Goal: Contribute content: Contribute content

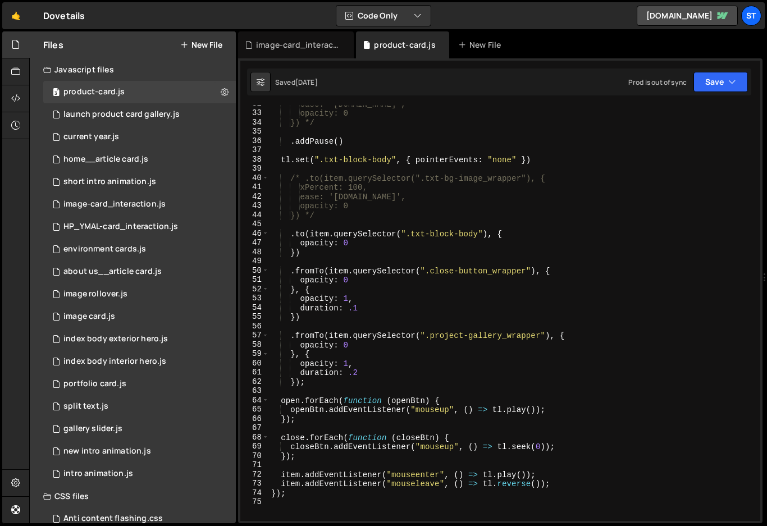
scroll to position [14018, 0]
click at [22, 20] on link "🤙" at bounding box center [16, 15] width 28 height 27
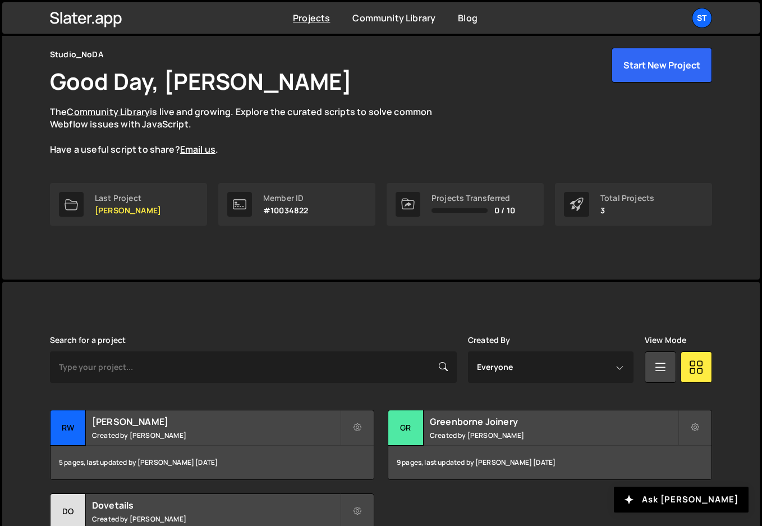
scroll to position [135, 0]
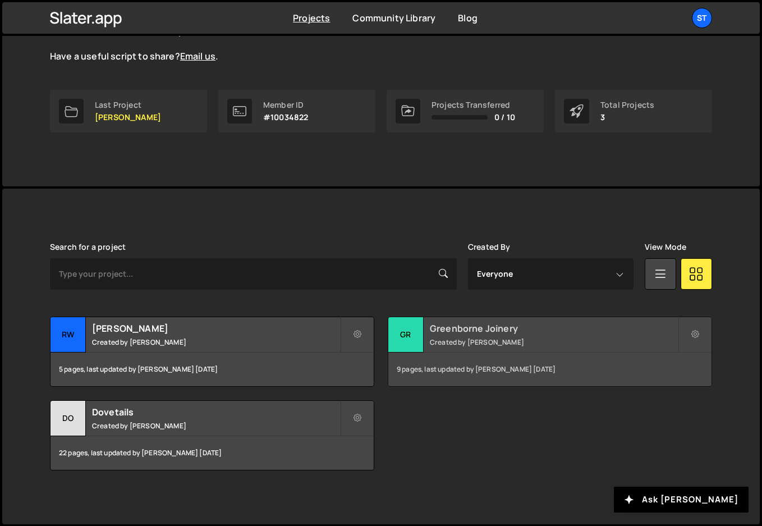
click at [478, 332] on h2 "Greenborne Joinery" at bounding box center [554, 328] width 248 height 12
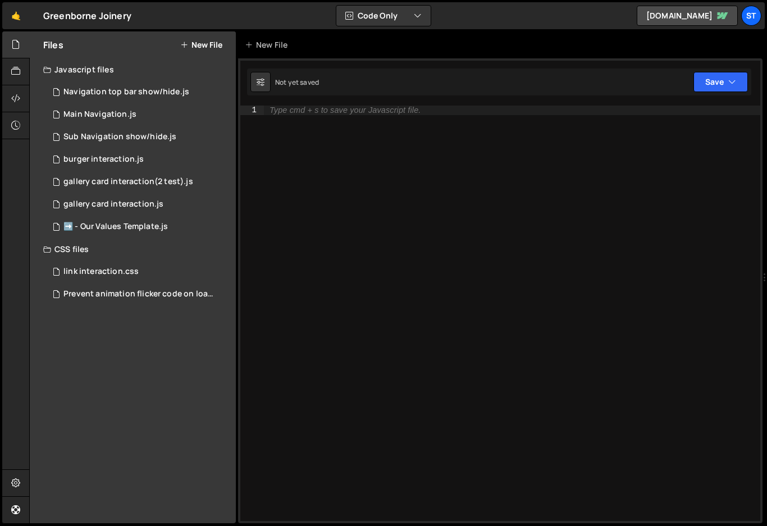
click at [126, 350] on div "Files New File Javascript files 1 Navigation top bar show/hide.js 0 1 Main Navi…" at bounding box center [133, 277] width 206 height 492
click at [207, 42] on button "New File" at bounding box center [201, 44] width 42 height 9
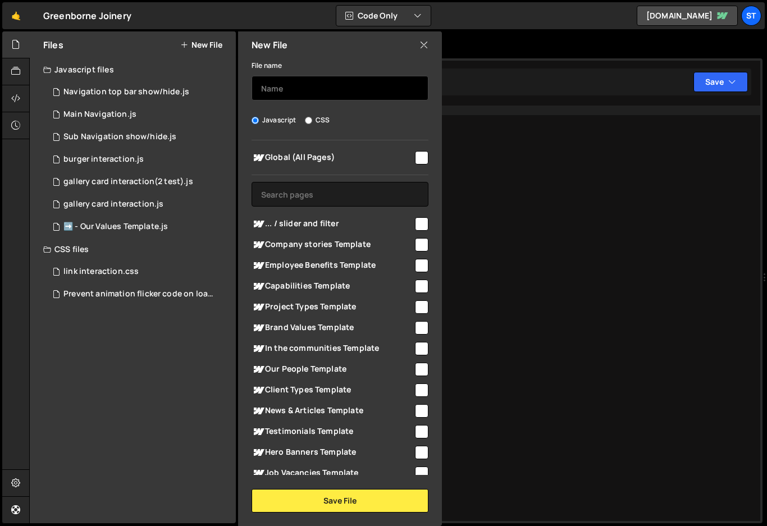
click at [285, 93] on input "text" at bounding box center [339, 88] width 177 height 25
type input "swiper"
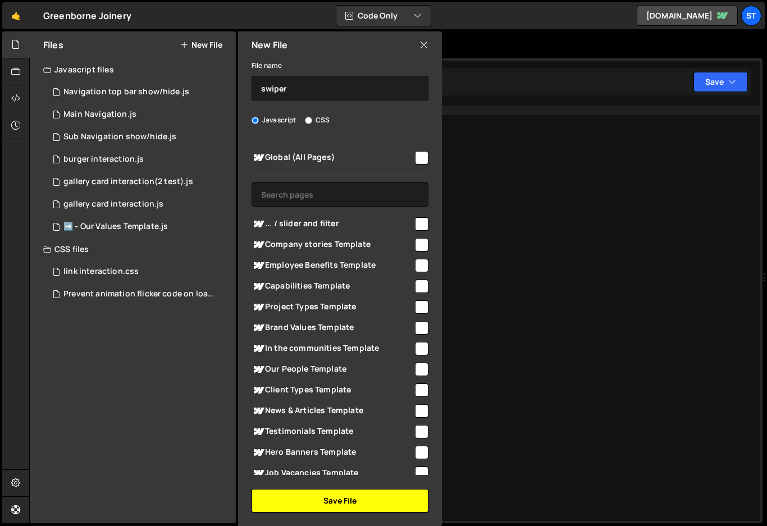
click at [330, 501] on button "Save File" at bounding box center [339, 501] width 177 height 24
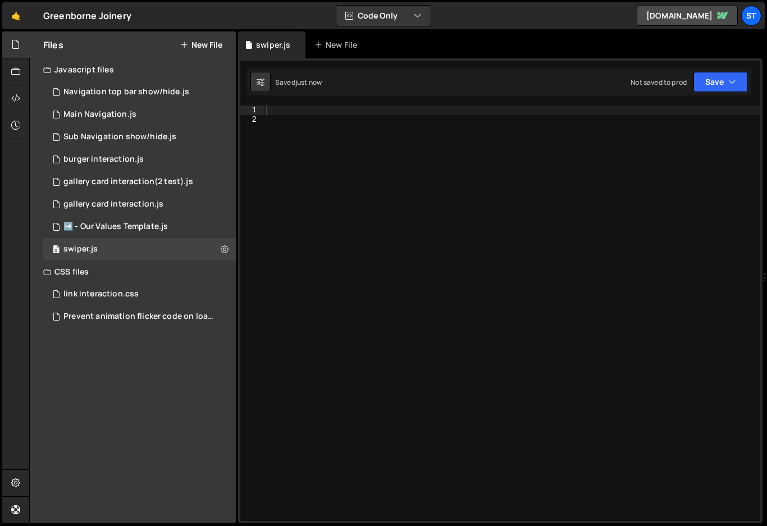
click at [300, 108] on div at bounding box center [512, 323] width 496 height 434
paste textarea "</script>"
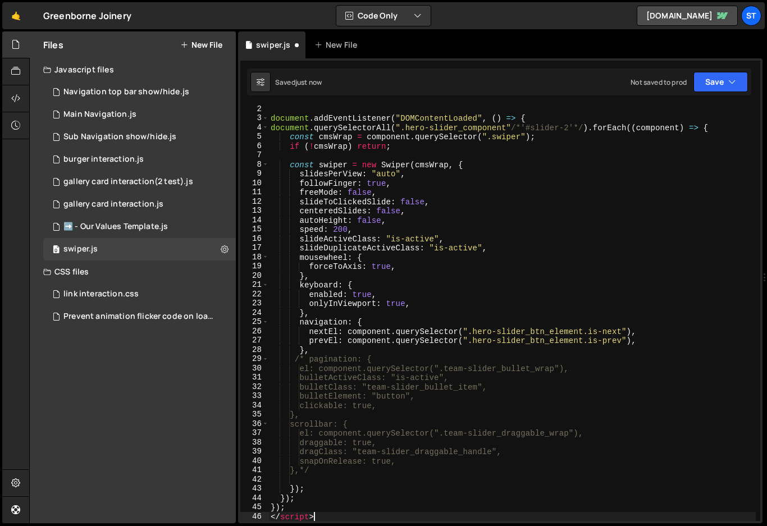
scroll to position [11, 0]
click at [513, 170] on div "document.addEventListener("DOMContentLoaded", () => { document . querySelectorA…" at bounding box center [511, 321] width 487 height 434
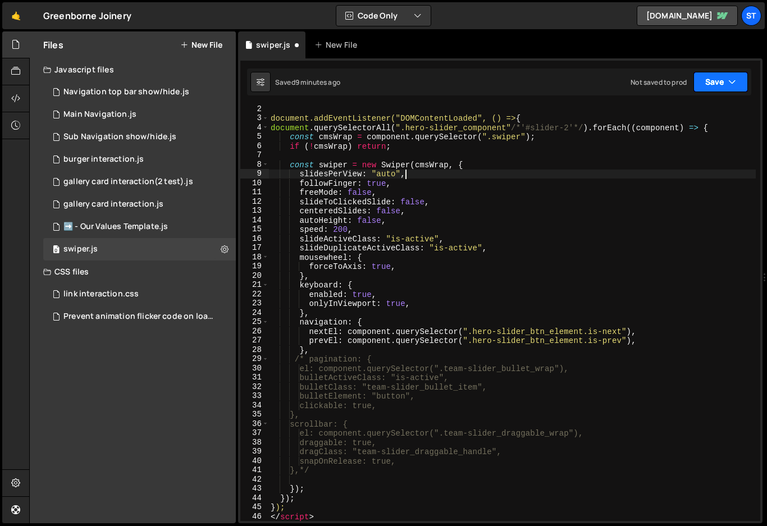
click at [712, 83] on button "Save" at bounding box center [720, 82] width 54 height 20
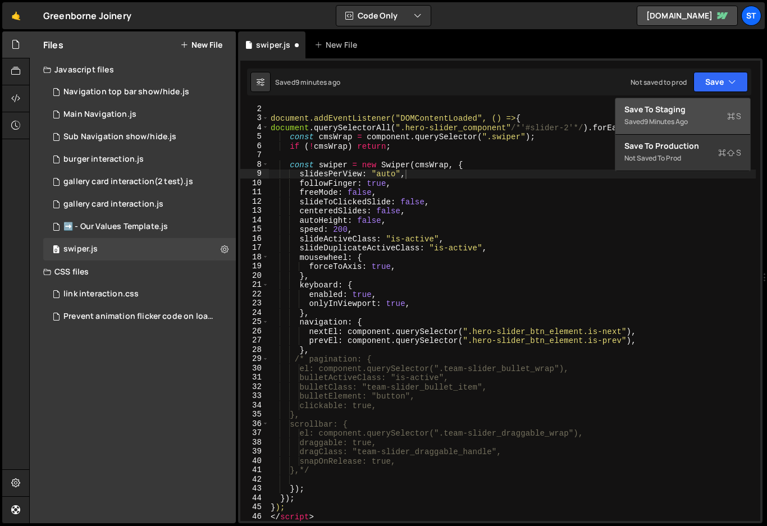
click at [678, 111] on div "Save to Staging S" at bounding box center [682, 109] width 117 height 11
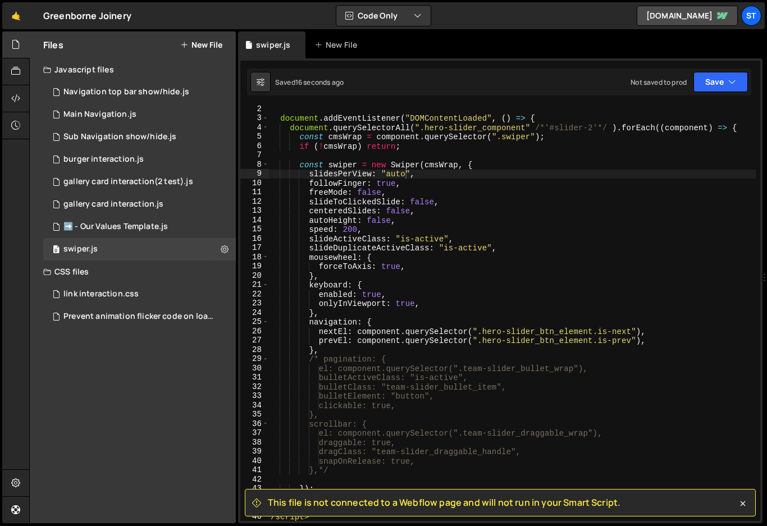
type textarea "slideDuplicateActiveClass: "is-active","
click at [507, 249] on div "document . addEventListener ( "DOMContentLoaded" , ( ) => { document . querySel…" at bounding box center [511, 321] width 487 height 434
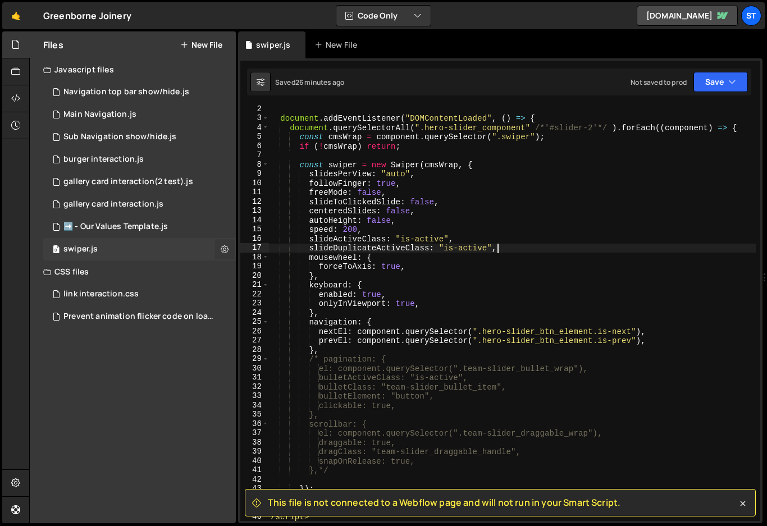
click at [226, 252] on icon at bounding box center [225, 249] width 8 height 11
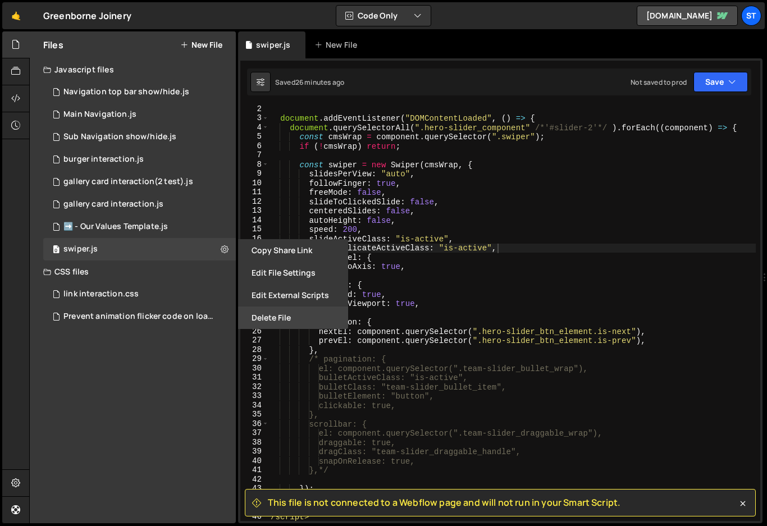
click at [264, 313] on button "Delete File" at bounding box center [293, 317] width 110 height 22
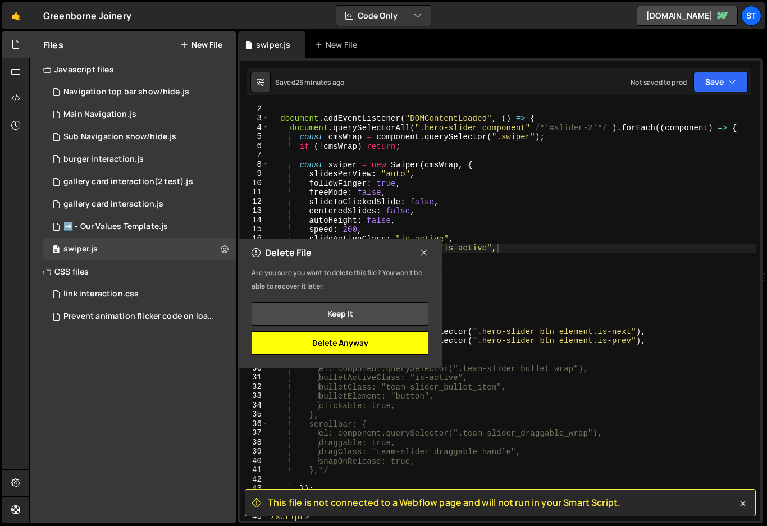
click at [335, 338] on button "Delete Anyway" at bounding box center [339, 343] width 177 height 24
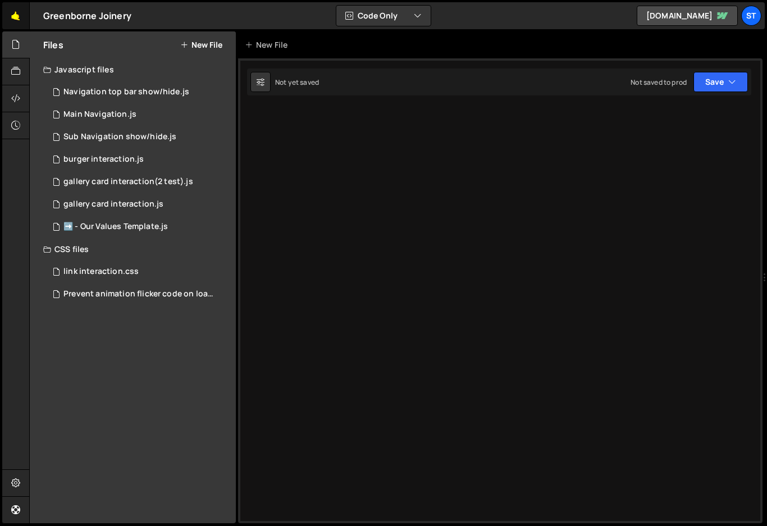
click at [13, 15] on link "🤙" at bounding box center [16, 15] width 28 height 27
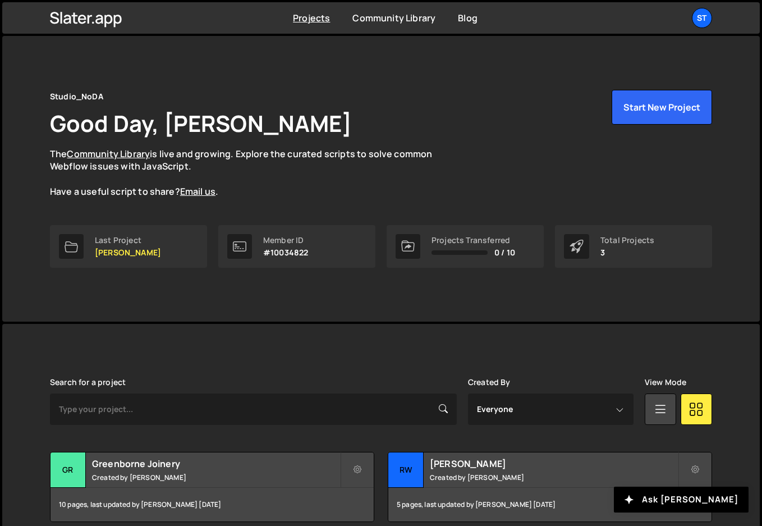
scroll to position [135, 0]
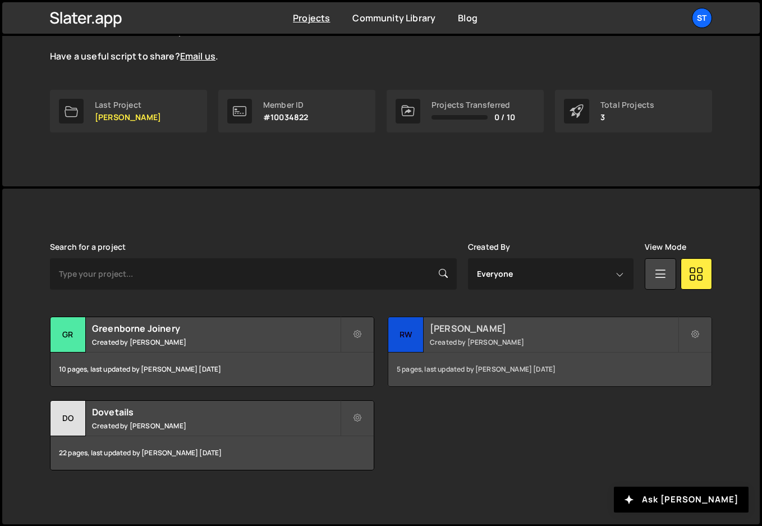
click at [481, 328] on h2 "[PERSON_NAME]" at bounding box center [554, 328] width 248 height 12
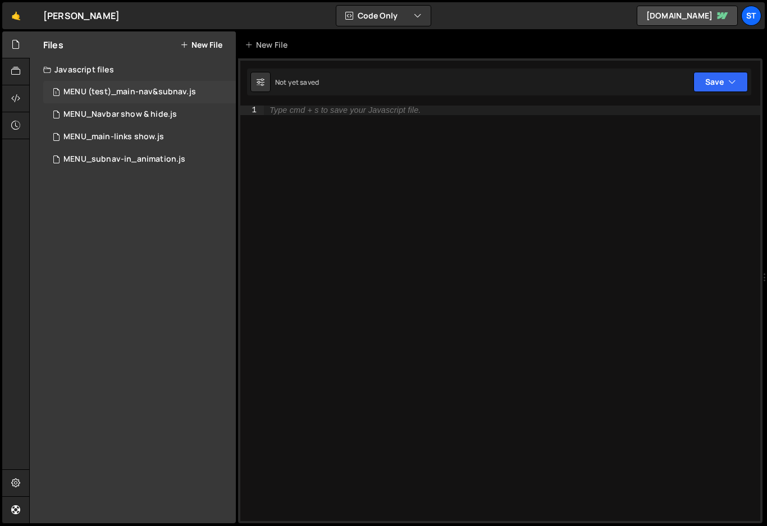
click at [142, 97] on div "MENU (test)_main-nav&subnav.js" at bounding box center [129, 92] width 132 height 10
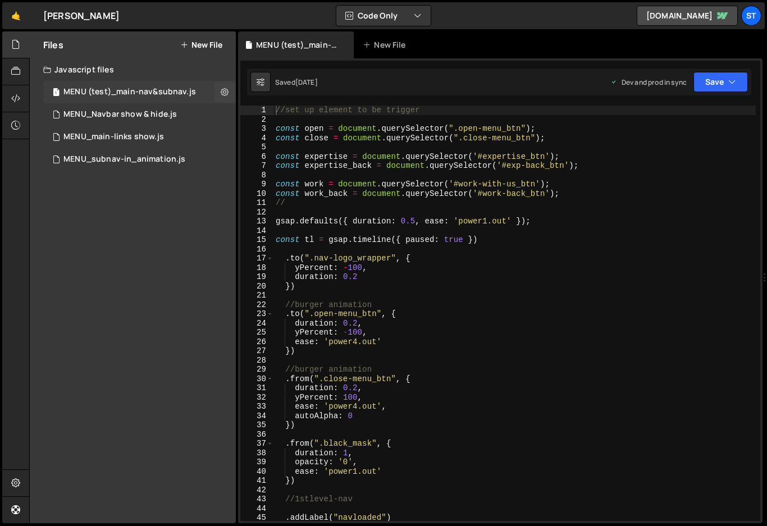
scroll to position [3182, 0]
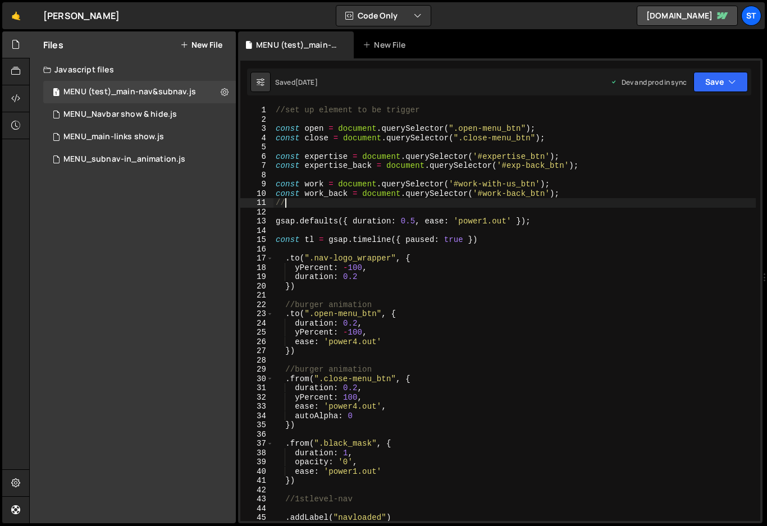
click at [483, 202] on div "//set up element to be trigger const open = document . querySelector ( ".open-m…" at bounding box center [514, 323] width 482 height 434
type textarea "/"
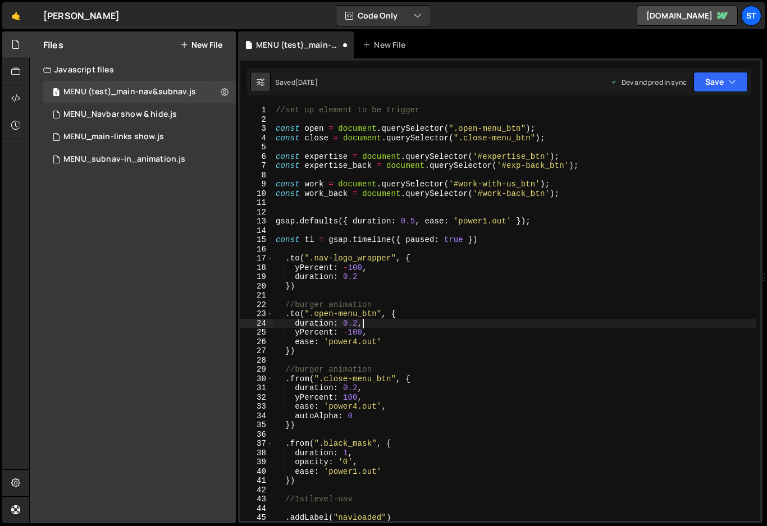
click at [507, 321] on div "//set up element to be trigger const open = document . querySelector ( ".open-m…" at bounding box center [514, 323] width 482 height 434
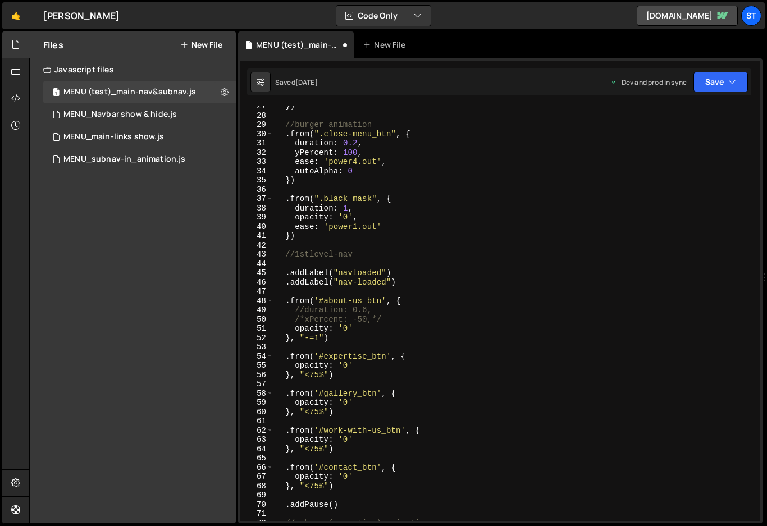
scroll to position [0, 0]
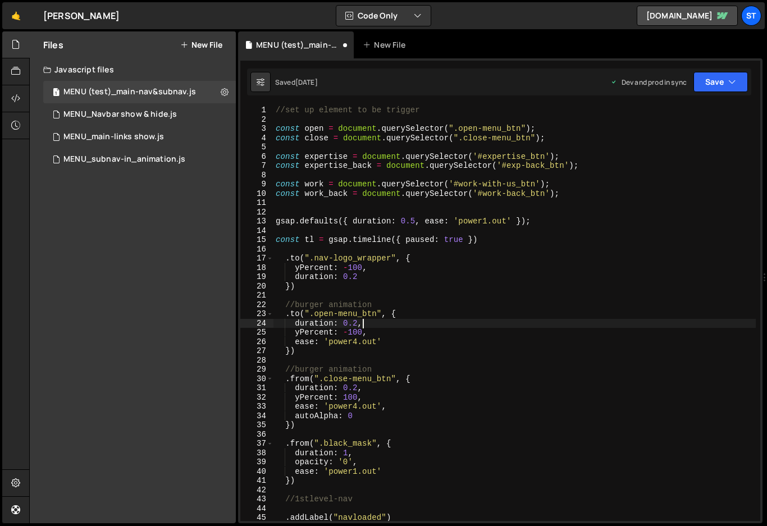
type textarea "})"
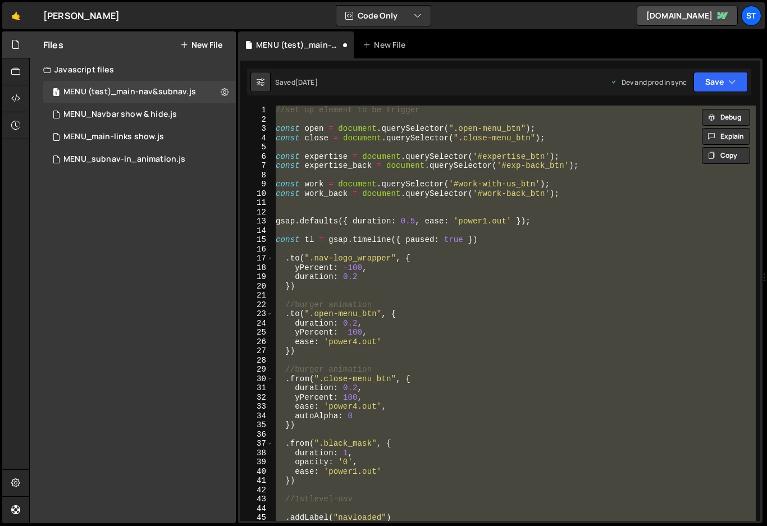
click at [364, 200] on div "//set up element to be trigger const open = document . querySelector ( ".open-m…" at bounding box center [514, 313] width 482 height 415
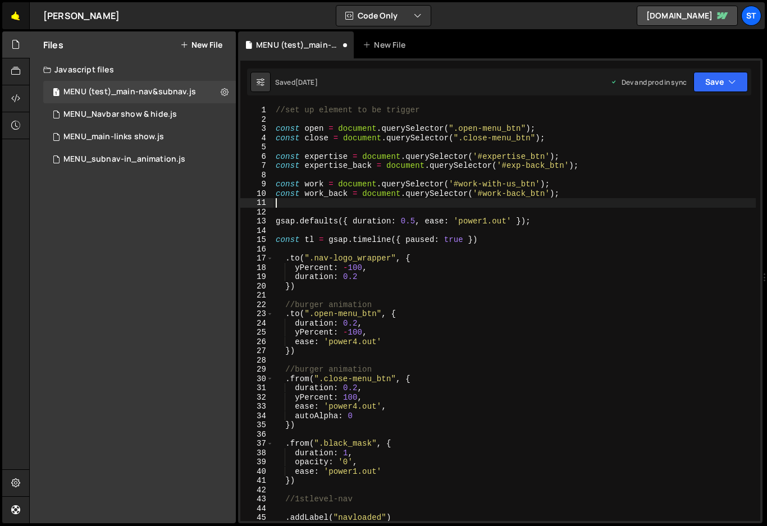
click at [15, 16] on link "🤙" at bounding box center [16, 15] width 28 height 27
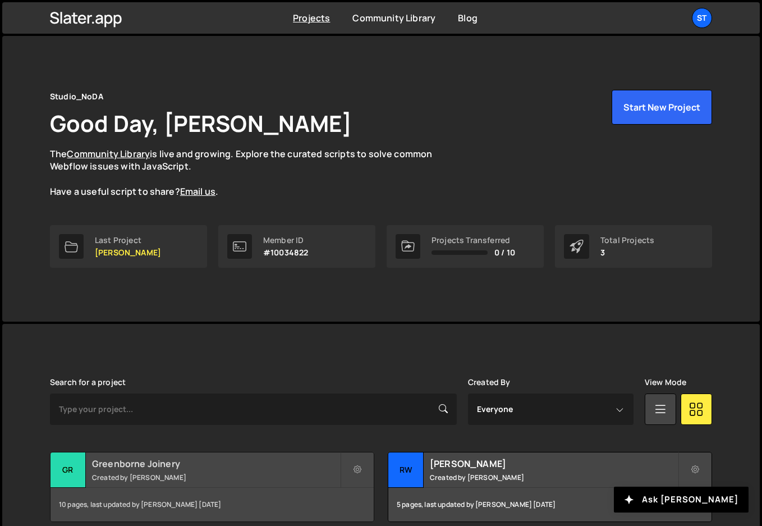
click at [178, 466] on h2 "Greenborne Joinery" at bounding box center [216, 463] width 248 height 12
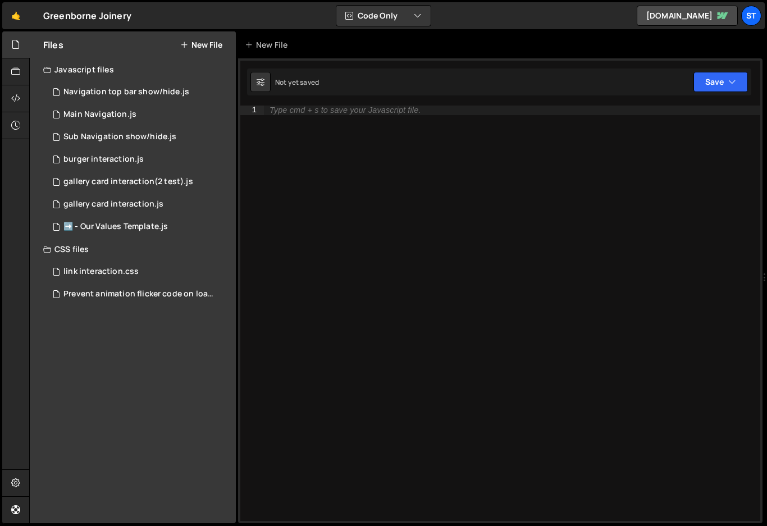
click at [195, 44] on button "New File" at bounding box center [201, 44] width 42 height 9
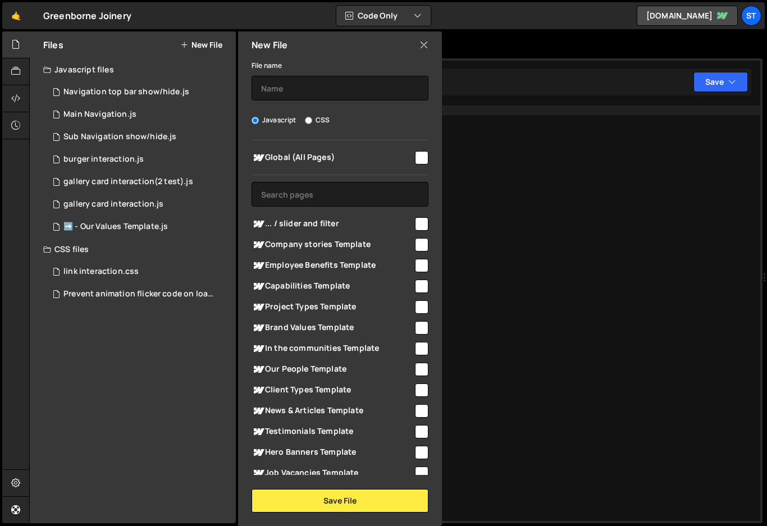
click at [418, 158] on input "checkbox" at bounding box center [421, 157] width 13 height 13
checkbox input "true"
click at [292, 87] on input "text" at bounding box center [339, 88] width 177 height 25
type input "m"
type input "Navigation-main"
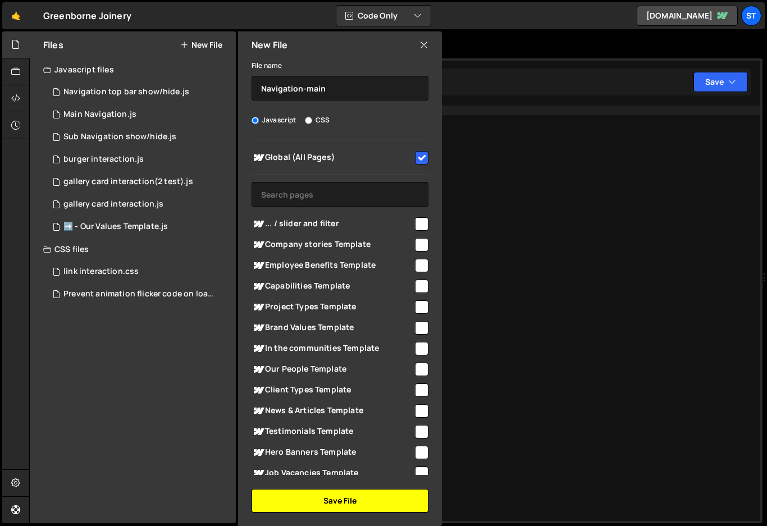
click at [345, 498] on button "Save File" at bounding box center [339, 501] width 177 height 24
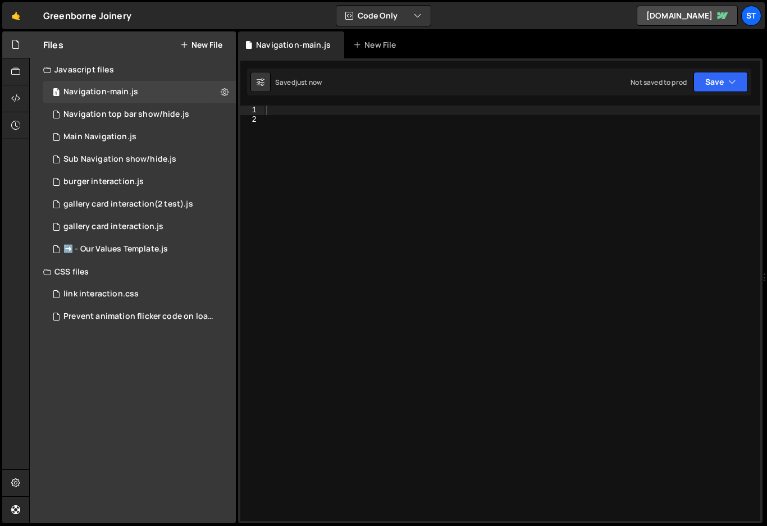
click at [279, 112] on div at bounding box center [512, 323] width 496 height 434
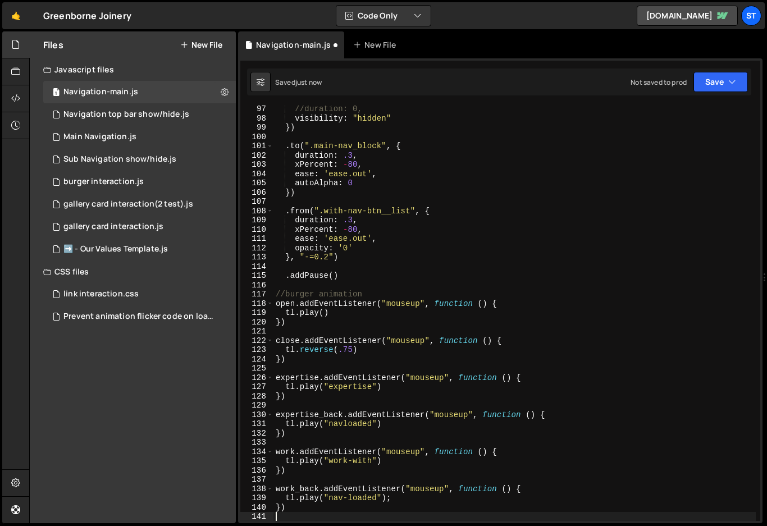
scroll to position [890, 0]
click at [731, 77] on icon "button" at bounding box center [732, 81] width 8 height 11
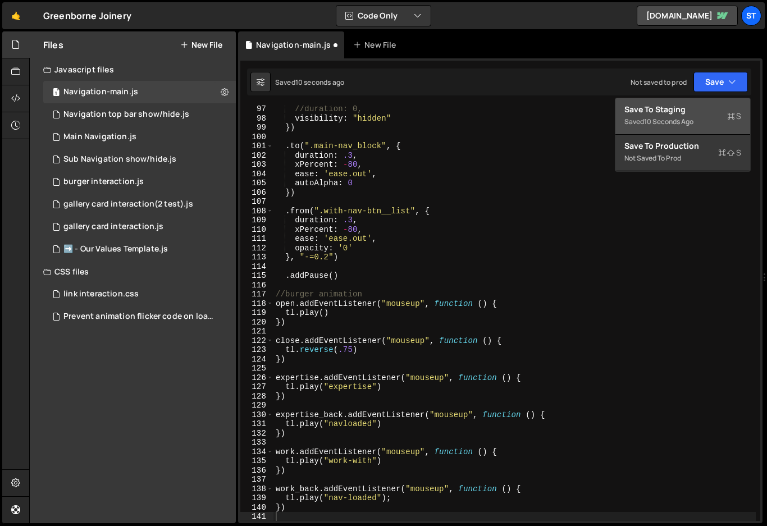
click at [678, 118] on div "10 seconds ago" at bounding box center [668, 122] width 49 height 10
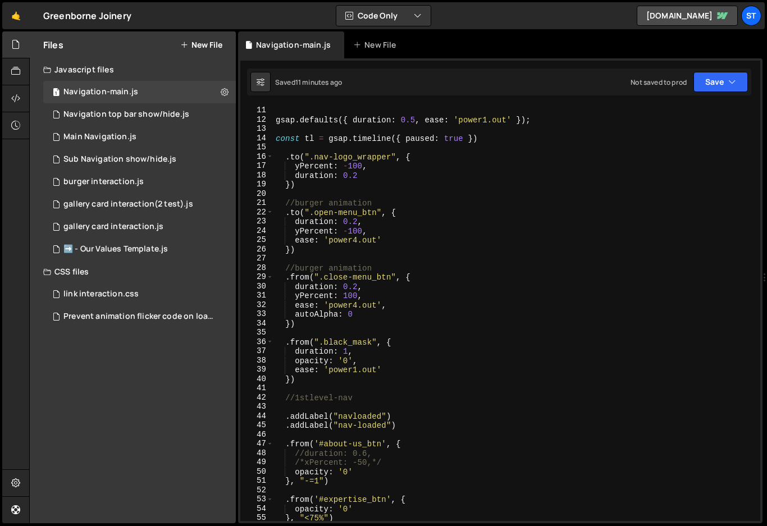
scroll to position [0, 0]
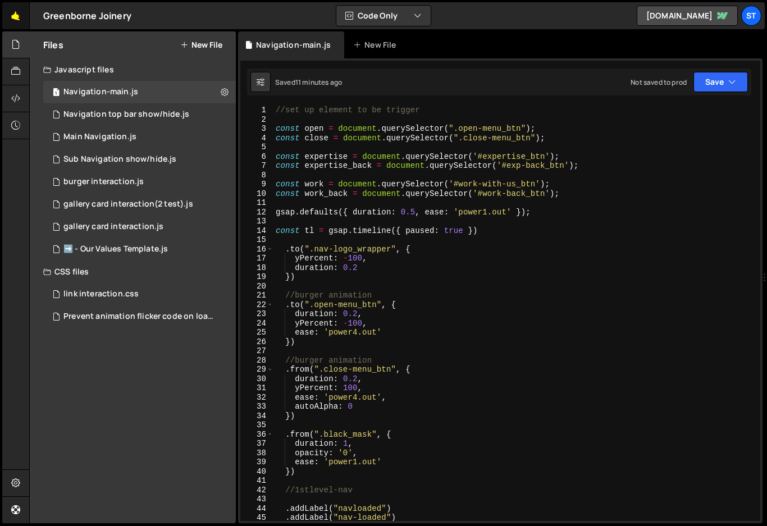
click at [20, 15] on link "🤙" at bounding box center [16, 15] width 28 height 27
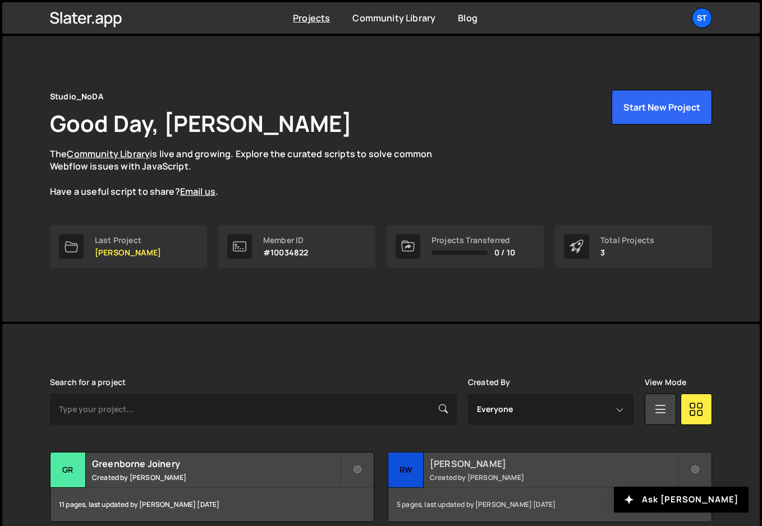
click at [522, 468] on h2 "[PERSON_NAME]" at bounding box center [554, 463] width 248 height 12
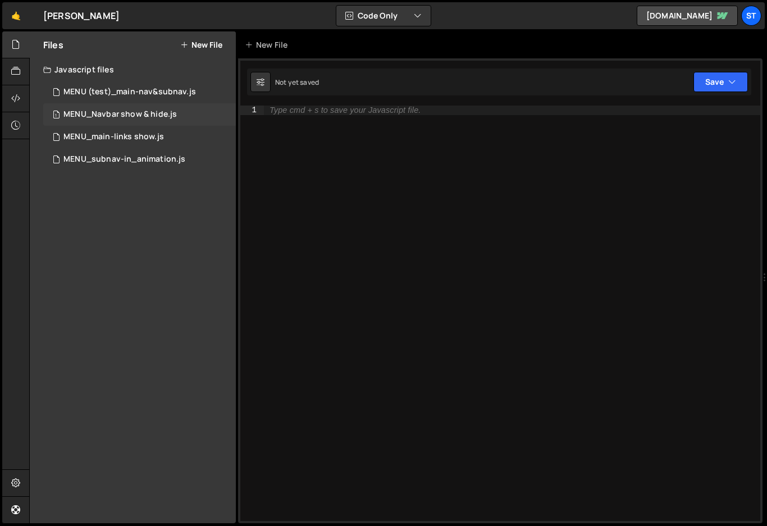
click at [138, 112] on div "MENU_Navbar show & hide.js" at bounding box center [119, 114] width 113 height 10
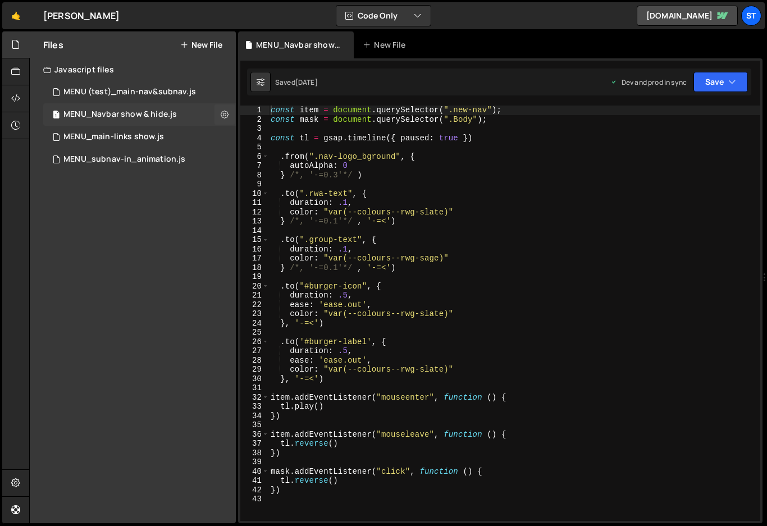
scroll to position [2471, 0]
click at [373, 141] on div "const item = document . querySelector ( ".new-nav" ) ; const mask = document . …" at bounding box center [514, 323] width 492 height 434
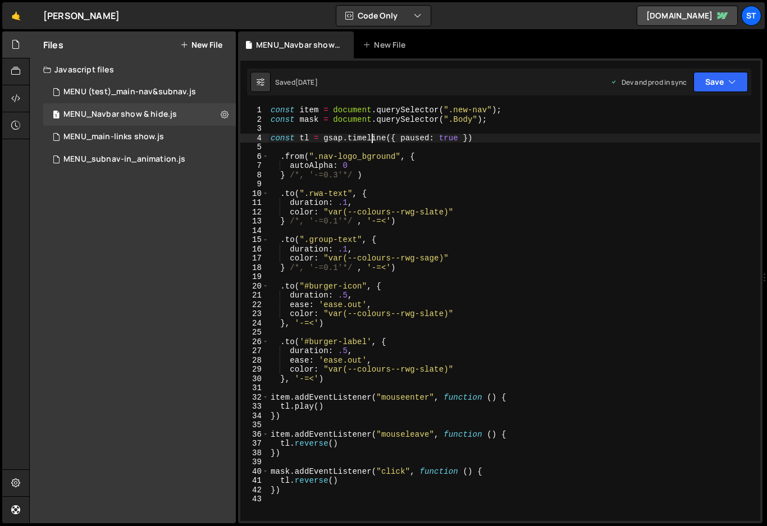
type textarea "})"
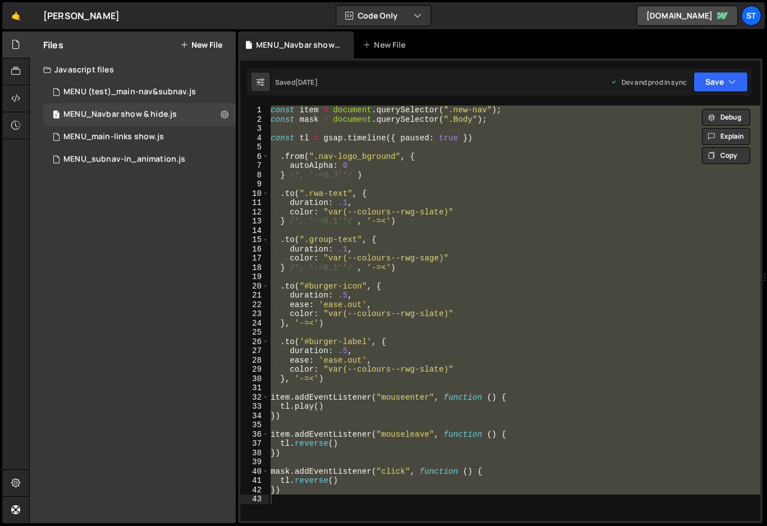
click at [139, 238] on div "Files New File Javascript files 1 MENU (test)_main-nav&subnav.js 0 1 MENU_Navba…" at bounding box center [133, 277] width 206 height 492
click at [88, 19] on div "RW Armstrong ⚠️ Code is being edited in another browser" at bounding box center [81, 15] width 76 height 13
click at [18, 16] on link "🤙" at bounding box center [16, 15] width 28 height 27
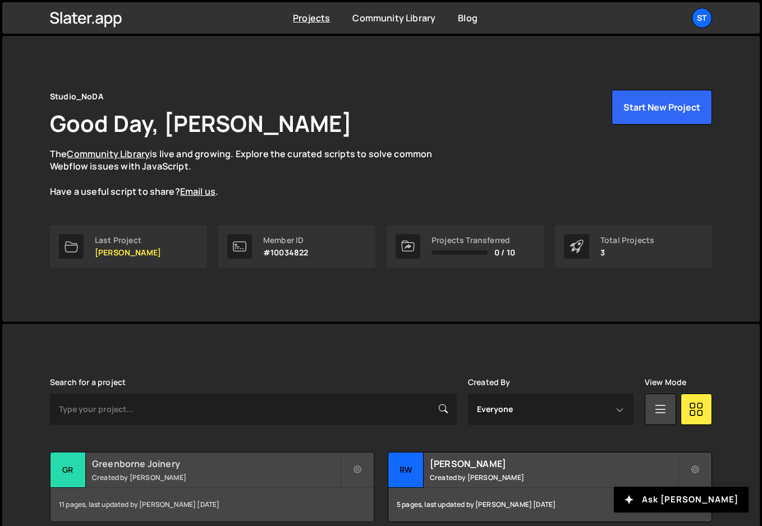
click at [150, 466] on h2 "Greenborne Joinery" at bounding box center [216, 463] width 248 height 12
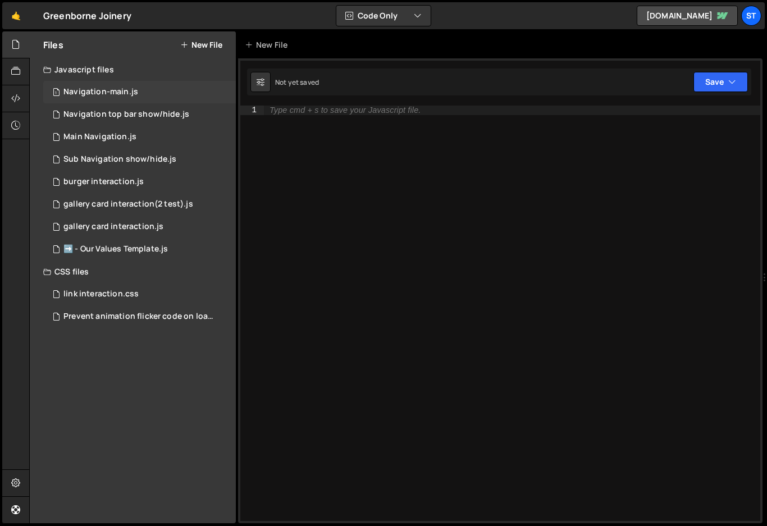
click at [98, 91] on div "Navigation-main.js" at bounding box center [100, 92] width 75 height 10
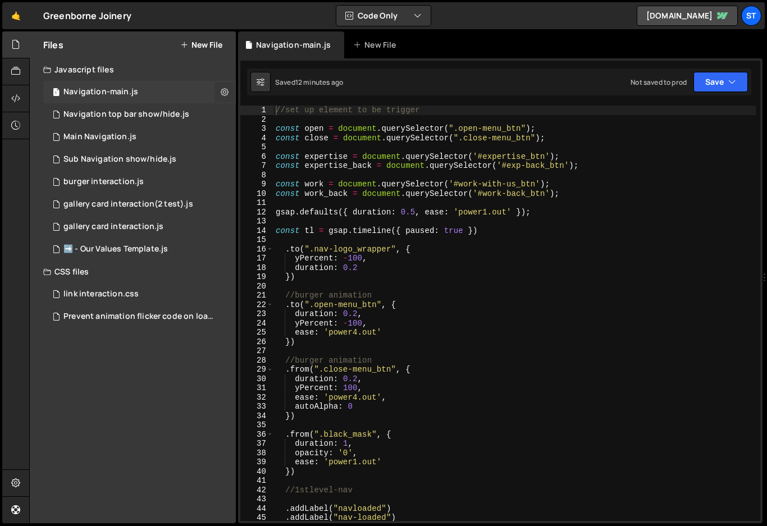
click at [223, 94] on icon at bounding box center [225, 91] width 8 height 11
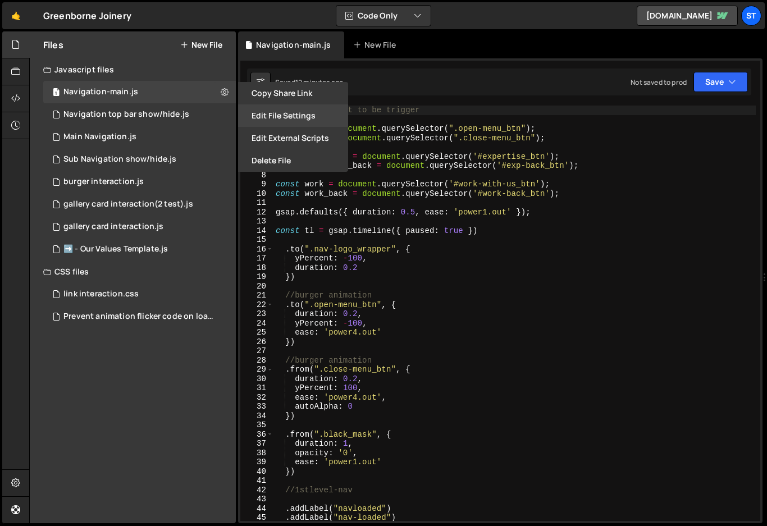
click at [273, 111] on button "Edit File Settings" at bounding box center [293, 115] width 110 height 22
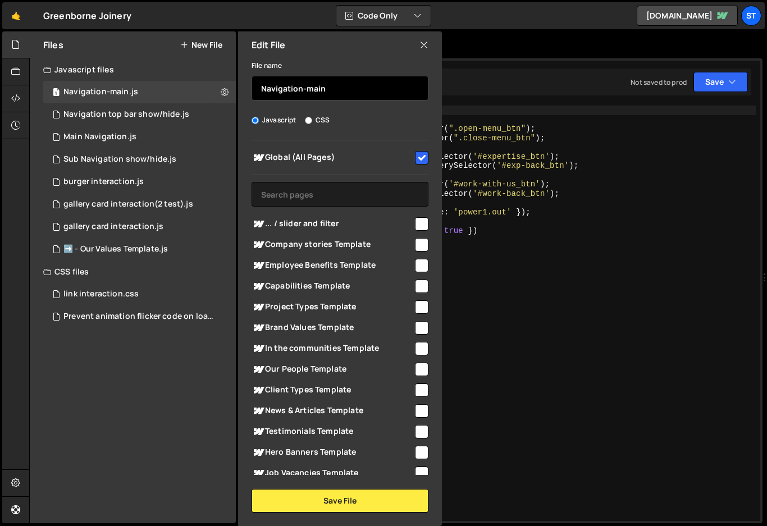
click at [263, 90] on input "Navigation-main" at bounding box center [339, 88] width 177 height 25
drag, startPoint x: 354, startPoint y: 90, endPoint x: 334, endPoint y: 88, distance: 20.4
click at [334, 88] on input "MENU_Navigation-main" at bounding box center [339, 88] width 177 height 25
type input "MENU_Navigation-main & Subnav"
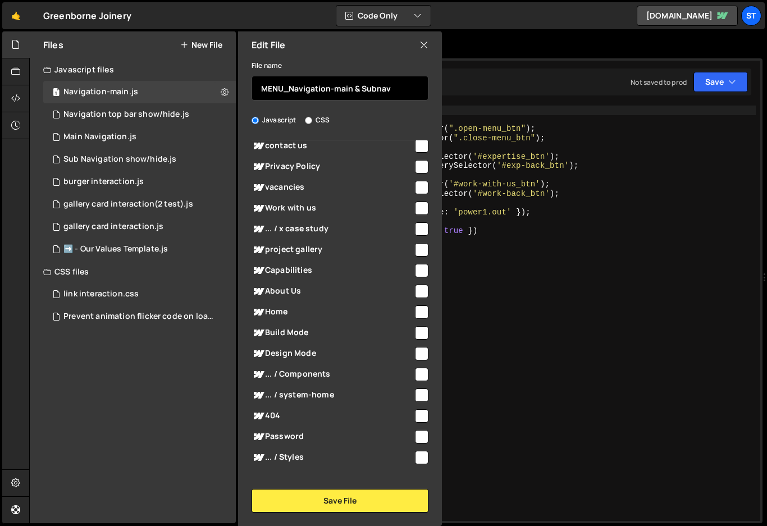
scroll to position [419, 0]
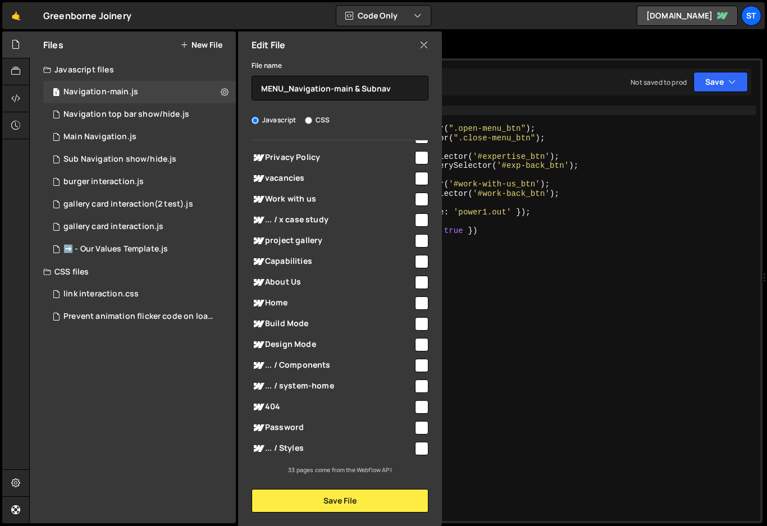
click at [418, 261] on input "checkbox" at bounding box center [421, 261] width 13 height 13
checkbox input "true"
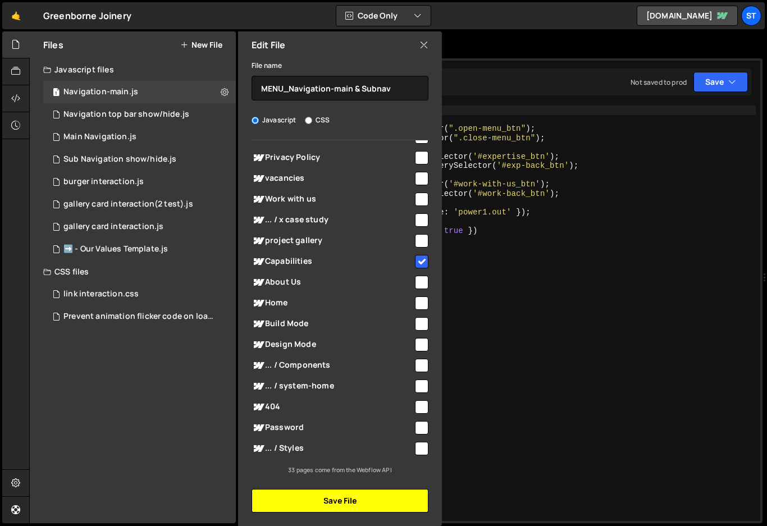
click at [360, 497] on button "Save File" at bounding box center [339, 501] width 177 height 24
checkbox input "false"
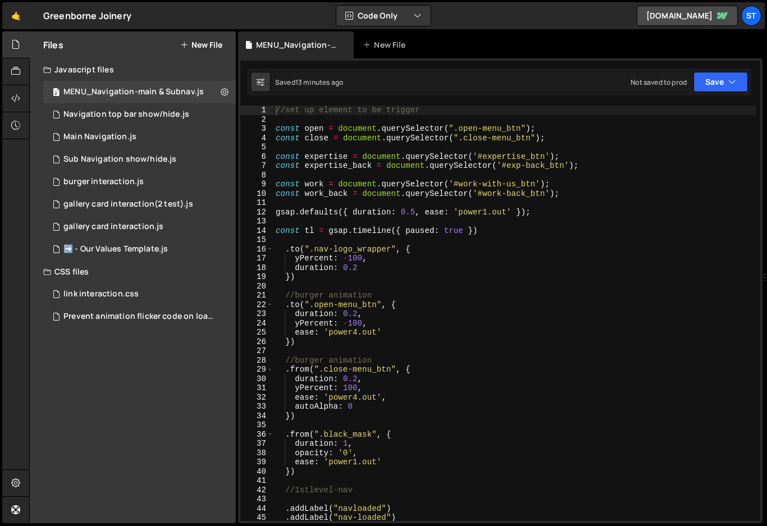
click at [201, 44] on button "New File" at bounding box center [201, 44] width 42 height 9
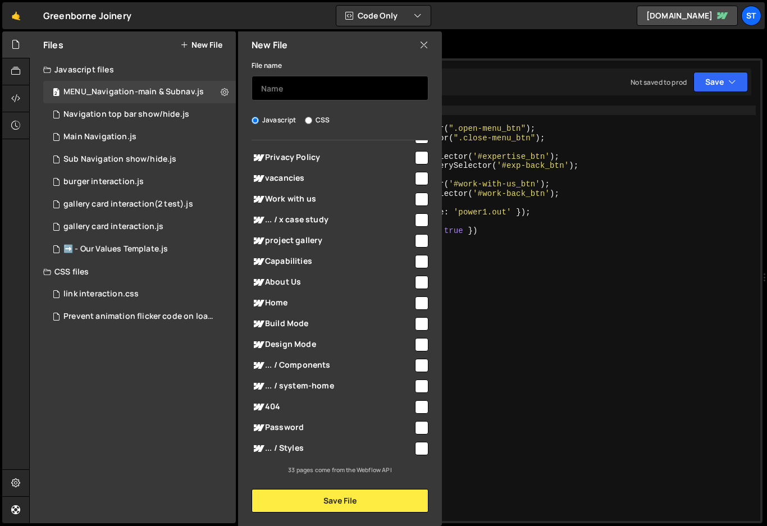
click at [282, 87] on input "text" at bounding box center [339, 88] width 177 height 25
type input "MENU_Navbar show & hide"
click at [419, 361] on input "checkbox" at bounding box center [421, 365] width 13 height 13
checkbox input "true"
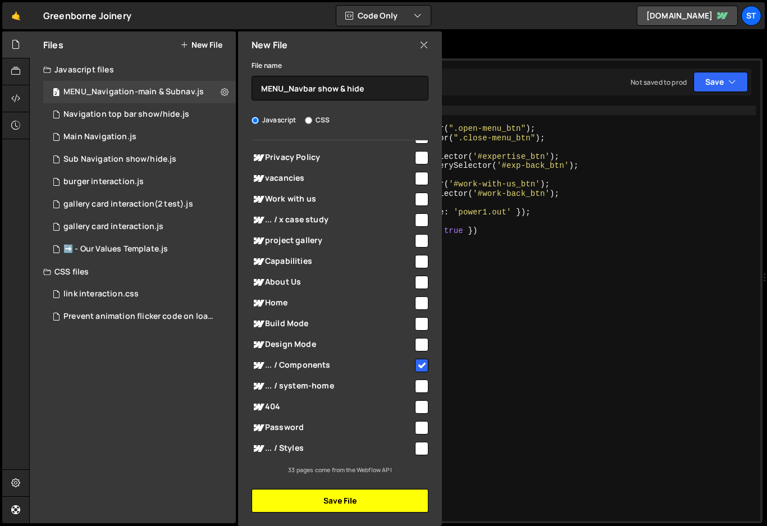
click at [341, 504] on button "Save File" at bounding box center [339, 501] width 177 height 24
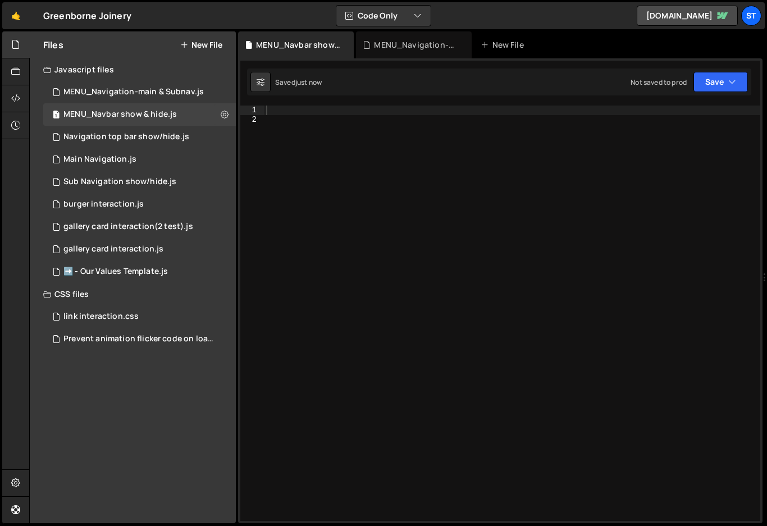
click at [296, 105] on div "1 Type cmd + s to save your Javascript file. הההההההההההההההההההההההההההההההההה…" at bounding box center [500, 290] width 524 height 465
click at [293, 113] on div at bounding box center [512, 323] width 496 height 434
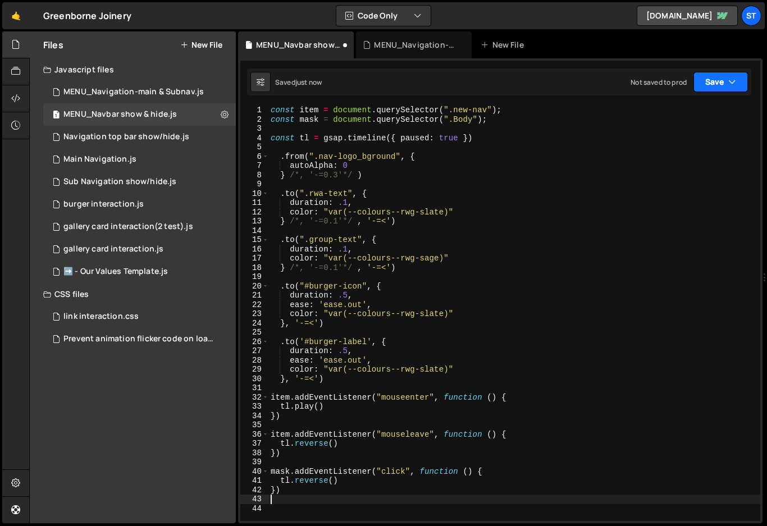
click at [710, 79] on button "Save" at bounding box center [720, 82] width 54 height 20
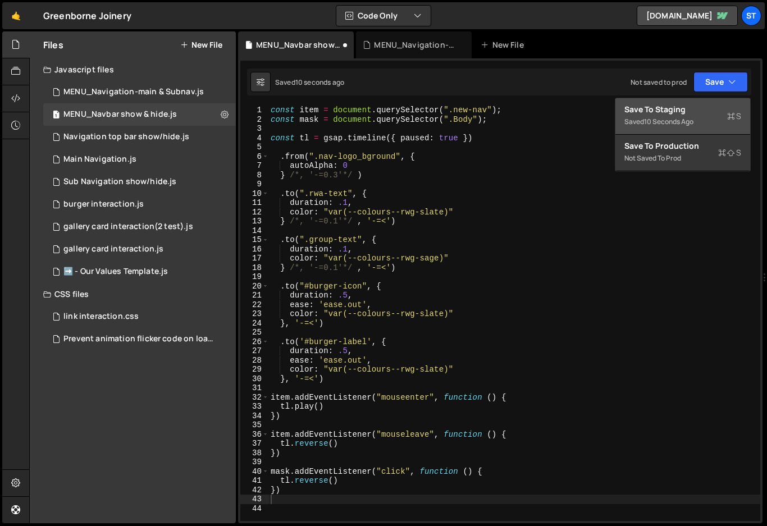
click at [652, 116] on div "Saved 10 seconds ago" at bounding box center [682, 121] width 117 height 13
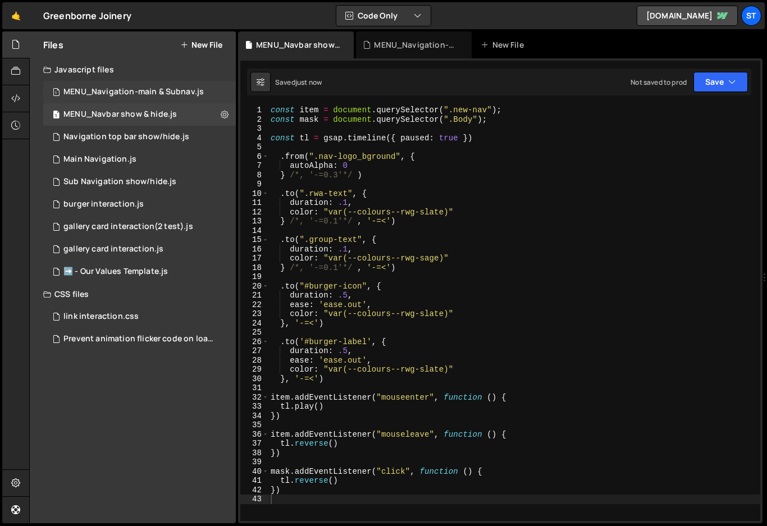
click at [147, 93] on div "MENU_Navigation-main & Subnav.js" at bounding box center [133, 92] width 140 height 10
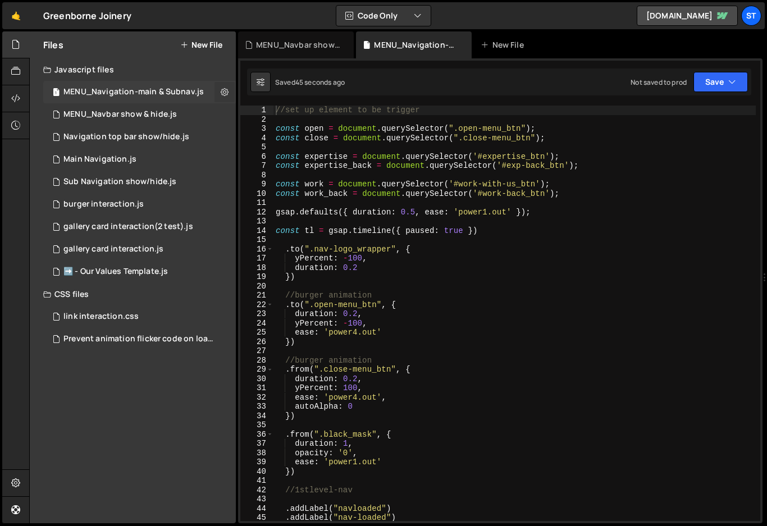
click at [228, 91] on icon at bounding box center [225, 91] width 8 height 11
type input "MENU_Navigation-main & Subnav"
radio input "true"
checkbox input "true"
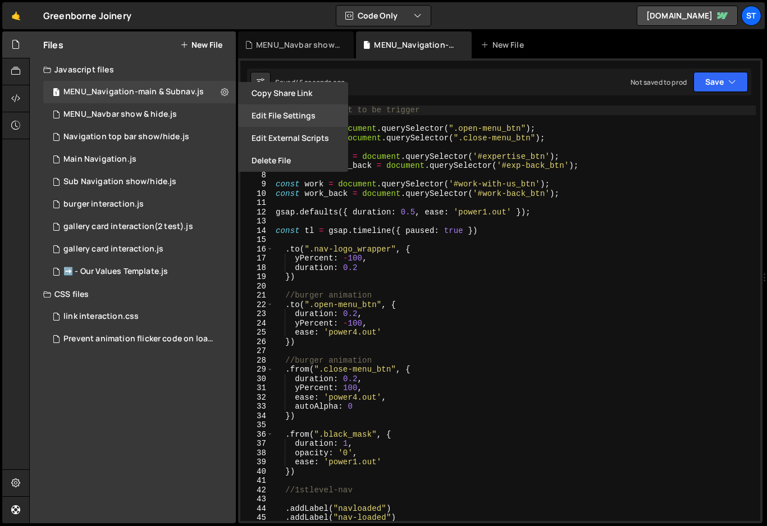
click at [294, 114] on button "Edit File Settings" at bounding box center [293, 115] width 110 height 22
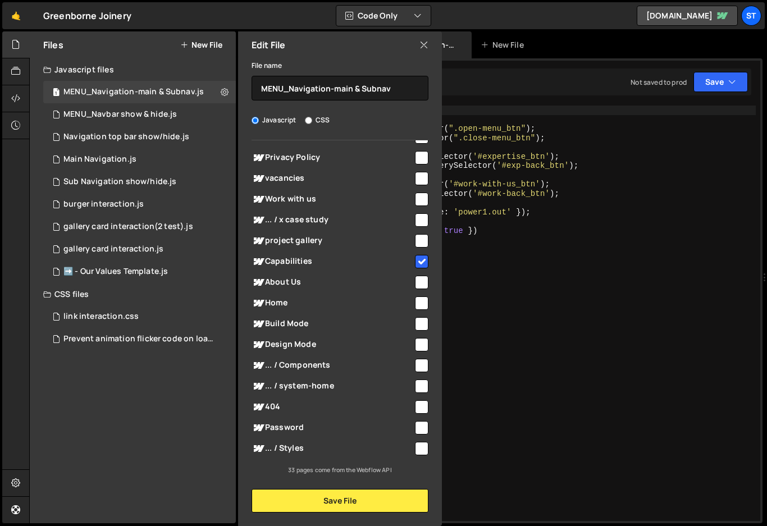
click at [418, 260] on input "checkbox" at bounding box center [421, 261] width 13 height 13
checkbox input "false"
click at [418, 362] on input "checkbox" at bounding box center [421, 365] width 13 height 13
checkbox input "true"
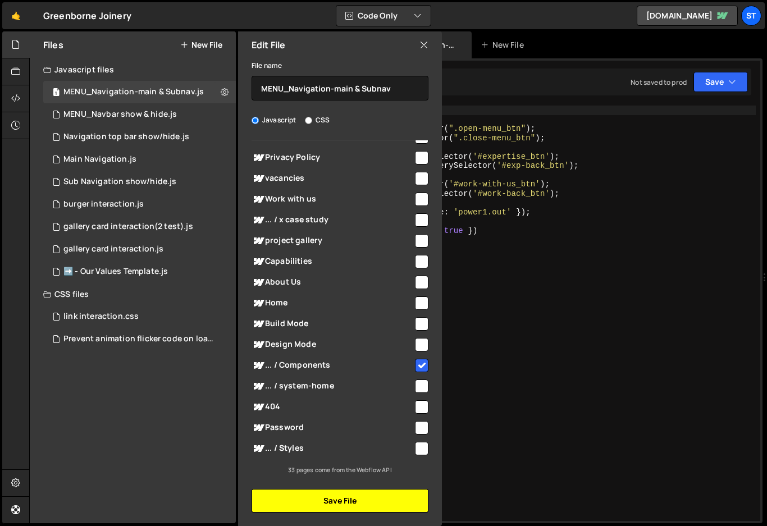
click at [352, 504] on button "Save File" at bounding box center [339, 501] width 177 height 24
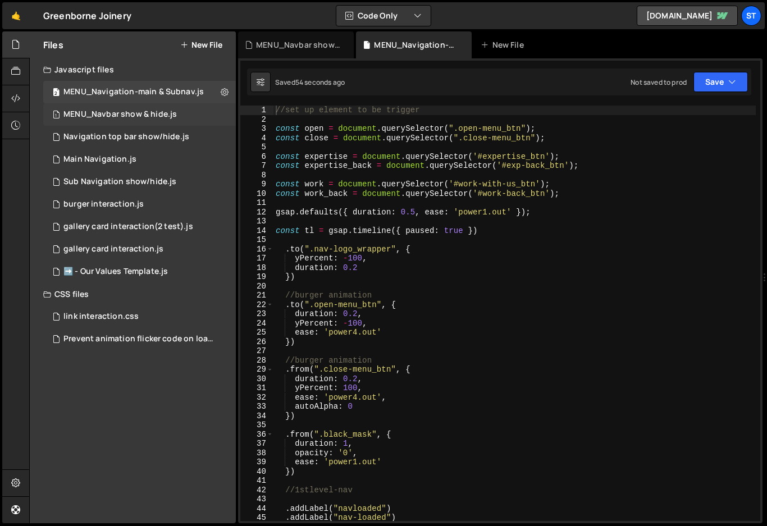
click at [170, 116] on div "MENU_Navbar show & hide.js" at bounding box center [119, 114] width 113 height 10
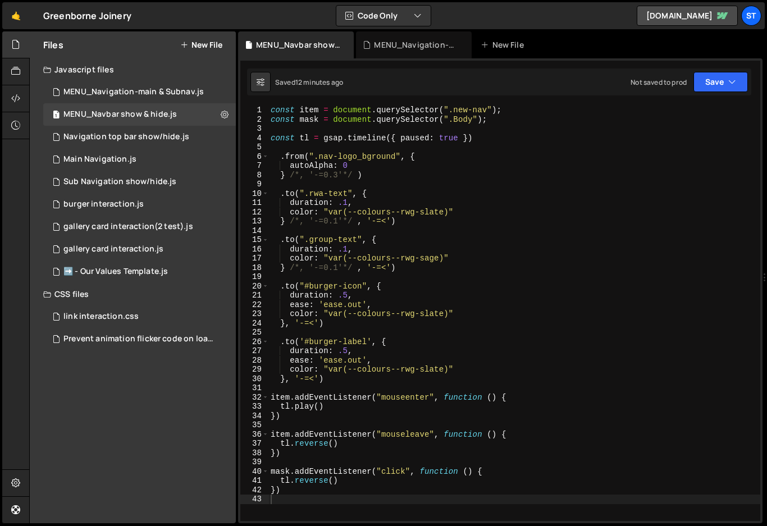
click at [398, 279] on div "const item = document . querySelector ( ".new-nav" ) ; const mask = document . …" at bounding box center [514, 323] width 492 height 434
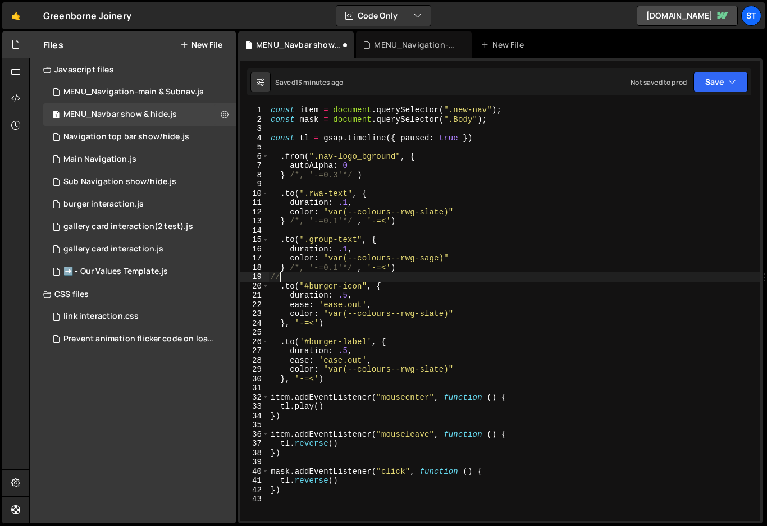
click at [272, 190] on div "const item = document . querySelector ( ".new-nav" ) ; const mask = document . …" at bounding box center [514, 323] width 492 height 434
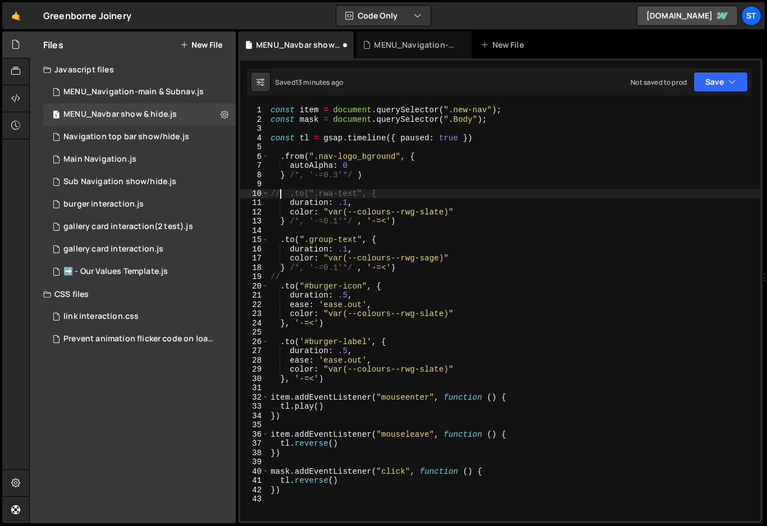
scroll to position [0, 0]
drag, startPoint x: 280, startPoint y: 194, endPoint x: 271, endPoint y: 195, distance: 8.4
click at [271, 195] on div "const item = document . querySelector ( ".new-nav" ) ; const mask = document . …" at bounding box center [514, 323] width 492 height 434
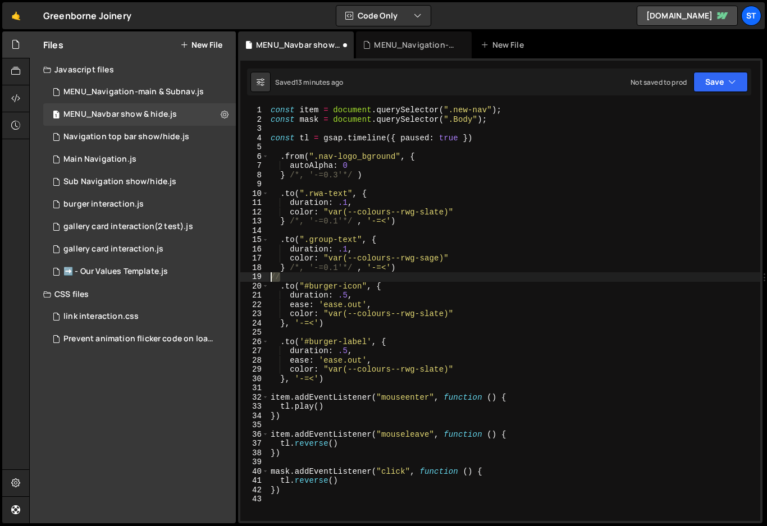
drag, startPoint x: 280, startPoint y: 278, endPoint x: 269, endPoint y: 278, distance: 11.2
click at [269, 278] on div "const item = document . querySelector ( ".new-nav" ) ; const mask = document . …" at bounding box center [514, 323] width 492 height 434
type textarea "//"
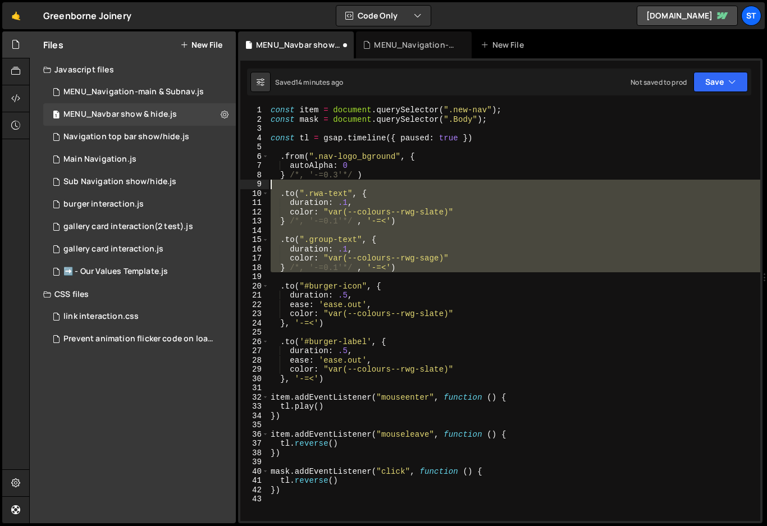
drag, startPoint x: 273, startPoint y: 278, endPoint x: 244, endPoint y: 185, distance: 97.5
click at [244, 185] on div "1 2 3 4 5 6 7 8 9 10 11 12 13 14 15 16 17 18 19 20 21 22 23 24 25 26 27 28 29 3…" at bounding box center [500, 313] width 520 height 415
type textarea ".to(".rwa-text", {"
click at [271, 182] on div "const item = document . querySelector ( ".new-nav" ) ; const mask = document . …" at bounding box center [514, 313] width 492 height 415
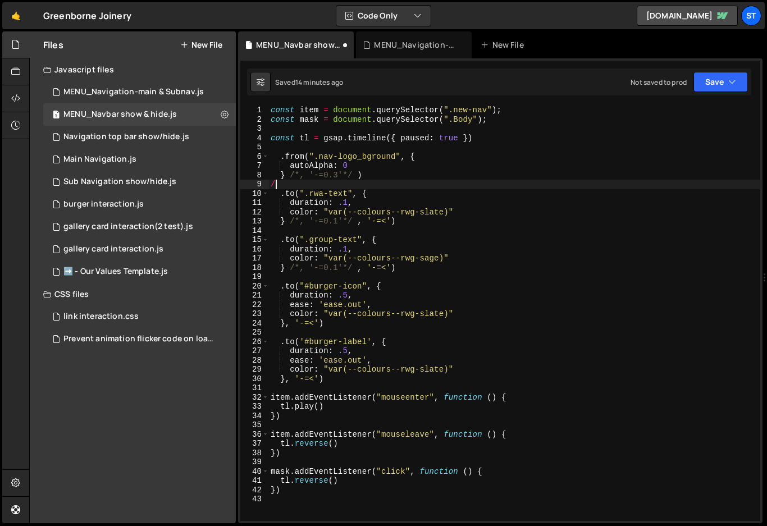
type textarea "/*"
click at [274, 278] on div "const item = document . querySelector ( ".new-nav" ) ; const mask = document . …" at bounding box center [514, 323] width 492 height 434
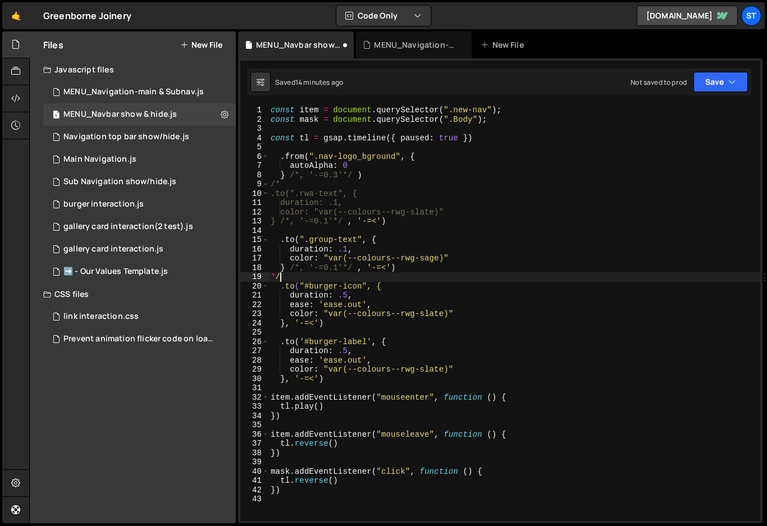
type textarea "*"
click at [270, 185] on div "const item = document . querySelector ( ".new-nav" ) ; const mask = document . …" at bounding box center [514, 323] width 492 height 434
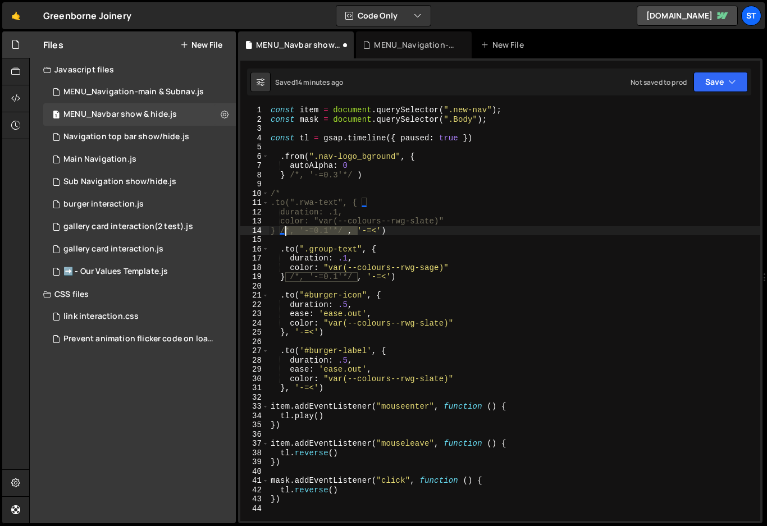
drag, startPoint x: 358, startPoint y: 232, endPoint x: 286, endPoint y: 232, distance: 71.3
click at [286, 232] on div "const item = document . querySelector ( ".new-nav" ) ; const mask = document . …" at bounding box center [514, 323] width 492 height 434
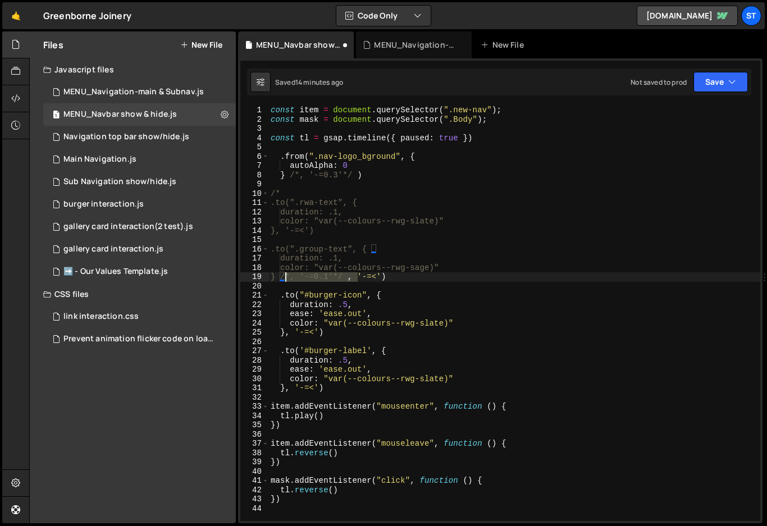
drag, startPoint x: 357, startPoint y: 276, endPoint x: 286, endPoint y: 280, distance: 71.4
click at [286, 280] on div "const item = document . querySelector ( ".new-nav" ) ; const mask = document . …" at bounding box center [514, 323] width 492 height 434
type textarea "}, '-=<')"
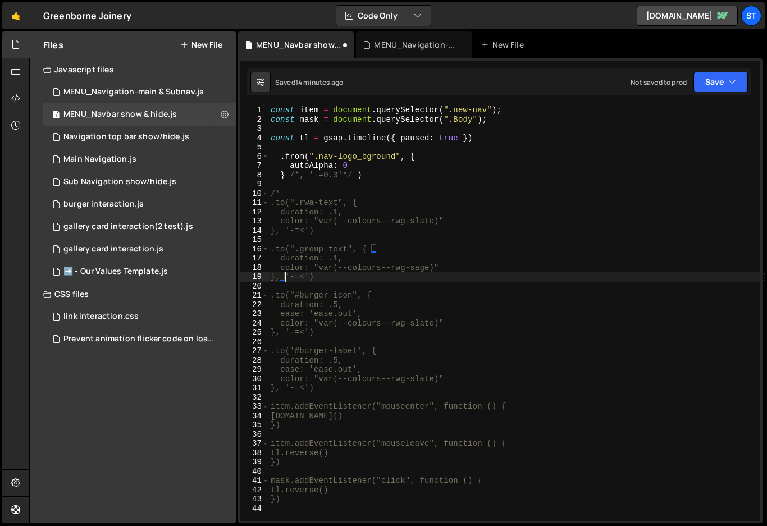
click at [327, 277] on div "const item = document . querySelector ( ".new-nav" ) ; const mask = document . …" at bounding box center [514, 323] width 492 height 434
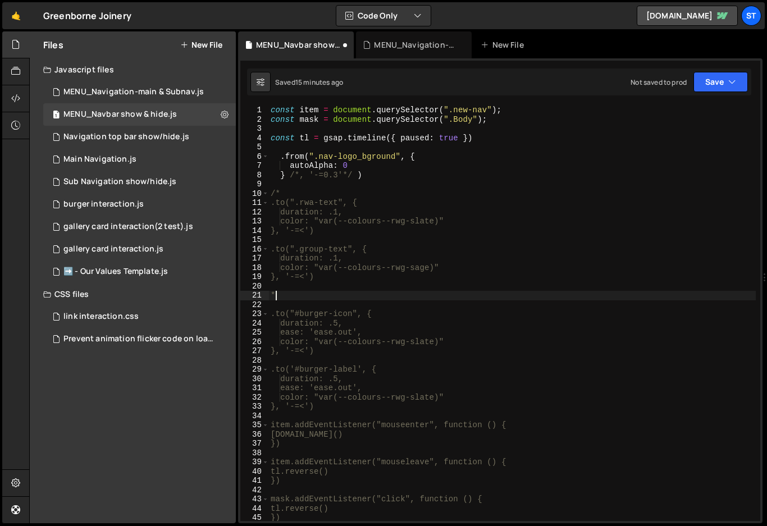
type textarea "*/"
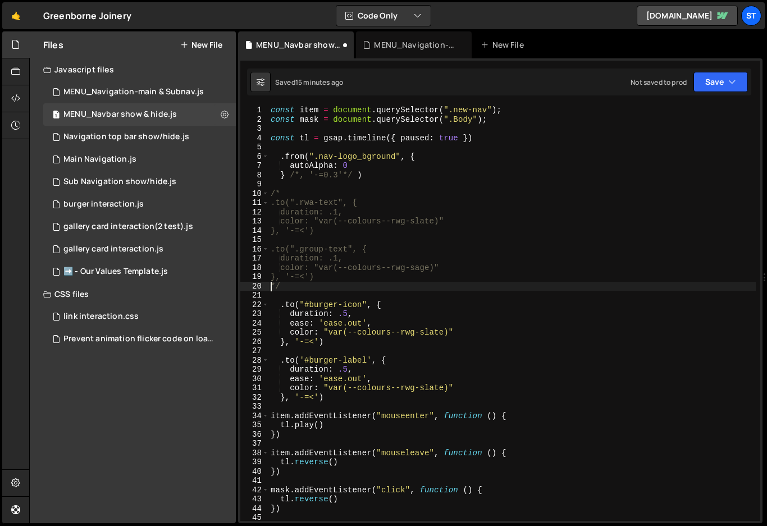
click at [486, 280] on div "const item = document . querySelector ( ".new-nav" ) ; const mask = document . …" at bounding box center [511, 323] width 487 height 434
click at [427, 303] on div "const item = document . querySelector ( ".new-nav" ) ; const mask = document . …" at bounding box center [511, 323] width 487 height 434
drag, startPoint x: 445, startPoint y: 332, endPoint x: 331, endPoint y: 336, distance: 113.5
click at [331, 336] on div "const item = document . querySelector ( ".new-nav" ) ; const mask = document . …" at bounding box center [511, 323] width 487 height 434
paste textarea "var(--_color---neutral--dark-gray)"
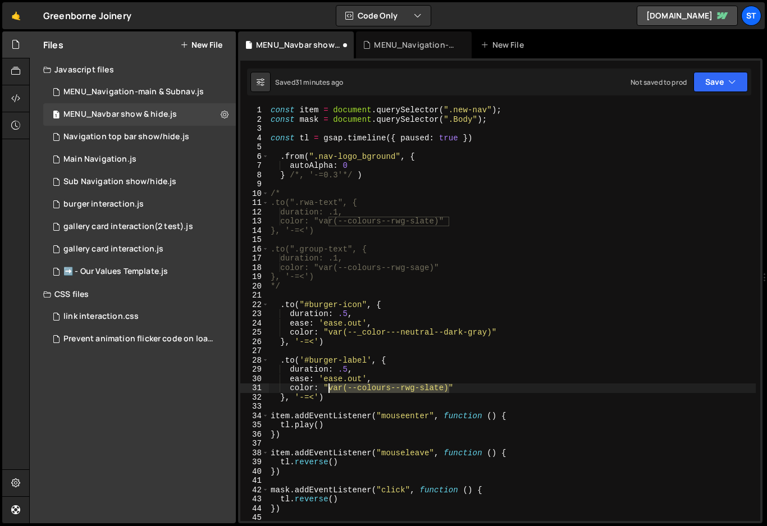
drag, startPoint x: 448, startPoint y: 388, endPoint x: 329, endPoint y: 392, distance: 119.0
click at [329, 392] on div "const item = document . querySelector ( ".new-nav" ) ; const mask = document . …" at bounding box center [511, 323] width 487 height 434
paste textarea "_color---neutral--dark-gray"
type textarea "color: "var(--_color---neutral--dark-gray)""
click at [529, 386] on div "const item = document . querySelector ( ".new-nav" ) ; const mask = document . …" at bounding box center [511, 323] width 487 height 434
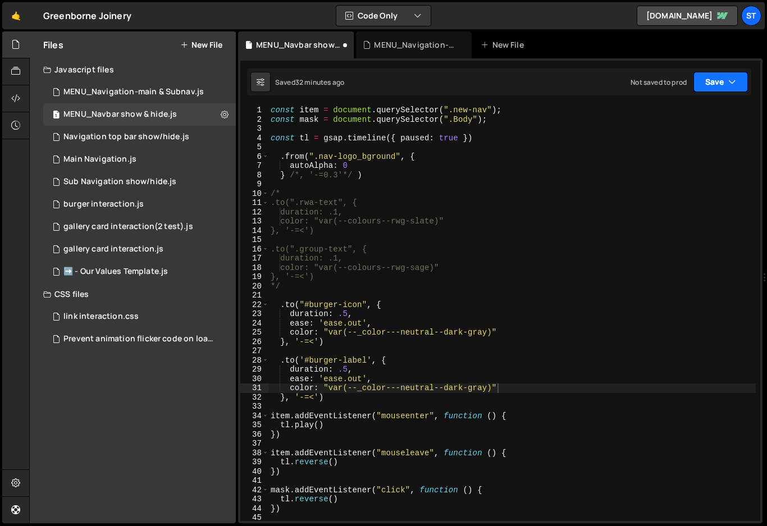
click at [715, 83] on button "Save" at bounding box center [720, 82] width 54 height 20
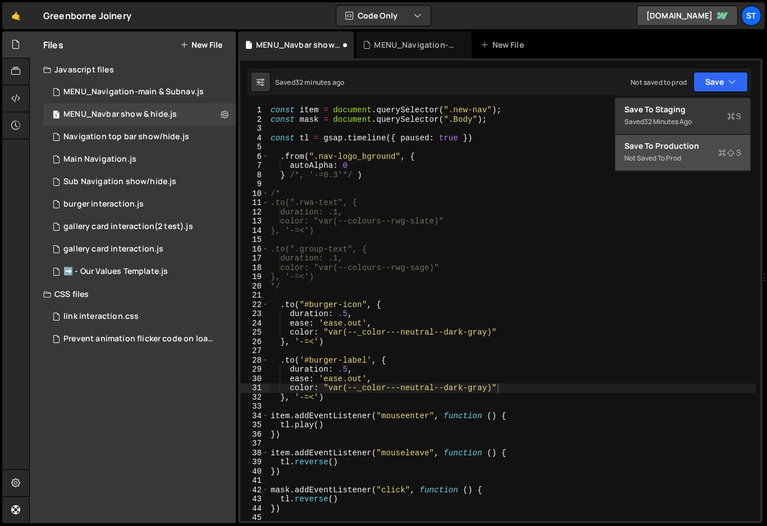
click at [676, 148] on div "Save to Production S" at bounding box center [682, 145] width 117 height 11
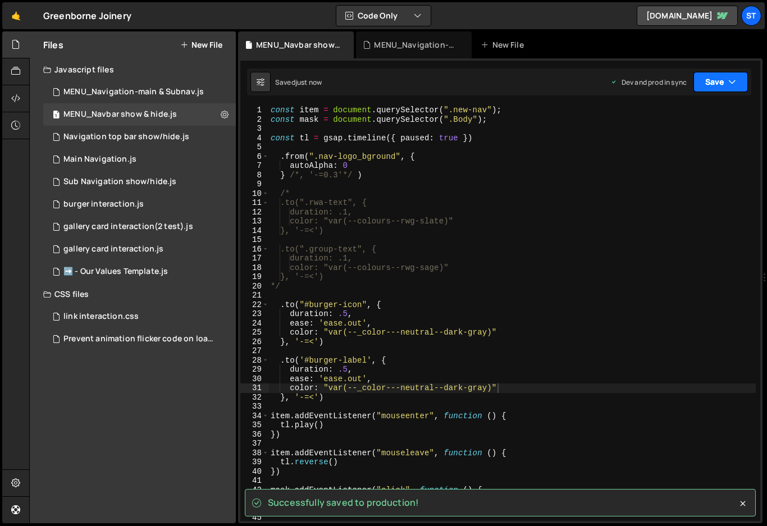
click at [733, 79] on icon "button" at bounding box center [732, 81] width 8 height 11
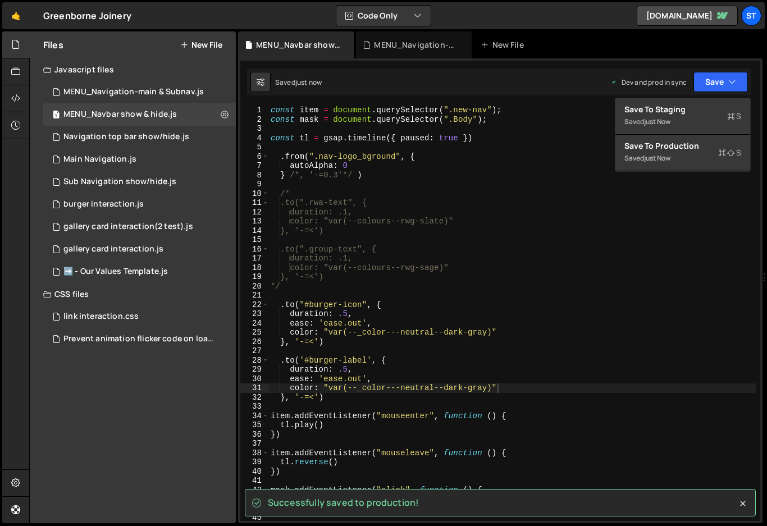
click at [644, 52] on div "MENU_Navbar show & hide.js MENU_Navigation-main & Subnav.js New File" at bounding box center [500, 44] width 524 height 27
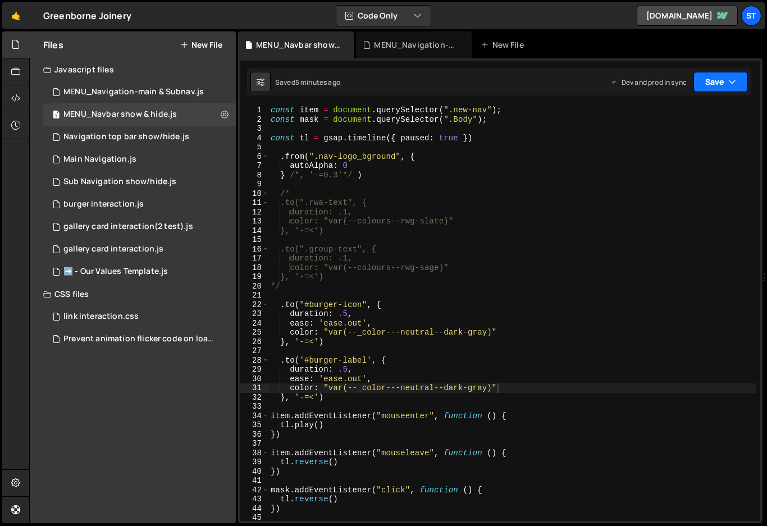
click at [738, 81] on button "Save" at bounding box center [720, 82] width 54 height 20
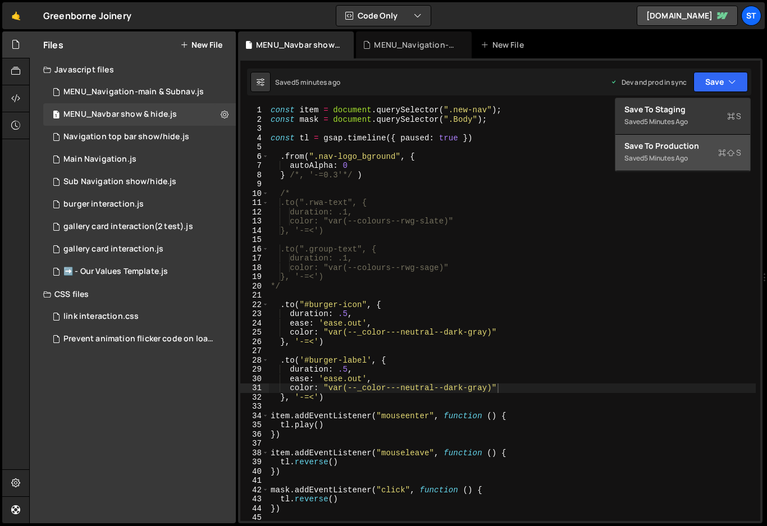
click at [679, 149] on div "Save to Production S" at bounding box center [682, 145] width 117 height 11
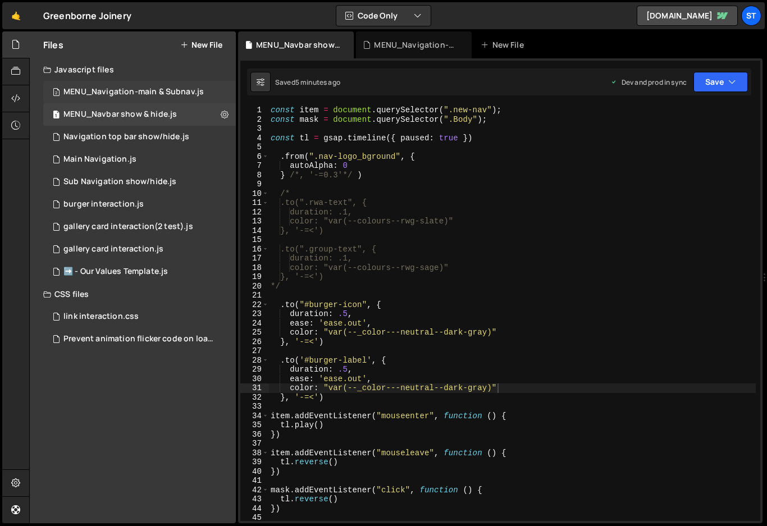
click at [132, 89] on div "MENU_Navigation-main & Subnav.js" at bounding box center [133, 92] width 140 height 10
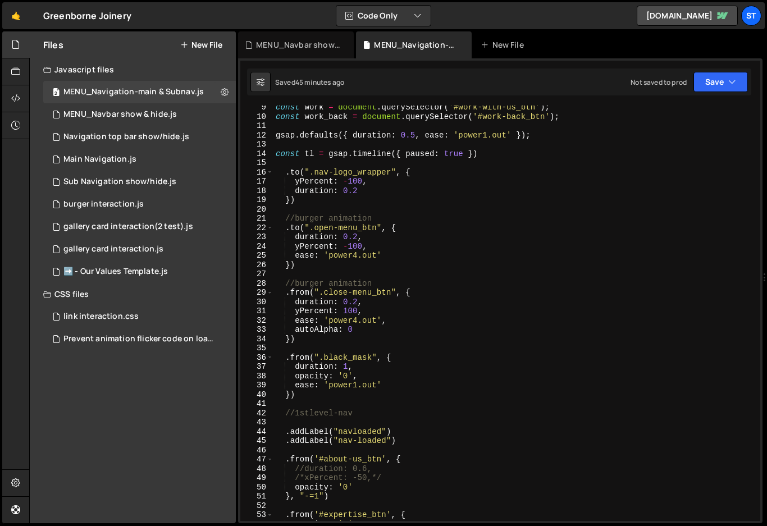
scroll to position [77, 0]
click at [297, 341] on div "const work = document . querySelector ( '#work-with-us_btn' ) ; const work_back…" at bounding box center [514, 320] width 482 height 434
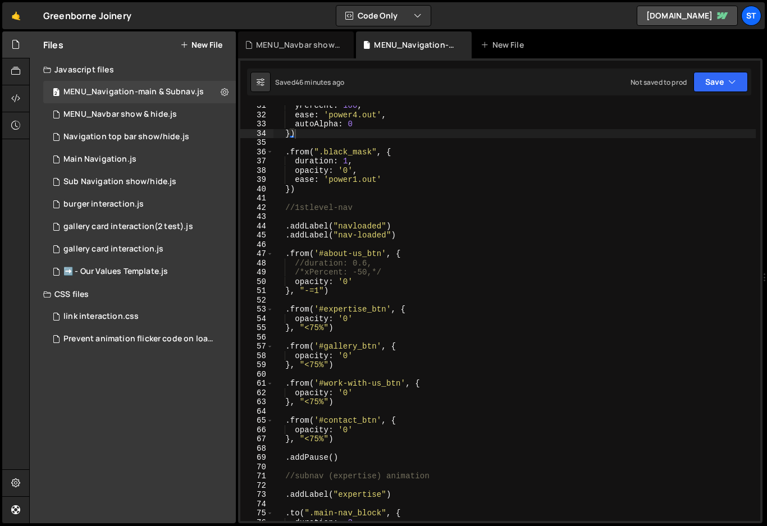
scroll to position [283, 0]
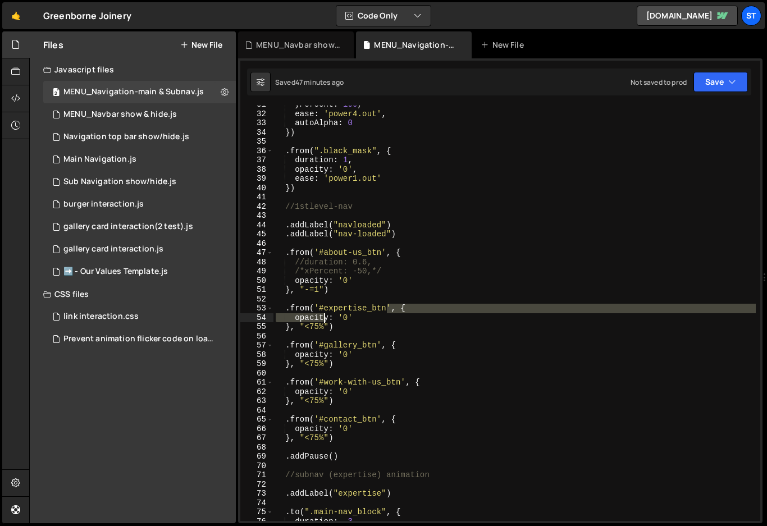
drag, startPoint x: 385, startPoint y: 309, endPoint x: 326, endPoint y: 313, distance: 59.7
click at [326, 313] on div "yPercent : 100 , ease : 'power4.out' , autoAlpha : 0 }) . from ( ".black_mask" …" at bounding box center [514, 317] width 482 height 434
click at [386, 308] on div "yPercent : 100 , ease : 'power4.out' , autoAlpha : 0 }) . from ( ".black_mask" …" at bounding box center [514, 313] width 482 height 415
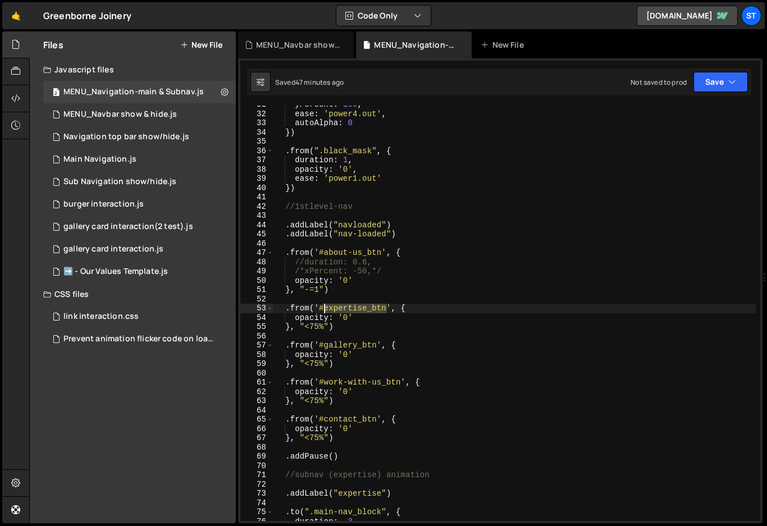
drag, startPoint x: 386, startPoint y: 308, endPoint x: 348, endPoint y: 307, distance: 38.2
click at [348, 307] on div "yPercent : 100 , ease : 'power4.out' , autoAlpha : 0 }) . from ( ".black_mask" …" at bounding box center [514, 317] width 482 height 434
paste textarea "how-we-work"
click at [422, 308] on div "yPercent : 100 , ease : 'power4.out' , autoAlpha : 0 }) . from ( ".black_mask" …" at bounding box center [514, 317] width 482 height 434
click at [356, 346] on div "yPercent : 100 , ease : 'power4.out' , autoAlpha : 0 }) . from ( ".black_mask" …" at bounding box center [514, 317] width 482 height 434
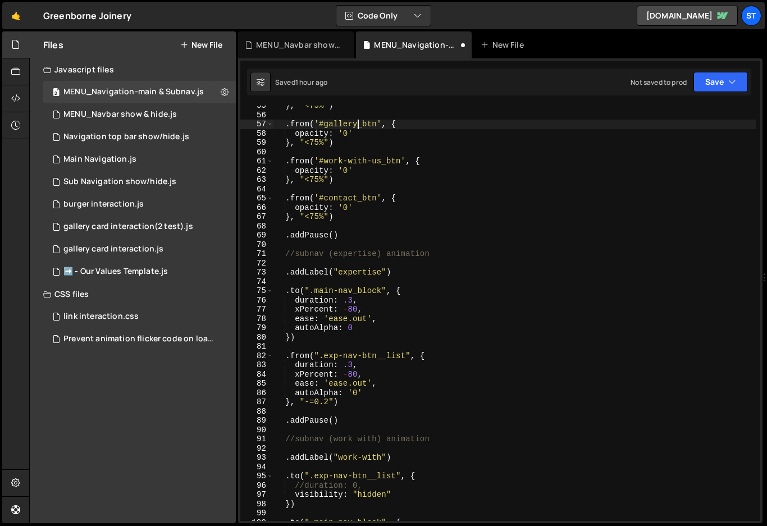
scroll to position [505, 0]
click at [284, 253] on div "} , "<75%" ) . from ( '#gallery_btn' , { opacity : '0' } , "<75%" ) . from ( '#…" at bounding box center [514, 318] width 482 height 434
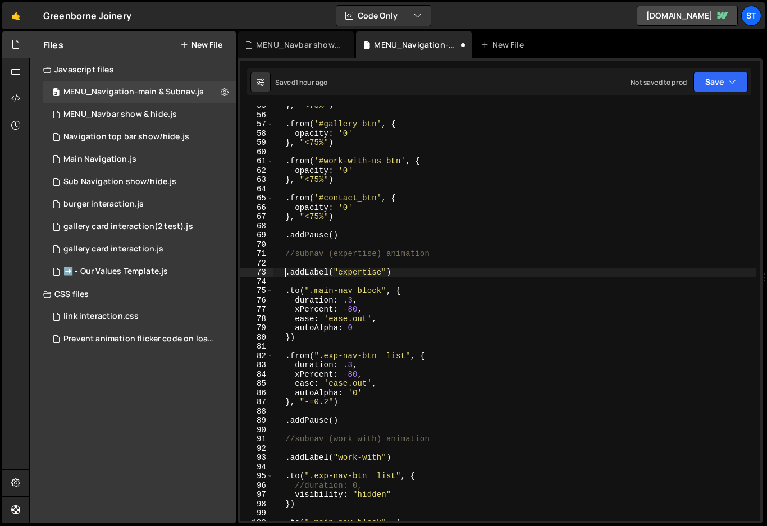
click at [283, 271] on div "} , "<75%" ) . from ( '#gallery_btn' , { opacity : '0' } , "<75%" ) . from ( '#…" at bounding box center [514, 318] width 482 height 434
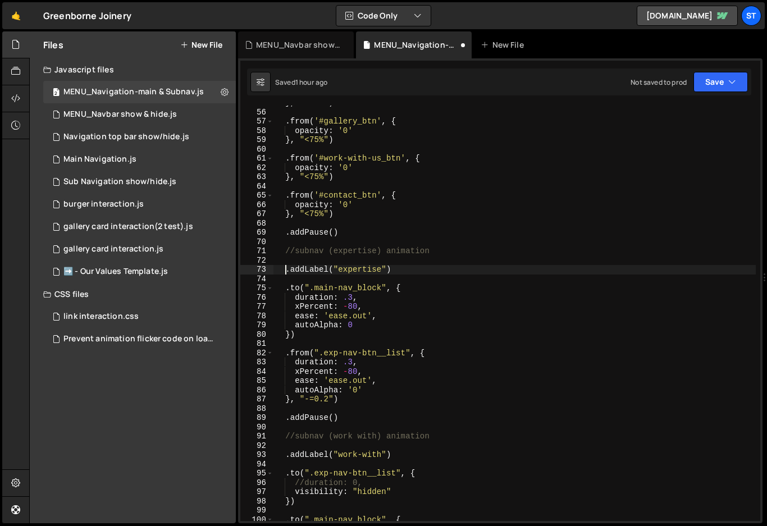
scroll to position [532, 0]
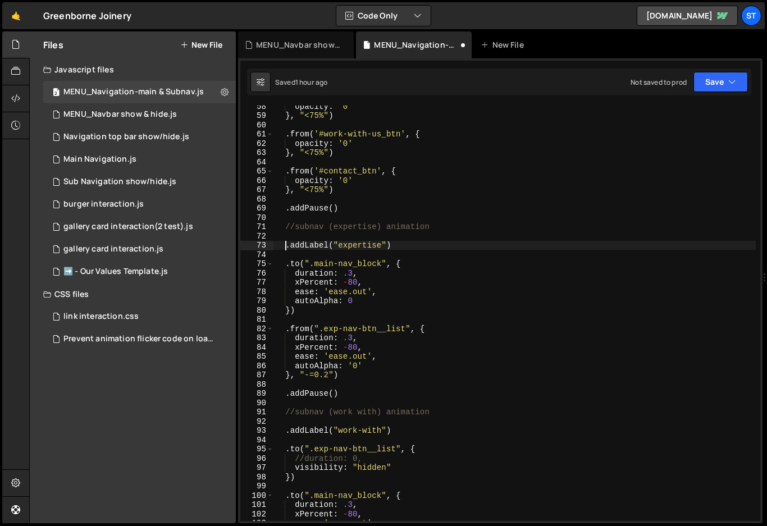
click at [284, 415] on div "opacity : '0' } , "<75%" ) . from ( '#work-with-us_btn' , { opacity : '0' } , "…" at bounding box center [514, 319] width 482 height 434
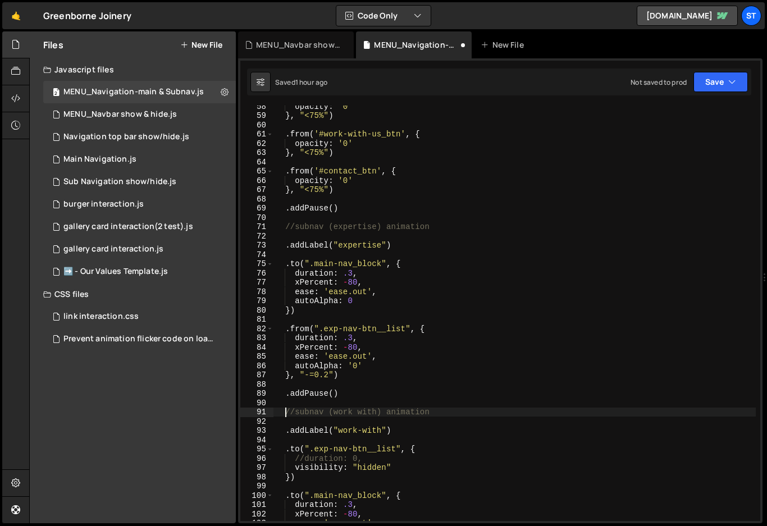
type textarea "//subnav (work with) animation"
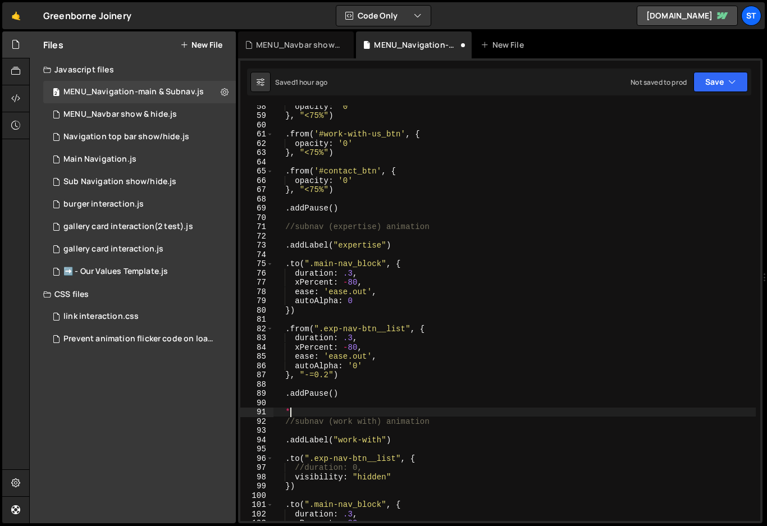
scroll to position [0, 1]
click at [282, 247] on div "opacity : '0' } , "<75%" ) . from ( '#work-with-us_btn' , { opacity : '0' } , "…" at bounding box center [514, 319] width 482 height 434
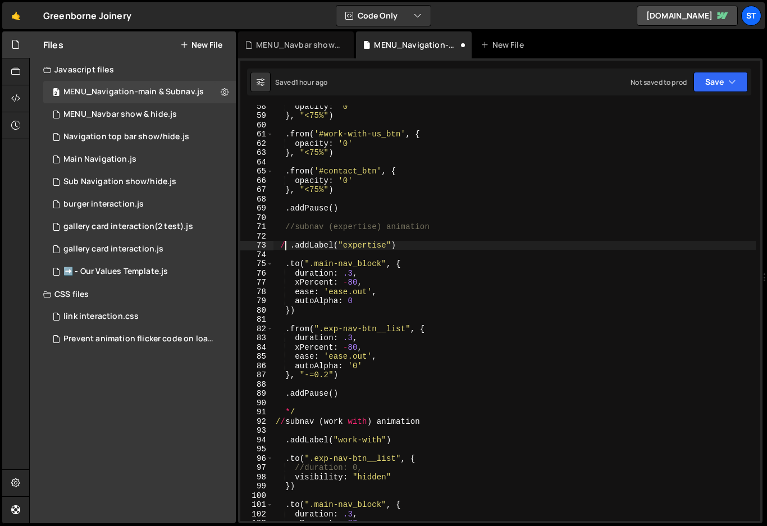
type textarea "/* .addLabel("expertise")"
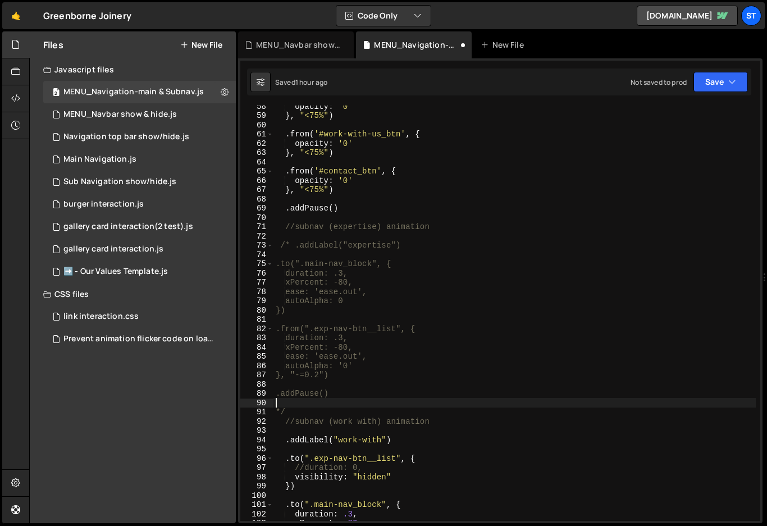
click at [459, 406] on div "opacity : '0' } , "<75%" ) . from ( '#work-with-us_btn' , { opacity : '0' } , "…" at bounding box center [514, 319] width 482 height 434
click at [323, 414] on div "opacity : '0' } , "<75%" ) . from ( '#work-with-us_btn' , { opacity : '0' } , "…" at bounding box center [514, 319] width 482 height 434
type textarea "*/"
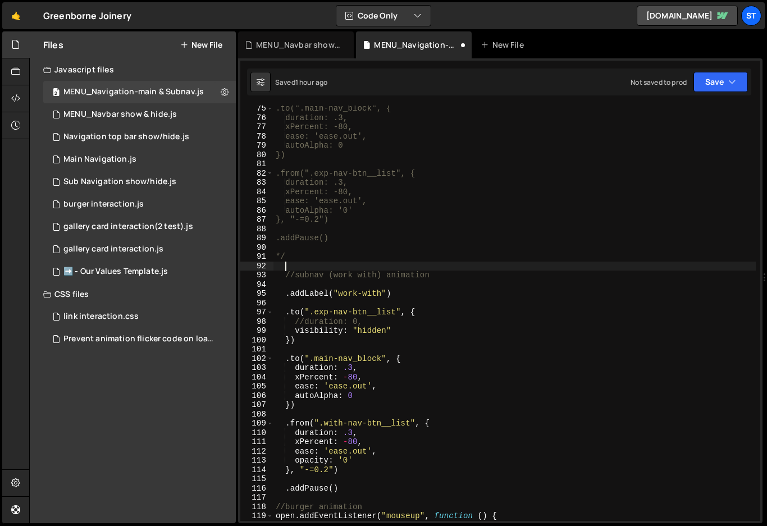
scroll to position [687, 0]
click at [279, 312] on div ".to(".main-nav_block", { duration: .3, xPercent: -80, ease: 'ease.out', autoAlp…" at bounding box center [514, 321] width 482 height 434
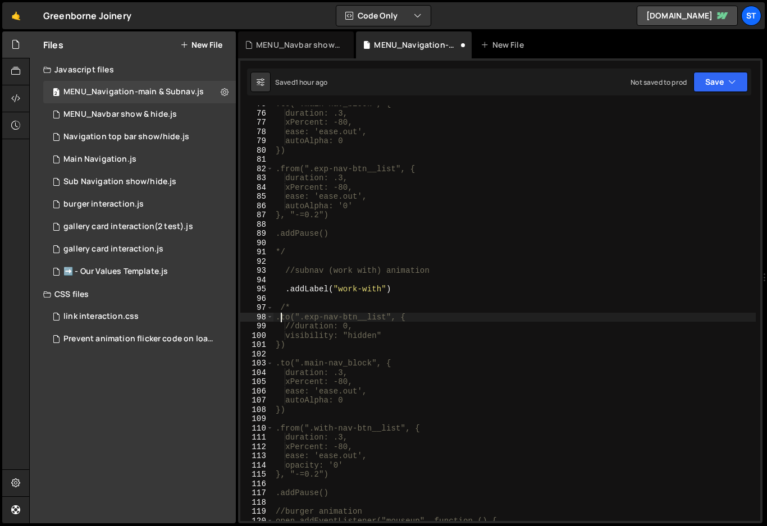
scroll to position [0, 1]
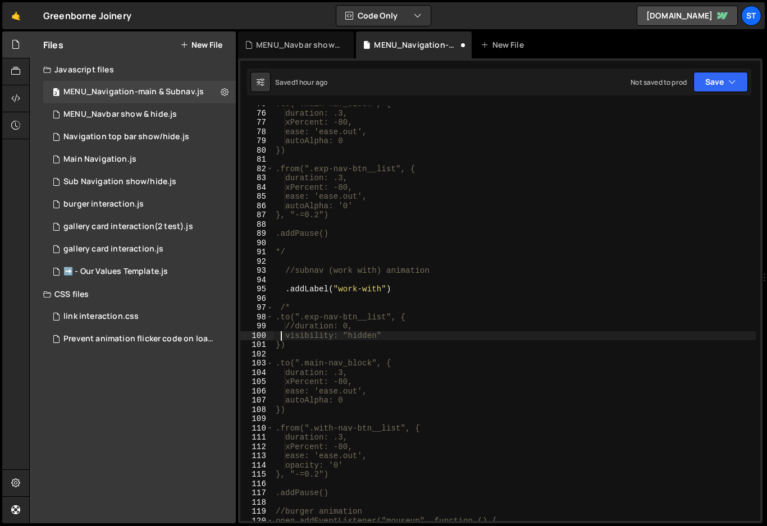
type textarea "})"
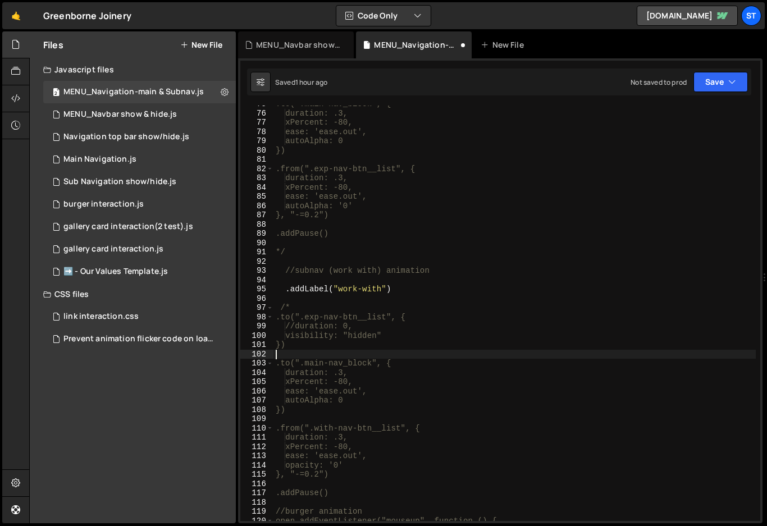
scroll to position [0, 0]
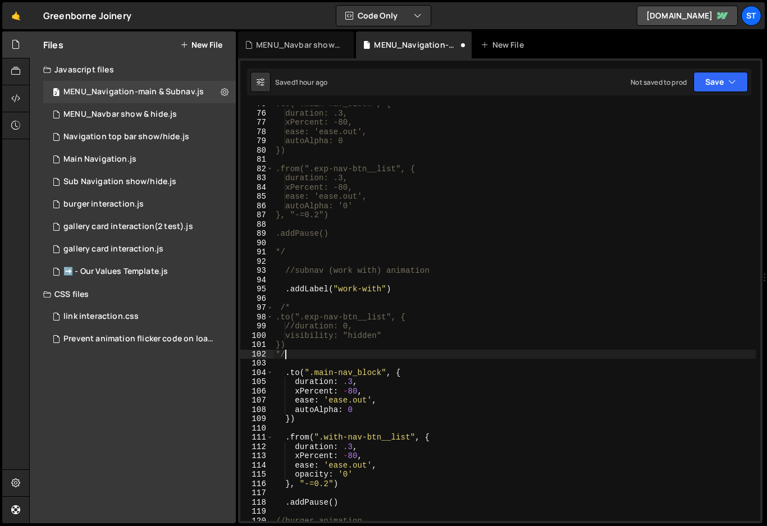
click at [437, 381] on div ".to(".main-nav_block", { duration: .3, xPercent: -80, ease: 'ease.out', autoAlp…" at bounding box center [514, 316] width 482 height 434
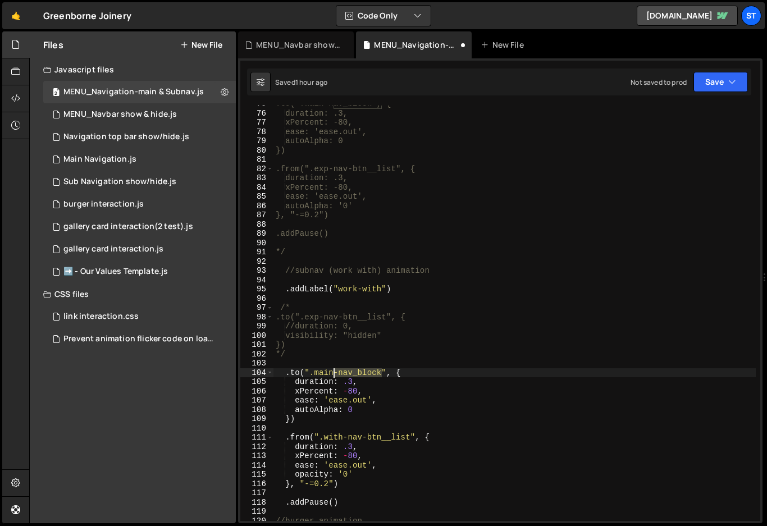
drag, startPoint x: 382, startPoint y: 373, endPoint x: 331, endPoint y: 373, distance: 51.1
click at [331, 373] on div ".to(".main-nav_block", { duration: .3, xPercent: -80, ease: 'ease.out', autoAlp…" at bounding box center [514, 316] width 482 height 434
drag, startPoint x: 386, startPoint y: 370, endPoint x: 303, endPoint y: 376, distance: 82.7
click at [303, 376] on div ".to(".main-nav_block", { duration: .3, xPercent: -80, ease: 'ease.out', autoAlp…" at bounding box center [514, 316] width 482 height 434
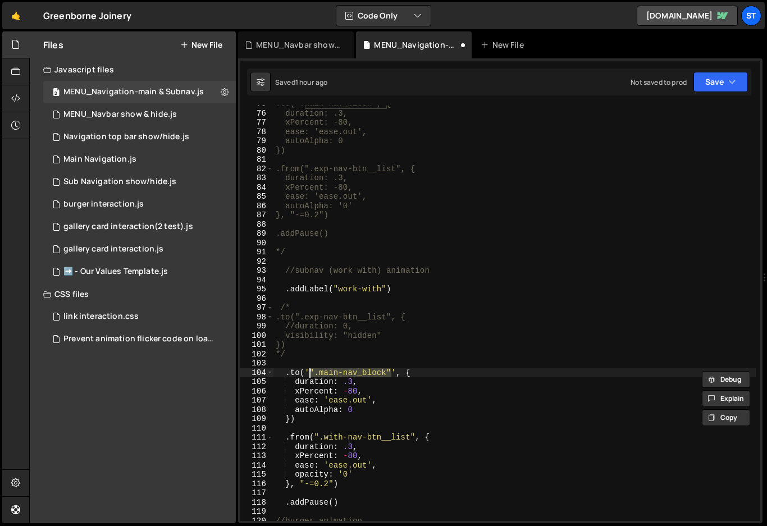
drag, startPoint x: 389, startPoint y: 371, endPoint x: 311, endPoint y: 372, distance: 78.0
click at [311, 372] on div ".to(".main-nav_block", { duration: .3, xPercent: -80, ease: 'ease.out', autoAlp…" at bounding box center [514, 316] width 482 height 434
paste textarea "first-level-nav"
click at [421, 411] on div ".to(".main-nav_block", { duration: .3, xPercent: -80, ease: 'ease.out', autoAlp…" at bounding box center [514, 316] width 482 height 434
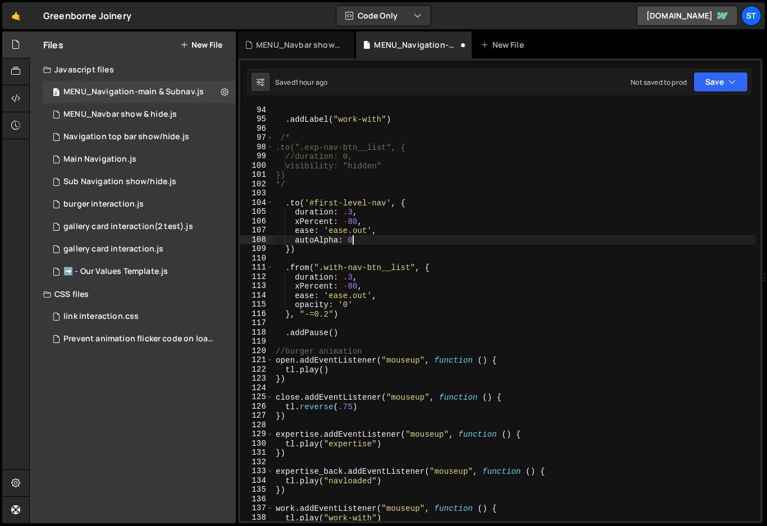
scroll to position [861, 0]
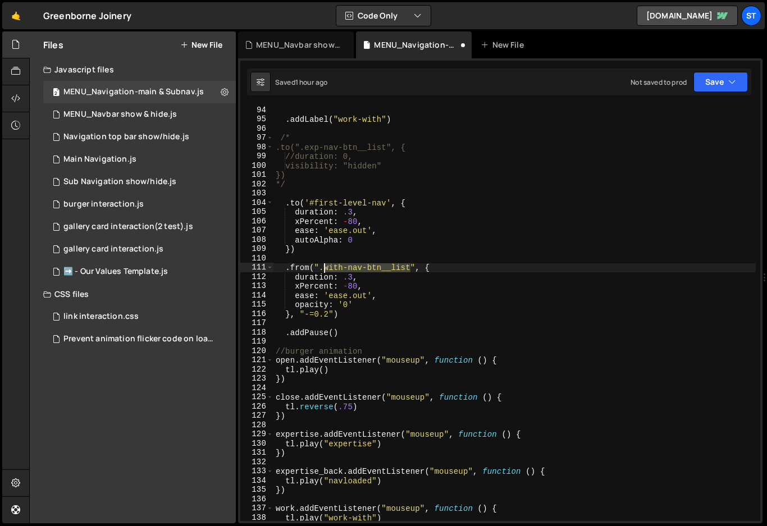
drag, startPoint x: 409, startPoint y: 269, endPoint x: 323, endPoint y: 271, distance: 86.5
click at [323, 271] on div ". addLabel ( "work-with" ) /* .to(".exp-nav-btn__list", { //duration: 0, visibi…" at bounding box center [514, 323] width 482 height 434
paste textarea "sub-nav__block"
click at [363, 269] on div ". addLabel ( "work-with" ) /* .to(".exp-nav-btn__list", { //duration: 0, visibi…" at bounding box center [514, 323] width 482 height 434
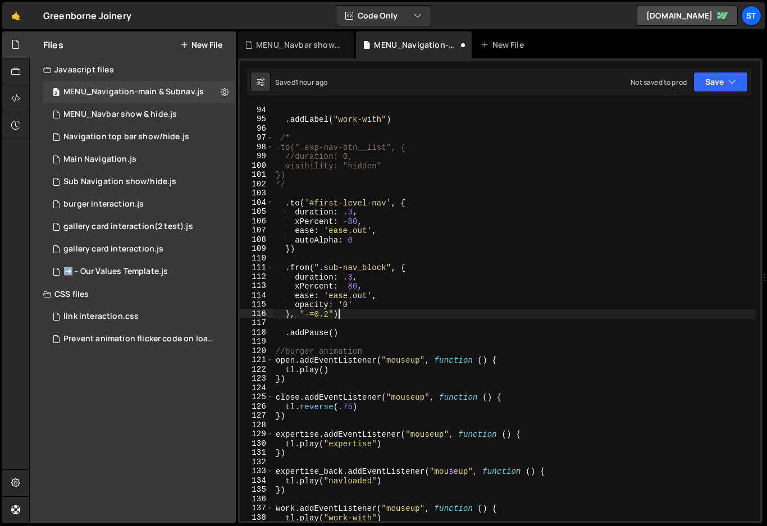
click at [344, 314] on div ". addLabel ( "work-with" ) /* .to(".exp-nav-btn__list", { //duration: 0, visibi…" at bounding box center [514, 323] width 482 height 434
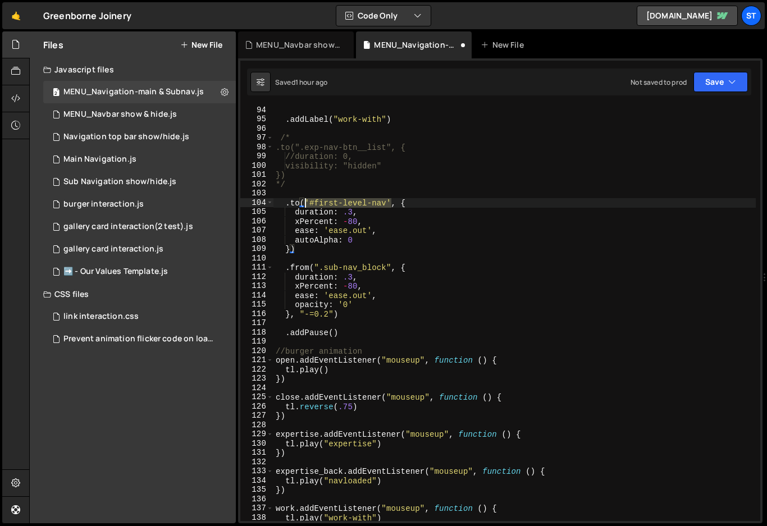
drag, startPoint x: 391, startPoint y: 201, endPoint x: 305, endPoint y: 202, distance: 86.4
click at [305, 202] on div ". addLabel ( "work-with" ) /* .to(".exp-nav-btn__list", { //duration: 0, visibi…" at bounding box center [514, 323] width 482 height 434
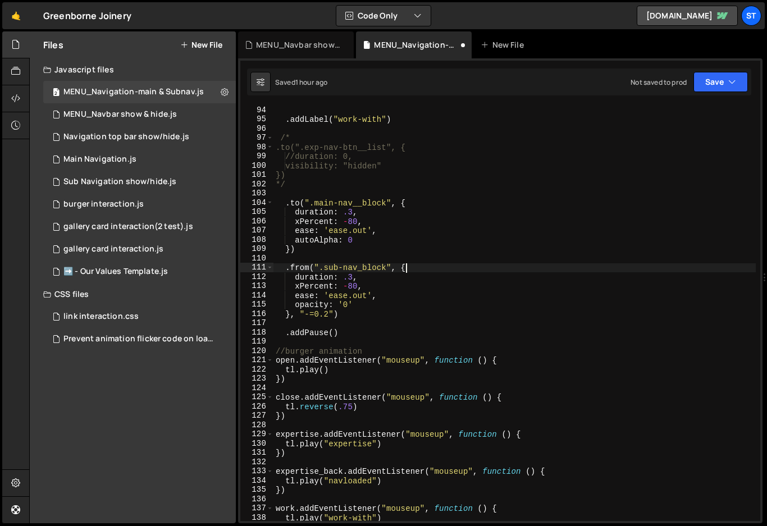
click at [421, 271] on div ". addLabel ( "work-with" ) /* .to(".exp-nav-btn__list", { //duration: 0, visibi…" at bounding box center [514, 323] width 482 height 434
click at [733, 82] on icon "button" at bounding box center [732, 81] width 8 height 11
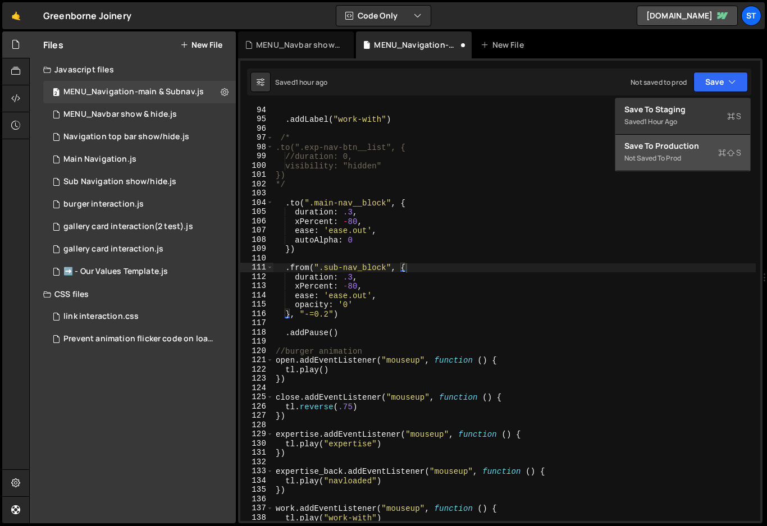
click at [657, 148] on div "Save to Production S" at bounding box center [682, 145] width 117 height 11
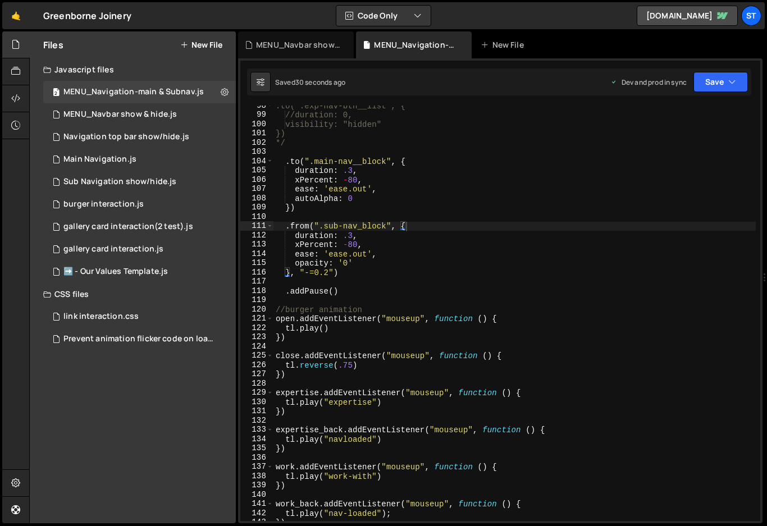
scroll to position [945, 0]
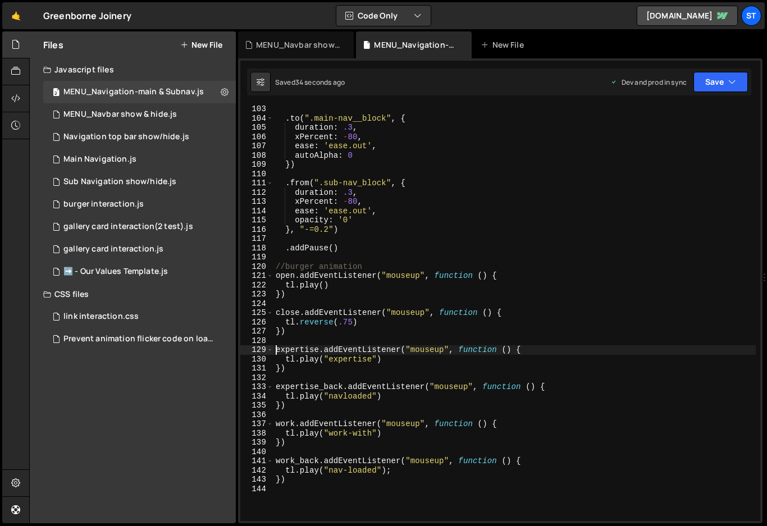
click at [276, 350] on div ". to ( ".main-nav__block" , { duration : .3 , xPercent : - 80 , ease : 'ease.ou…" at bounding box center [514, 321] width 482 height 434
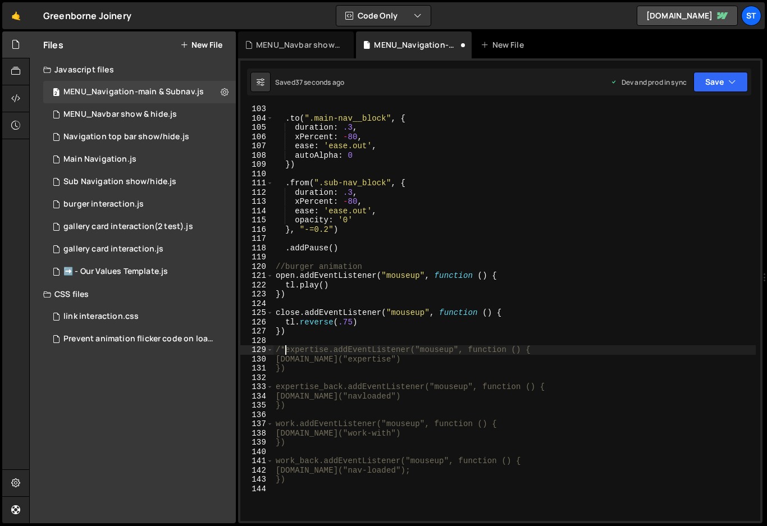
type textarea "expertise.addEventListener("mouseup", function () {"
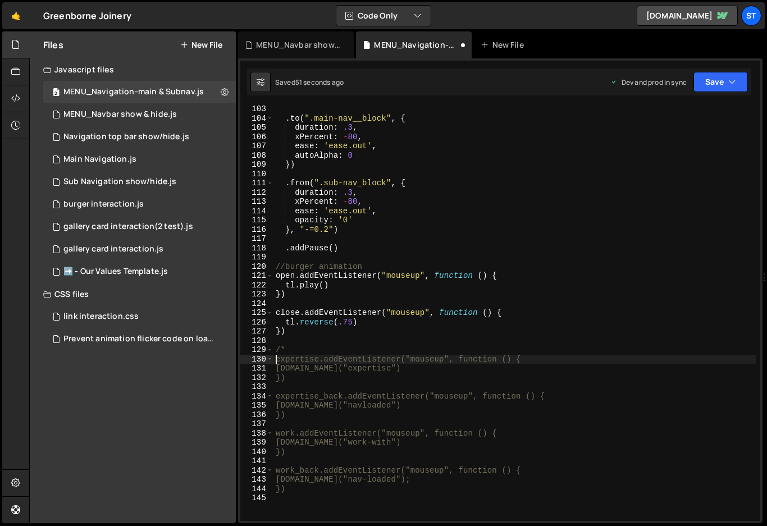
click at [280, 425] on div ". to ( ".main-nav__block" , { duration : .3 , xPercent : - 80 , ease : 'ease.ou…" at bounding box center [514, 321] width 482 height 434
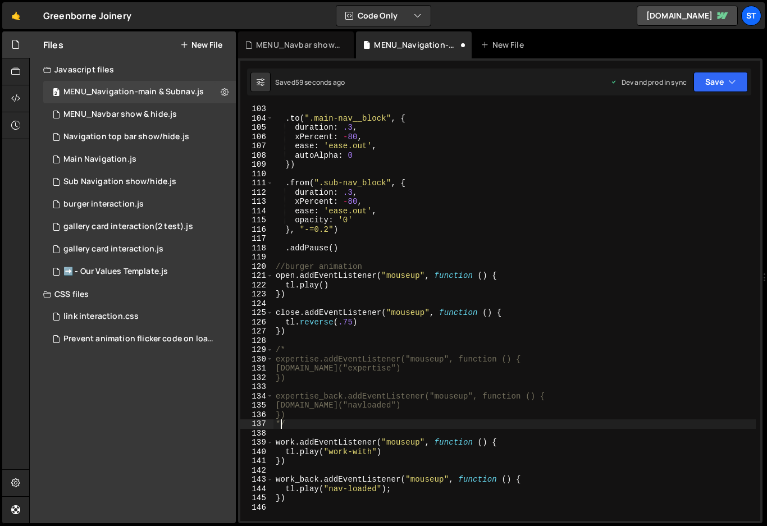
click at [420, 419] on div ". to ( ".main-nav__block" , { duration : .3 , xPercent : - 80 , ease : 'ease.ou…" at bounding box center [514, 321] width 482 height 434
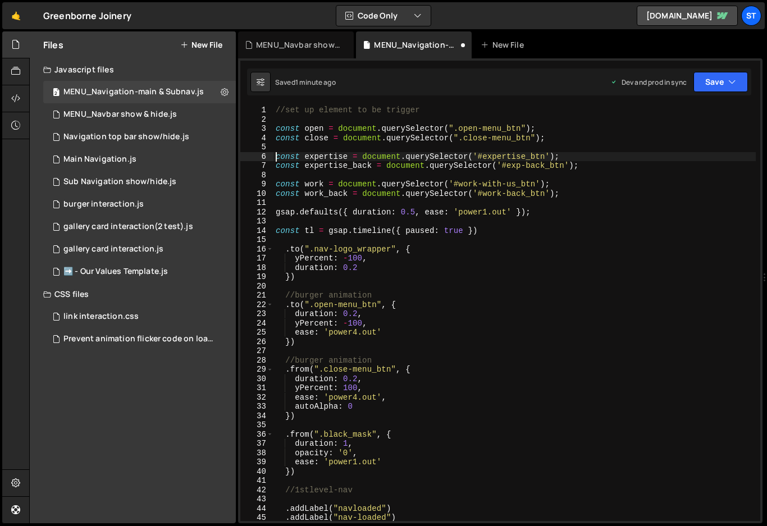
click at [274, 157] on div "//set up element to be trigger const open = document . querySelector ( ".open-m…" at bounding box center [514, 323] width 482 height 434
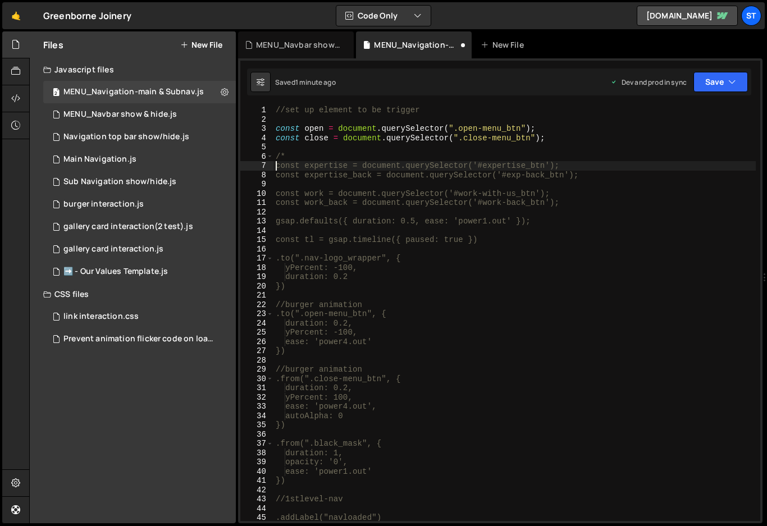
type textarea "const expertise_back = document.querySelector('#exp-back_btn');"
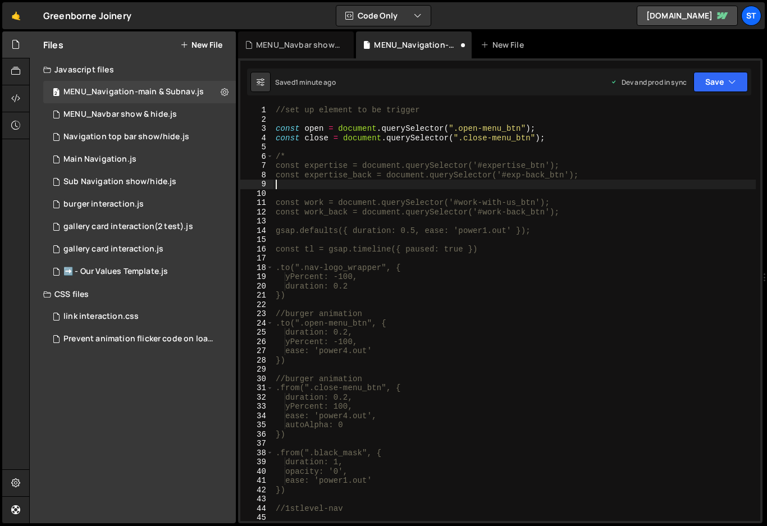
type textarea "/"
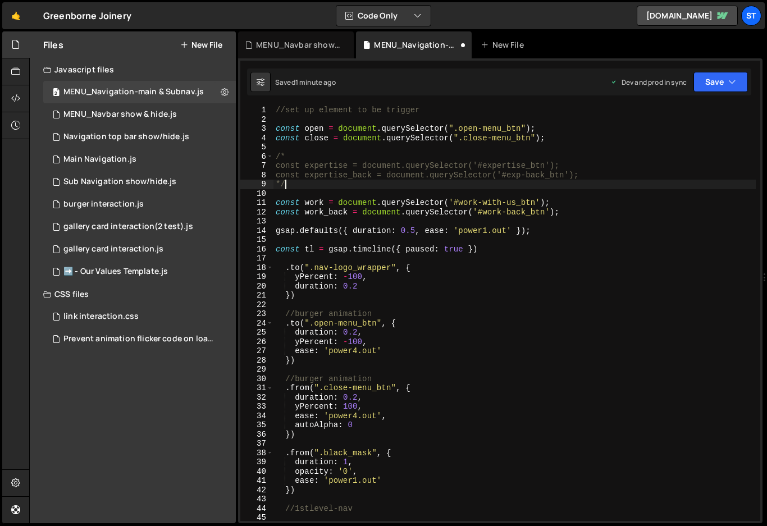
click at [578, 271] on div "//set up element to be trigger const open = document . querySelector ( ".open-m…" at bounding box center [514, 323] width 482 height 434
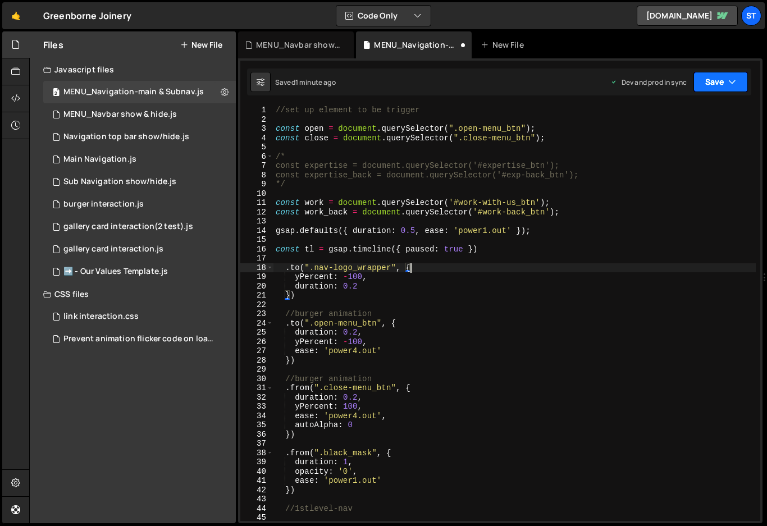
type textarea ".to(".nav-logo_wrapper", {"
click at [735, 81] on icon "button" at bounding box center [732, 81] width 8 height 11
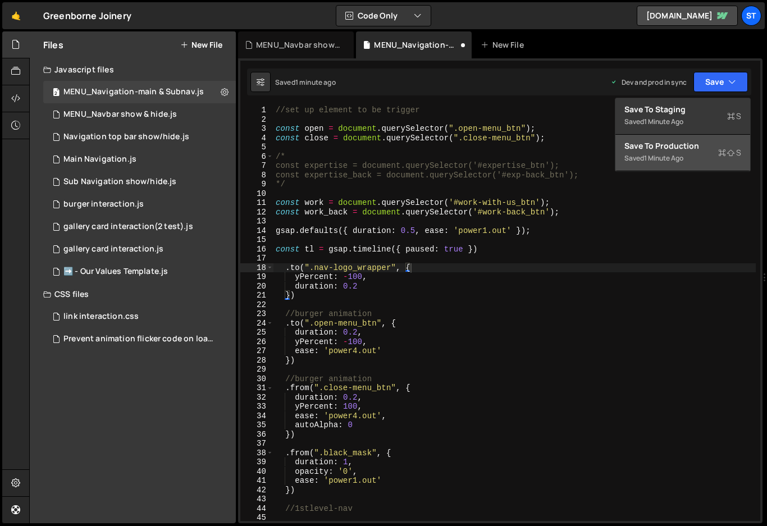
click at [646, 152] on div "Saved 1 minute ago" at bounding box center [682, 158] width 117 height 13
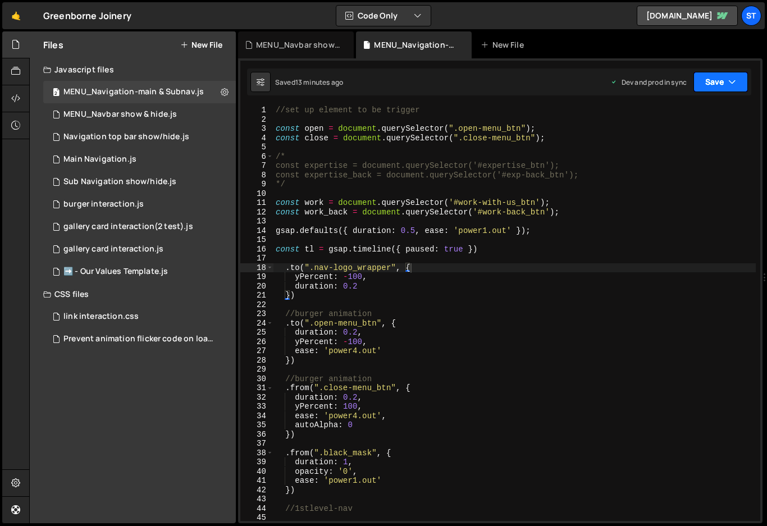
click at [730, 83] on icon "button" at bounding box center [732, 81] width 8 height 11
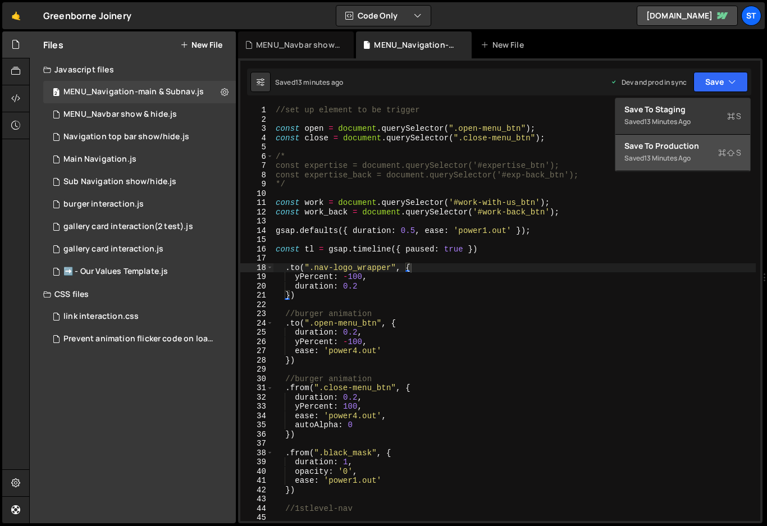
click at [657, 153] on div "Saved 13 minutes ago" at bounding box center [682, 158] width 117 height 13
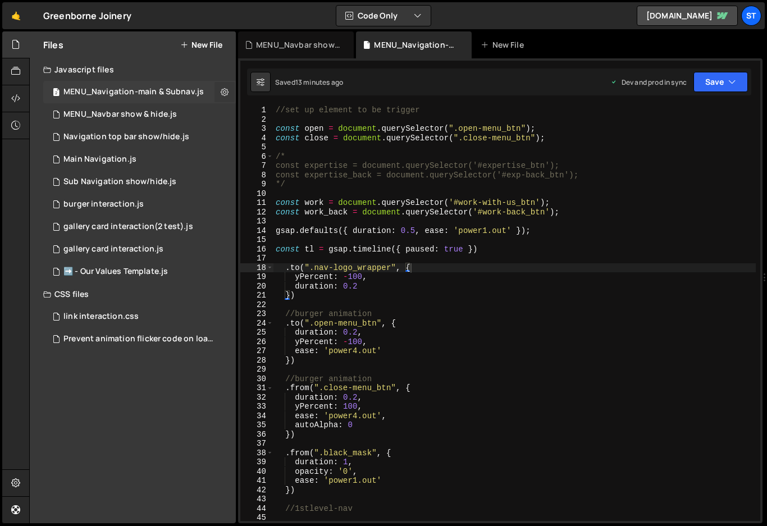
click at [225, 92] on icon at bounding box center [225, 91] width 8 height 11
type input "MENU_Navigation-main & Subnav"
radio input "true"
checkbox input "true"
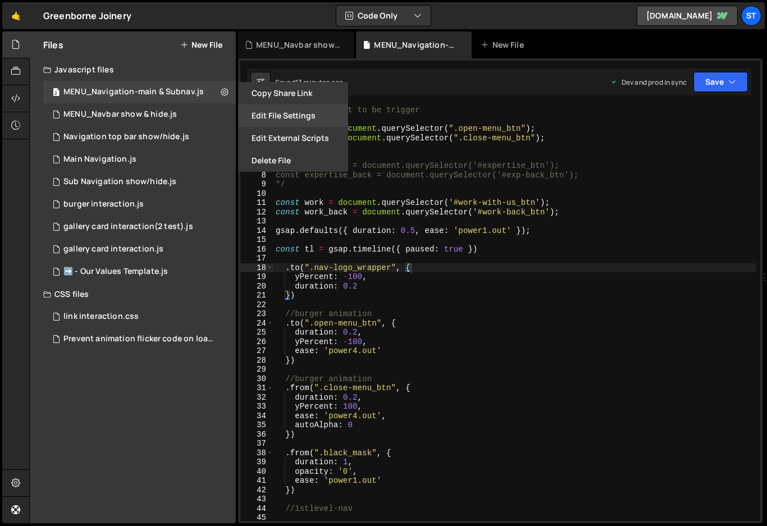
click at [295, 115] on button "Edit File Settings" at bounding box center [293, 115] width 110 height 22
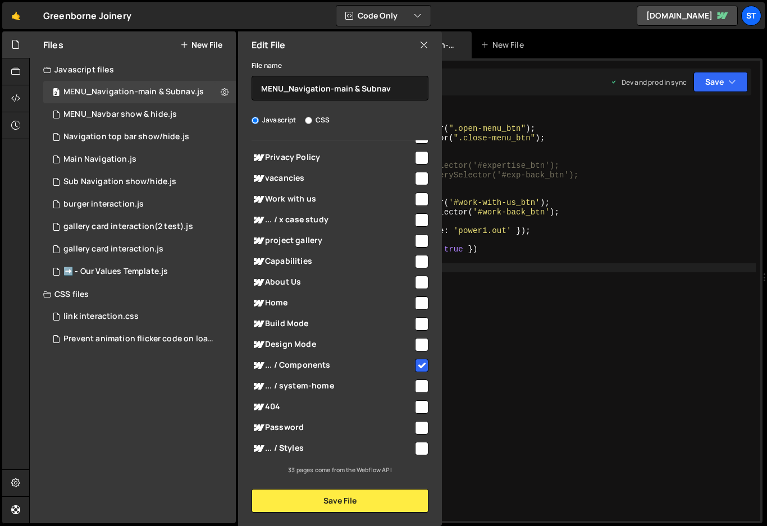
type textarea ".from(".close-menu_btn", {"
click at [620, 391] on div "//set up element to be trigger const open = document . querySelector ( ".open-m…" at bounding box center [514, 323] width 482 height 434
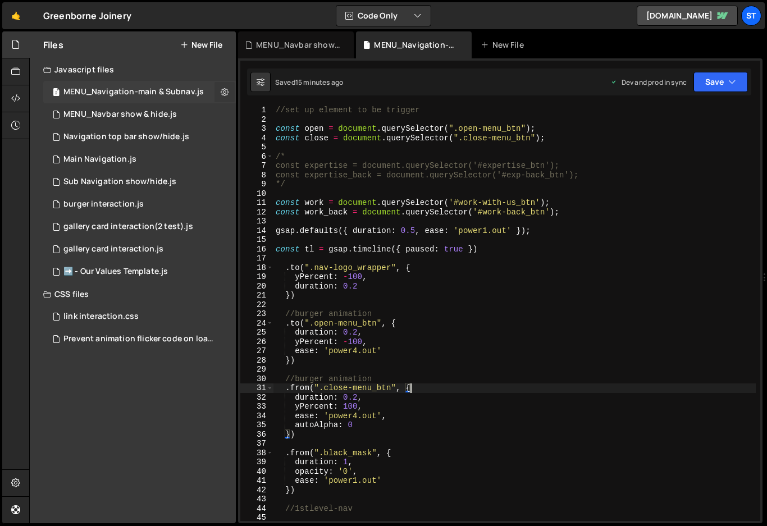
click at [222, 92] on icon at bounding box center [225, 91] width 8 height 11
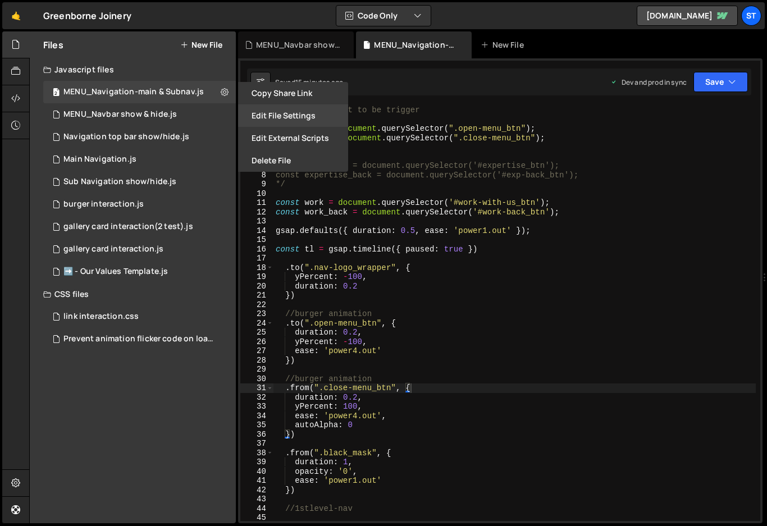
click at [274, 117] on button "Edit File Settings" at bounding box center [293, 115] width 110 height 22
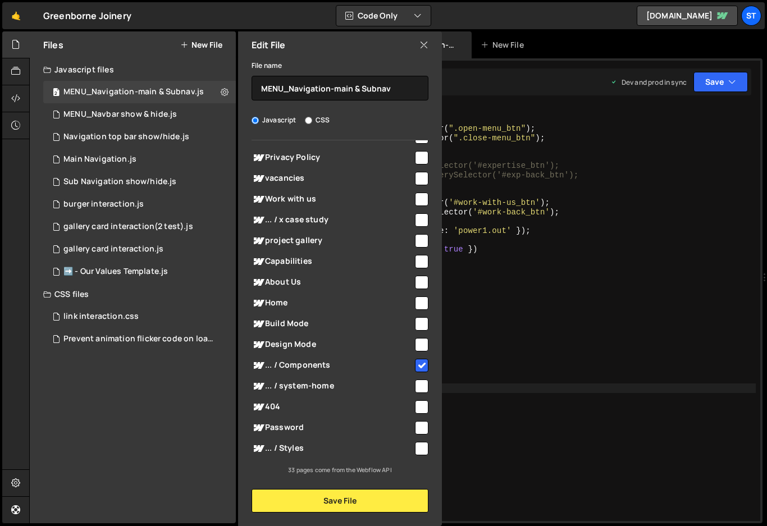
click at [467, 17] on div "🤙 Greenborne Joinery ⚠️ Code is being edited in another browser Code Only Code …" at bounding box center [383, 15] width 762 height 27
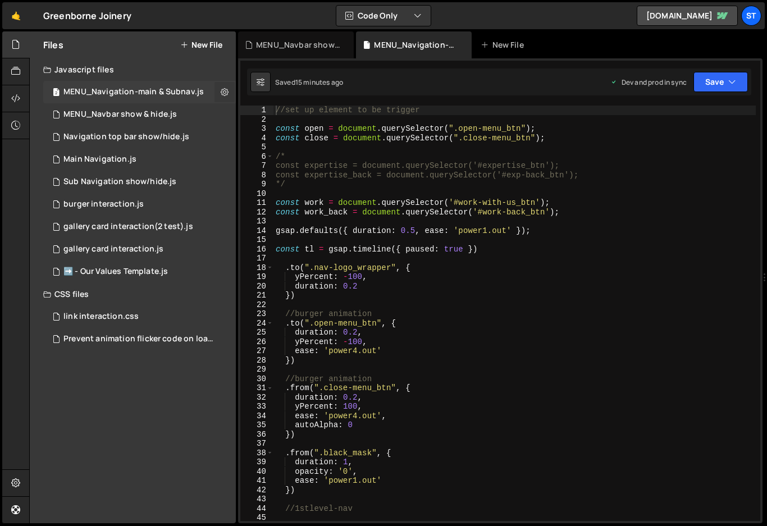
click at [225, 90] on icon at bounding box center [225, 91] width 8 height 11
type input "MENU_Navigation-main & Subnav"
radio input "true"
checkbox input "true"
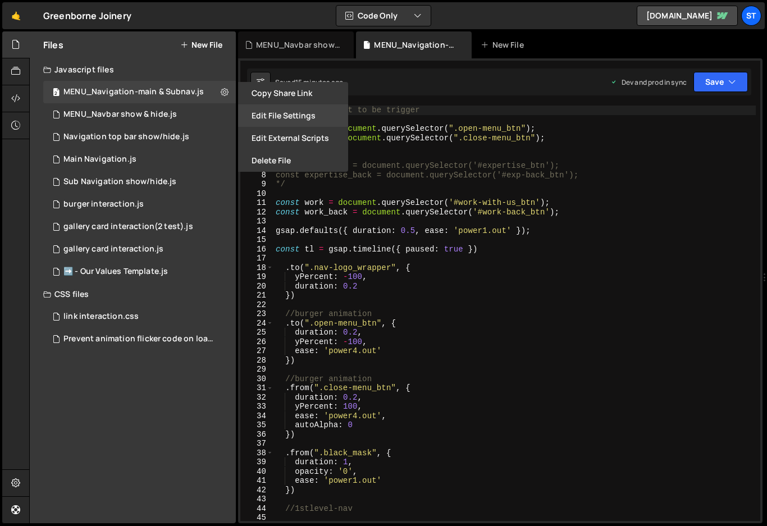
click at [279, 115] on button "Edit File Settings" at bounding box center [293, 115] width 110 height 22
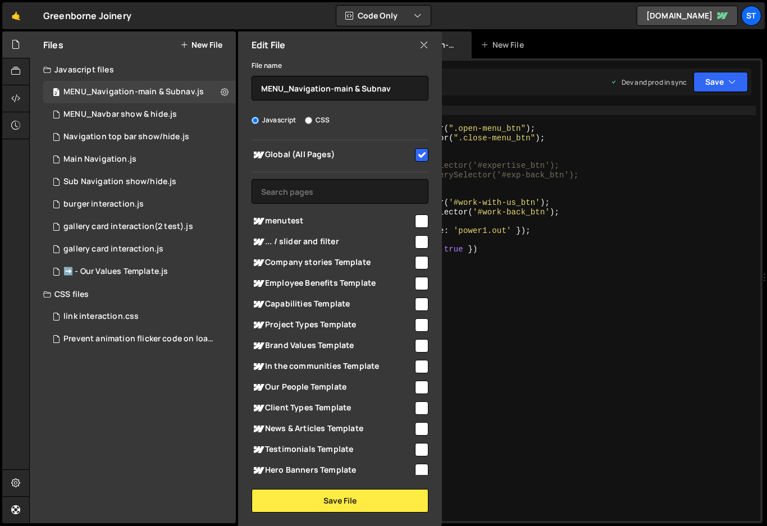
scroll to position [4, 0]
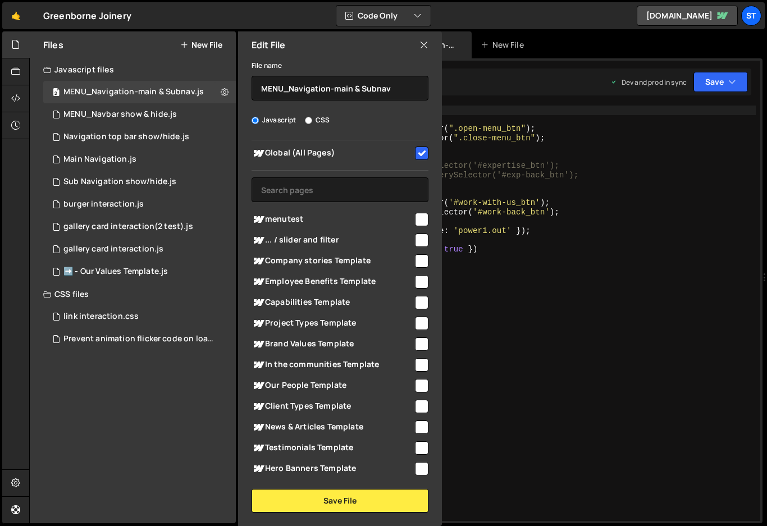
click at [419, 219] on input "checkbox" at bounding box center [421, 219] width 13 height 13
checkbox input "true"
click at [418, 150] on input "checkbox" at bounding box center [421, 153] width 13 height 13
checkbox input "false"
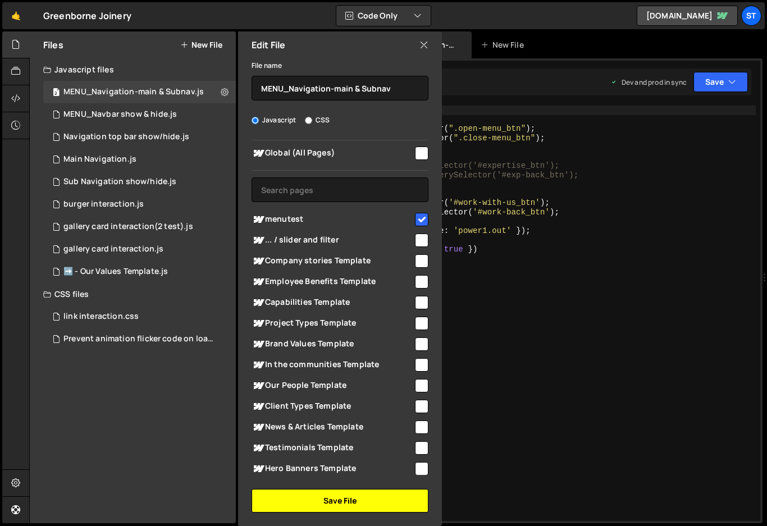
click at [359, 500] on button "Save File" at bounding box center [339, 501] width 177 height 24
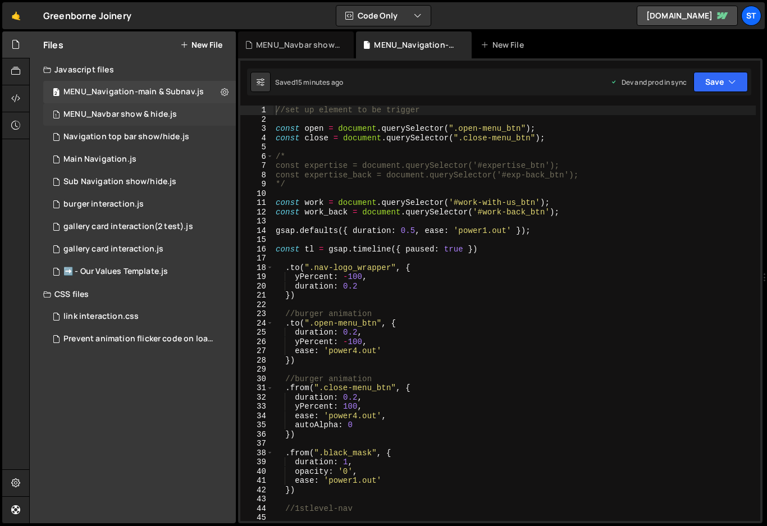
click at [139, 113] on div "MENU_Navbar show & hide.js" at bounding box center [119, 114] width 113 height 10
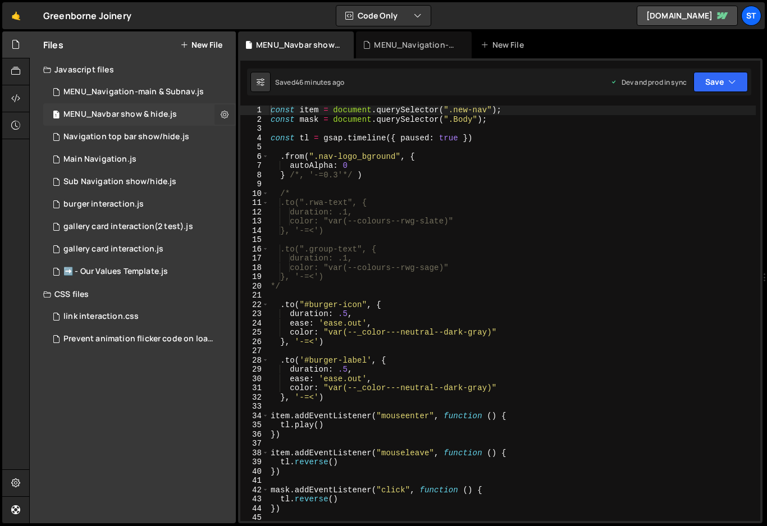
click at [222, 115] on icon at bounding box center [225, 114] width 8 height 11
type input "MENU_Navbar show & hide"
radio input "true"
checkbox input "true"
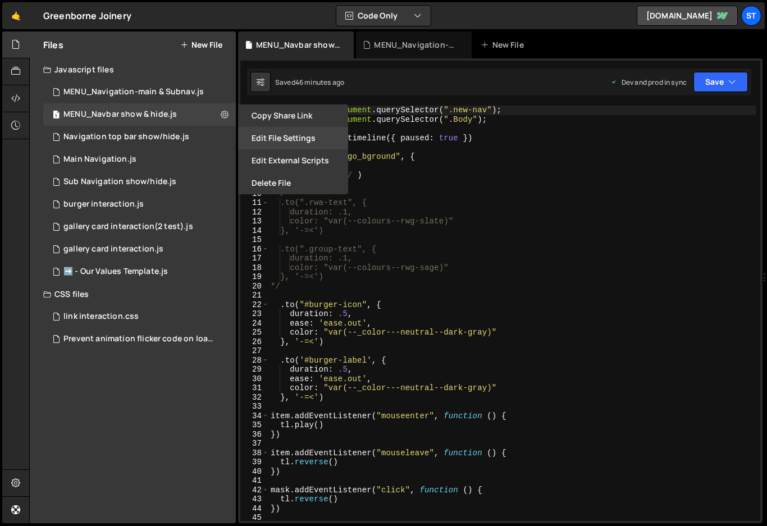
click at [317, 139] on button "Edit File Settings" at bounding box center [293, 138] width 110 height 22
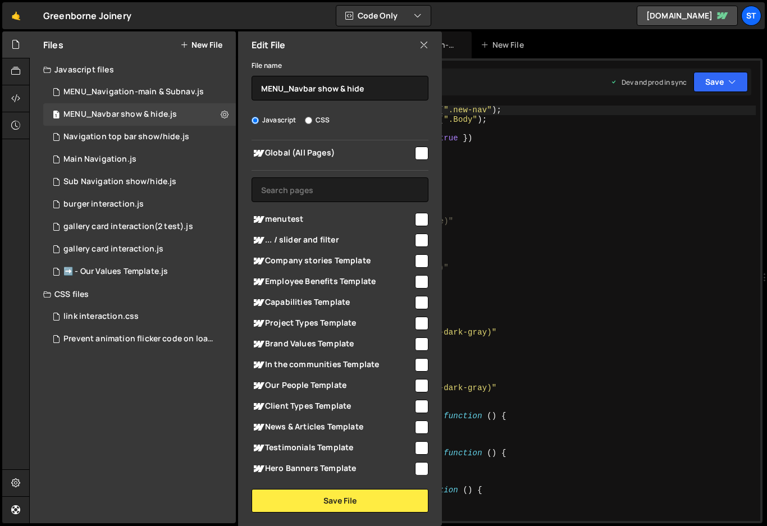
click at [419, 215] on input "checkbox" at bounding box center [421, 219] width 13 height 13
checkbox input "true"
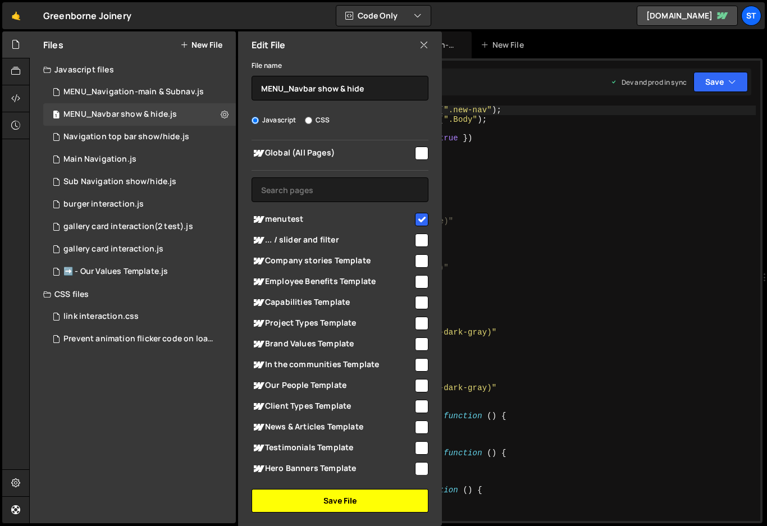
click at [345, 500] on button "Save File" at bounding box center [339, 501] width 177 height 24
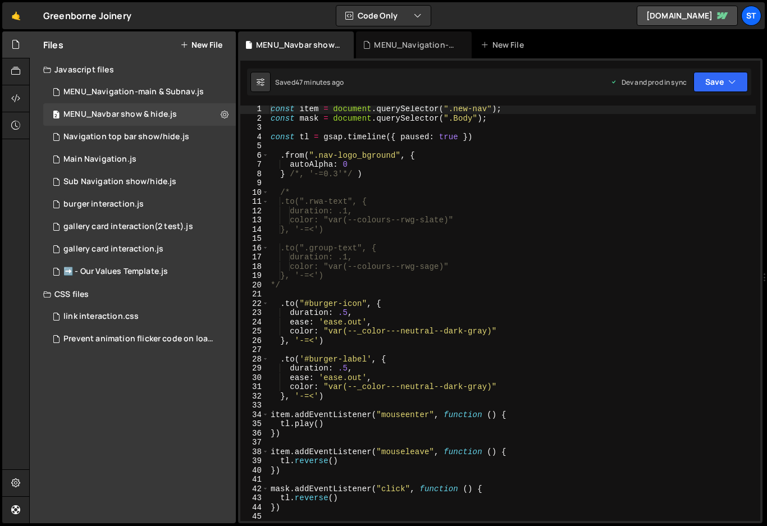
scroll to position [1, 0]
click at [735, 81] on icon "button" at bounding box center [732, 81] width 8 height 11
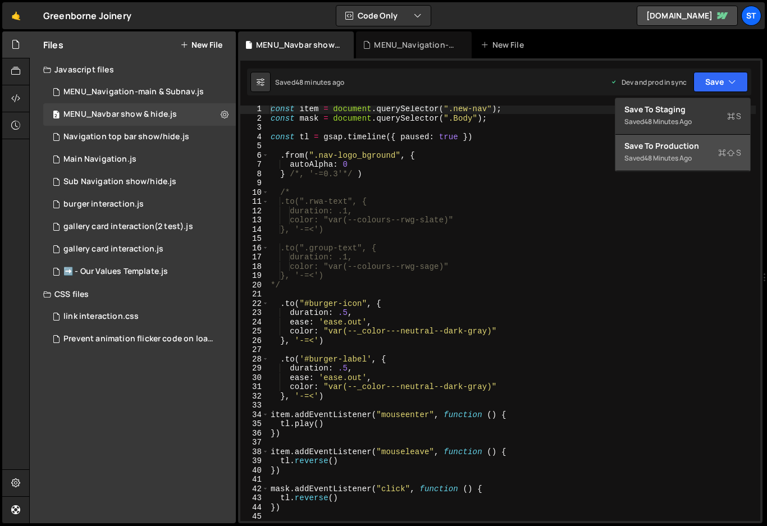
click at [651, 144] on div "Save to Production S" at bounding box center [682, 145] width 117 height 11
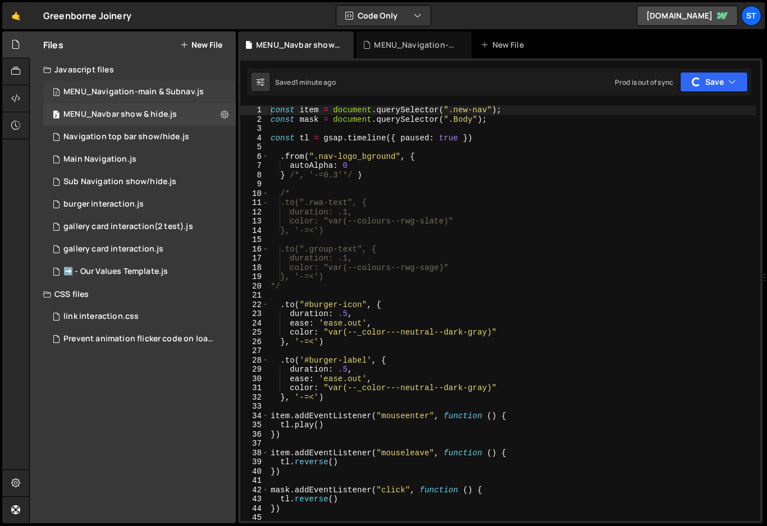
click at [182, 90] on div "MENU_Navigation-main & Subnav.js" at bounding box center [133, 92] width 140 height 10
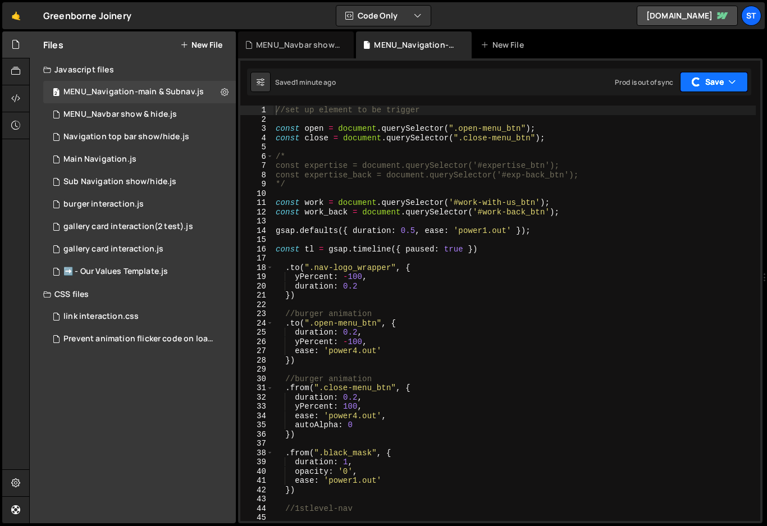
click at [724, 81] on button "Save" at bounding box center [714, 82] width 68 height 20
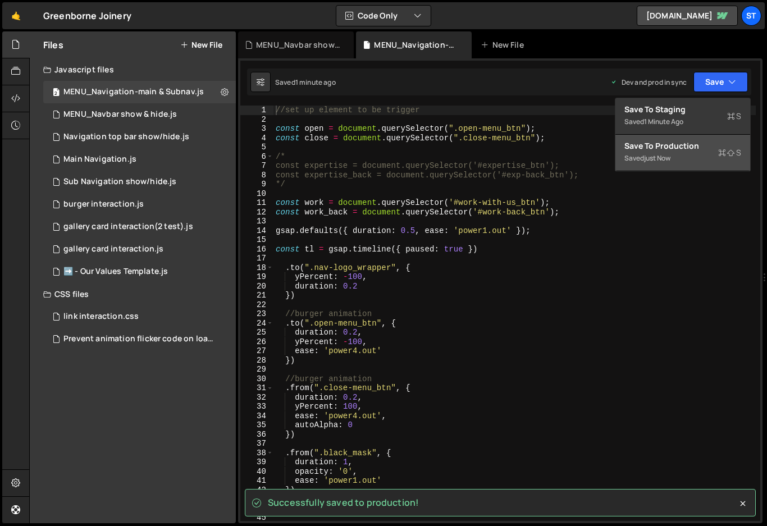
click at [706, 147] on div "Save to Production S" at bounding box center [682, 145] width 117 height 11
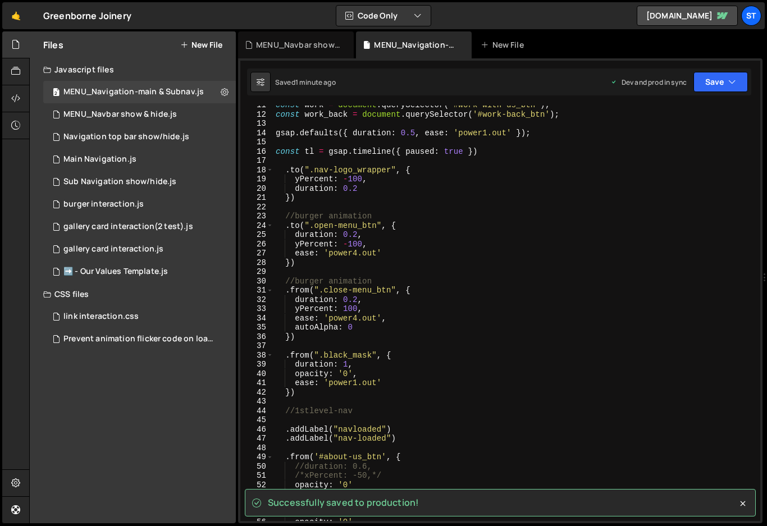
scroll to position [99, 0]
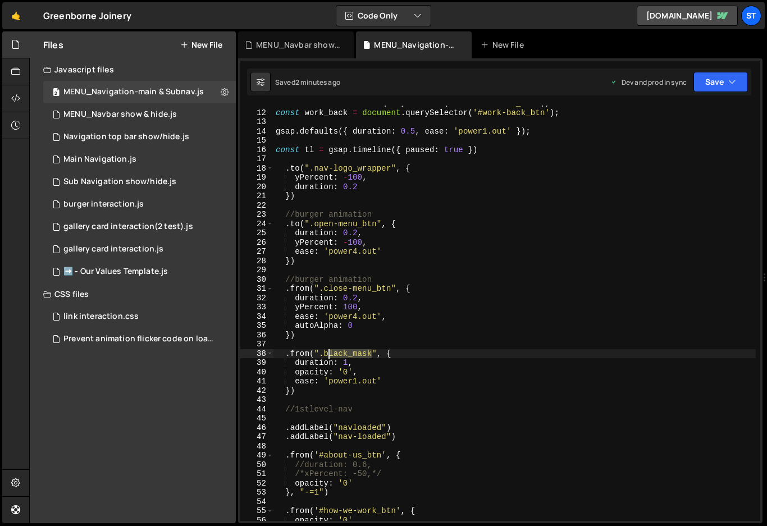
drag, startPoint x: 372, startPoint y: 355, endPoint x: 327, endPoint y: 357, distance: 45.5
click at [327, 357] on div "const work = document . querySelector ( '#work-with-us_btn' ) ; const work_back…" at bounding box center [514, 316] width 482 height 434
click at [741, 84] on button "Save" at bounding box center [720, 82] width 54 height 20
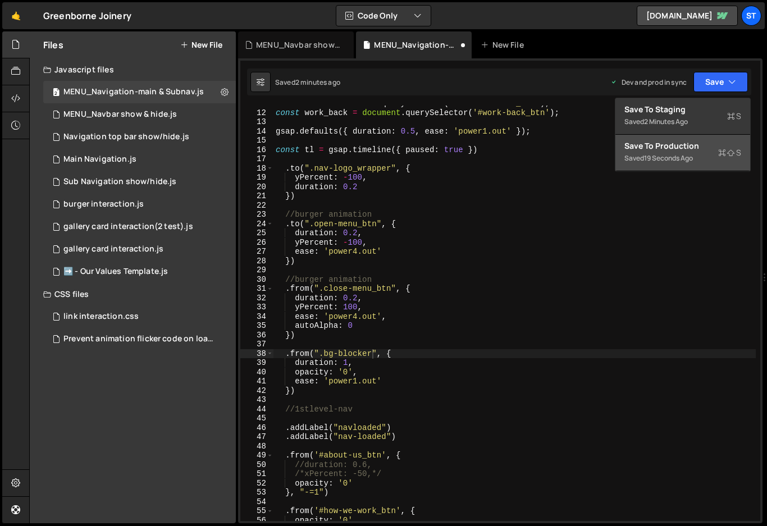
click at [683, 148] on div "Save to Production S" at bounding box center [682, 145] width 117 height 11
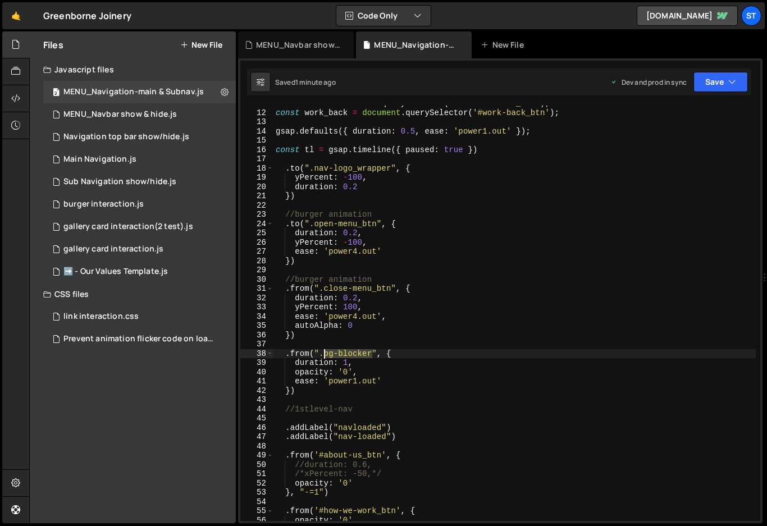
drag, startPoint x: 371, startPoint y: 354, endPoint x: 324, endPoint y: 354, distance: 47.2
click at [324, 354] on div "const work = document . querySelector ( '#work-with-us_btn' ) ; const work_back…" at bounding box center [514, 316] width 482 height 434
paste textarea "lack_mask"
click at [724, 85] on button "Save" at bounding box center [720, 82] width 54 height 20
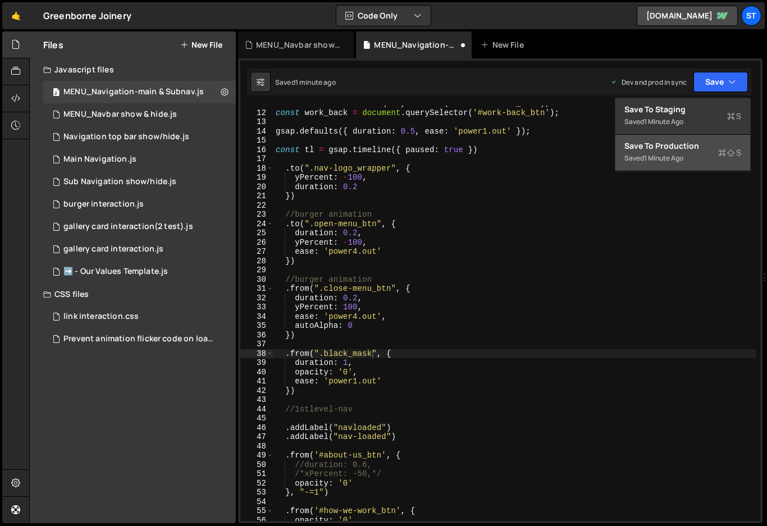
click at [665, 145] on div "Save to Production S" at bounding box center [682, 145] width 117 height 11
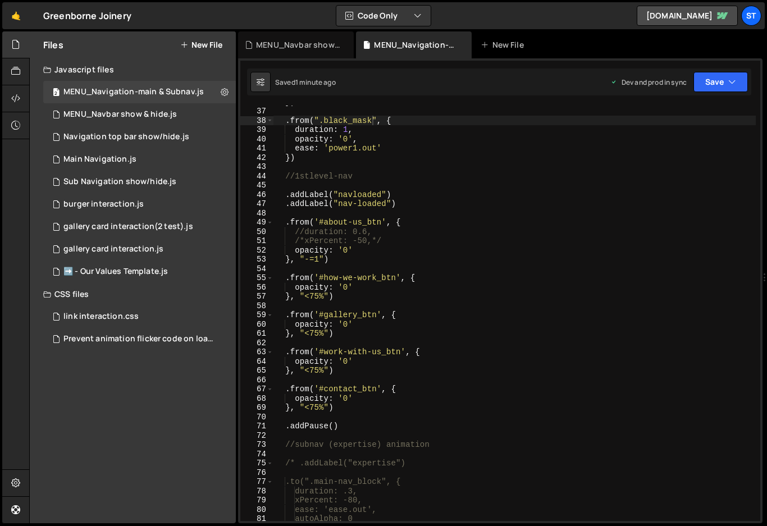
scroll to position [332, 0]
click at [157, 113] on div "MENU_Navbar show & hide.js" at bounding box center [119, 114] width 113 height 10
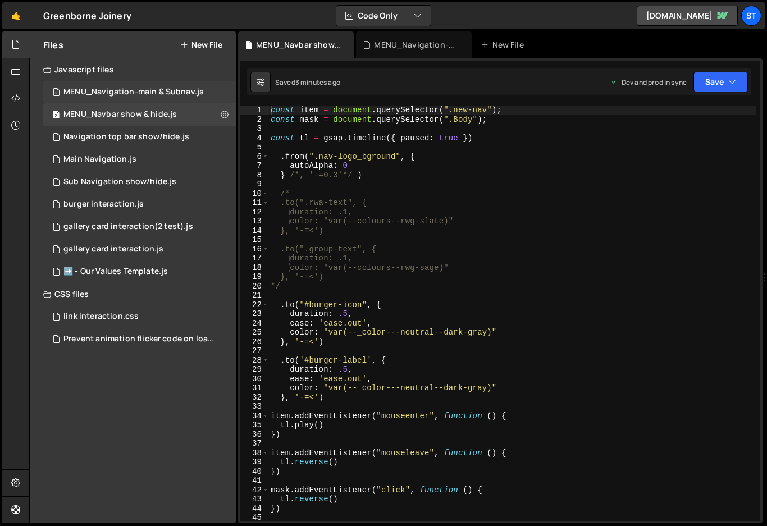
click at [172, 90] on div "MENU_Navigation-main & Subnav.js" at bounding box center [133, 92] width 140 height 10
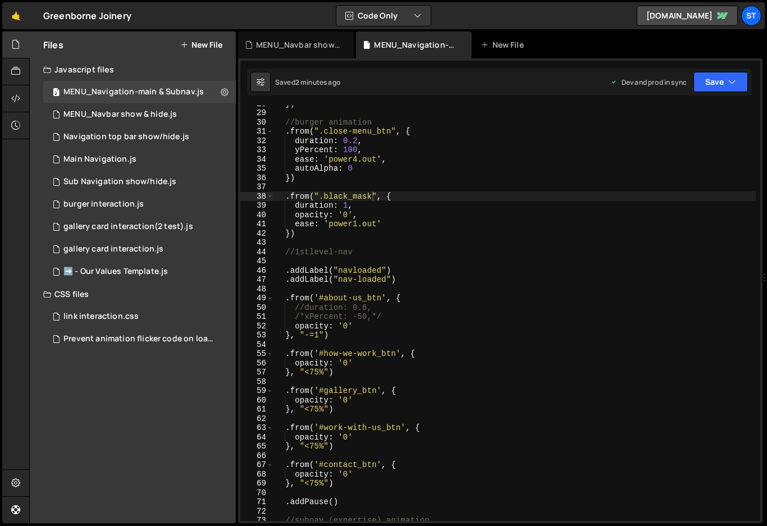
scroll to position [255, 0]
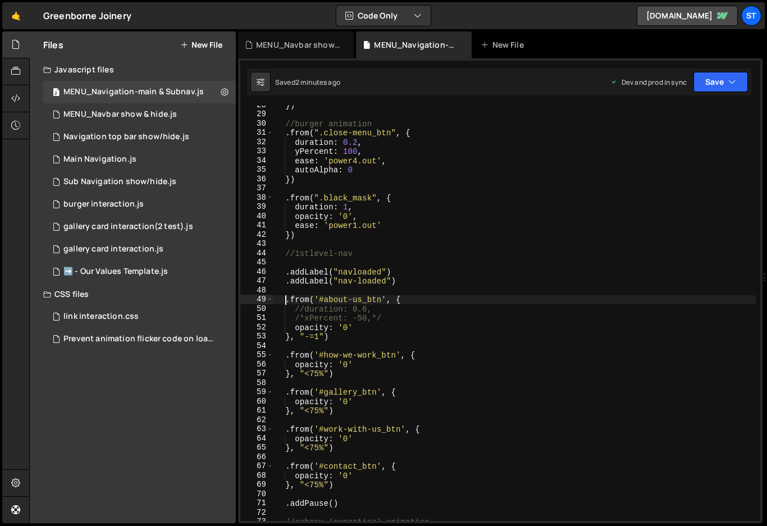
click at [285, 300] on div "}) //burger animation . from ( ".close-menu_btn" , { duration : 0.2 , yPercent …" at bounding box center [514, 317] width 482 height 434
type textarea ".from('#about-us_btn', {"
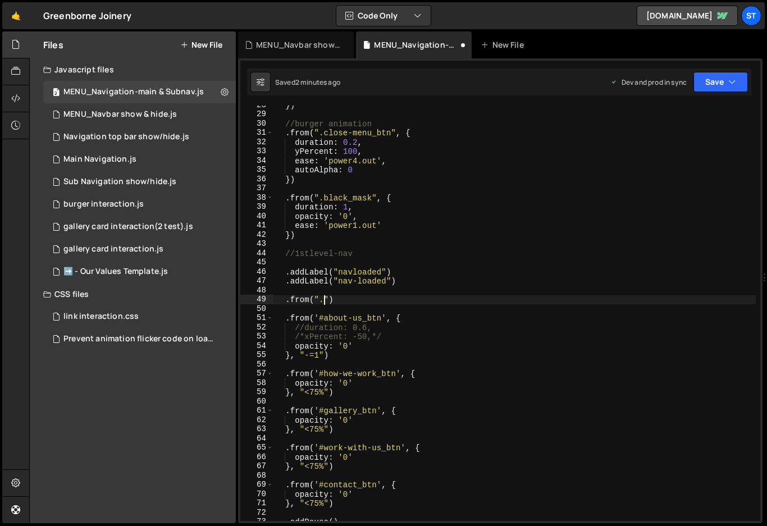
scroll to position [0, 3]
paste textarea "nav-panel")"
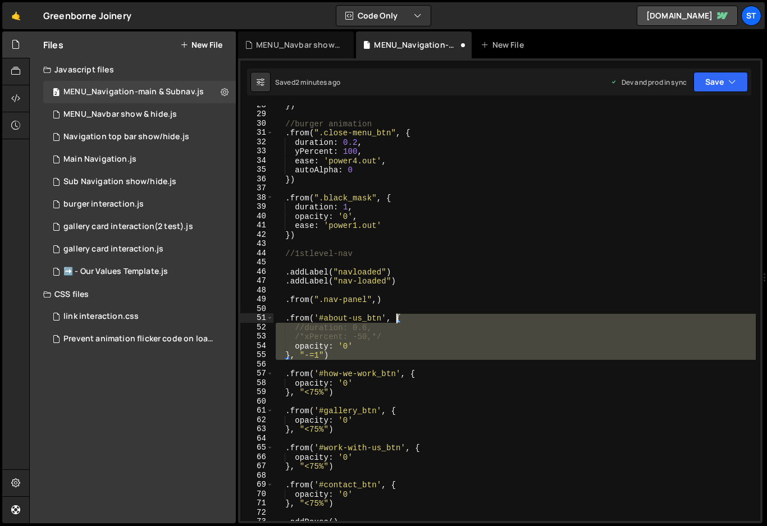
drag, startPoint x: 330, startPoint y: 360, endPoint x: 398, endPoint y: 319, distance: 79.3
click at [398, 319] on div "}) //burger animation . from ( ".close-menu_btn" , { duration : 0.2 , yPercent …" at bounding box center [514, 317] width 482 height 434
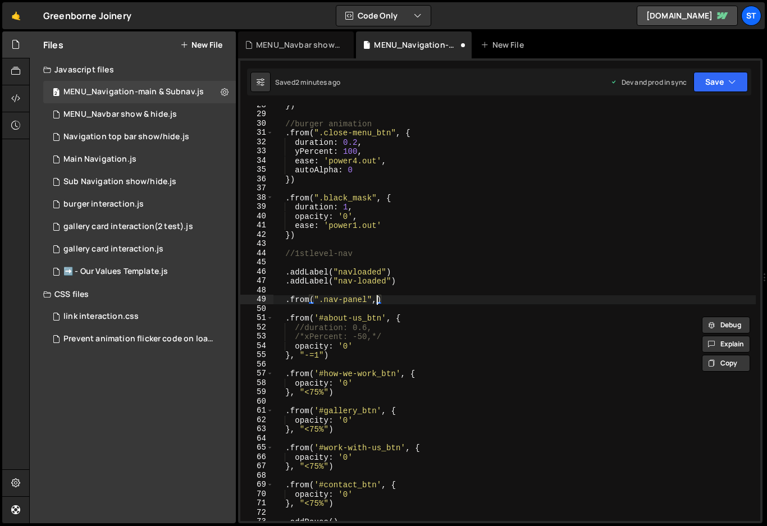
click at [377, 300] on div "}) //burger animation . from ( ".close-menu_btn" , { duration : 0.2 , yPercent …" at bounding box center [514, 317] width 482 height 434
paste textarea
type textarea ")"
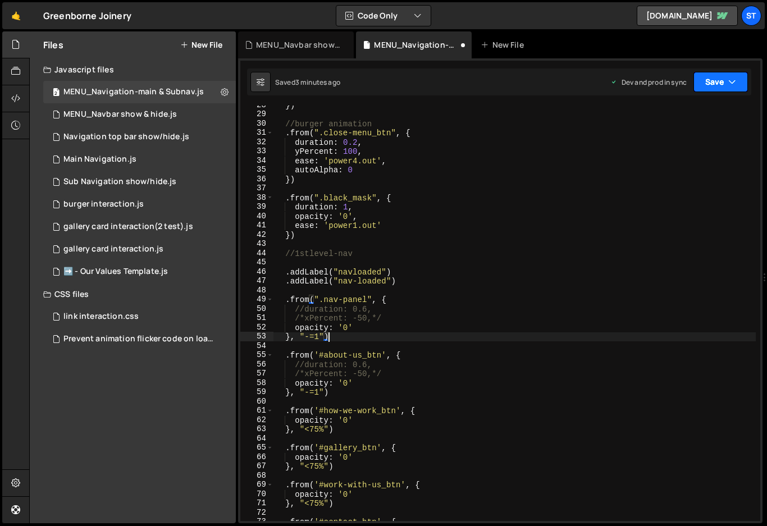
type textarea "}, "-=1")"
click at [726, 80] on button "Save" at bounding box center [720, 82] width 54 height 20
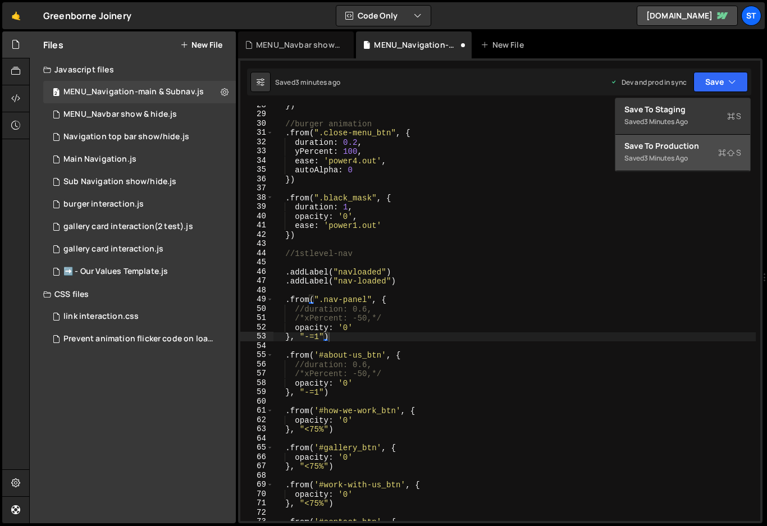
click at [657, 148] on div "Save to Production S" at bounding box center [682, 145] width 117 height 11
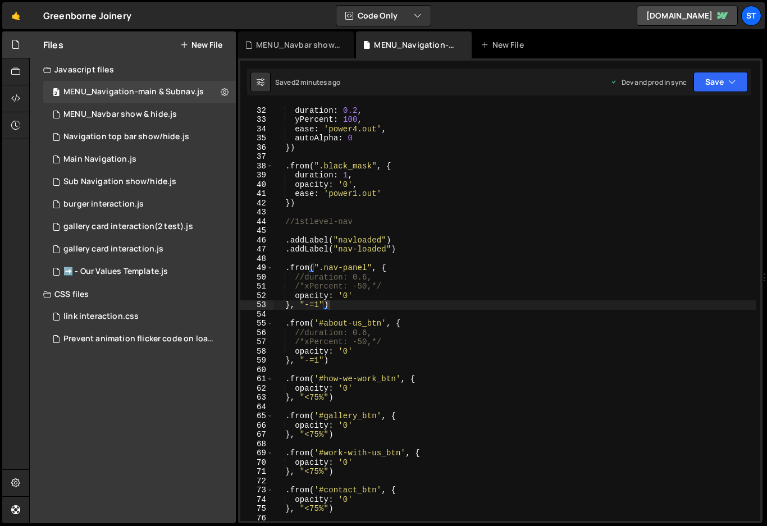
scroll to position [212, 0]
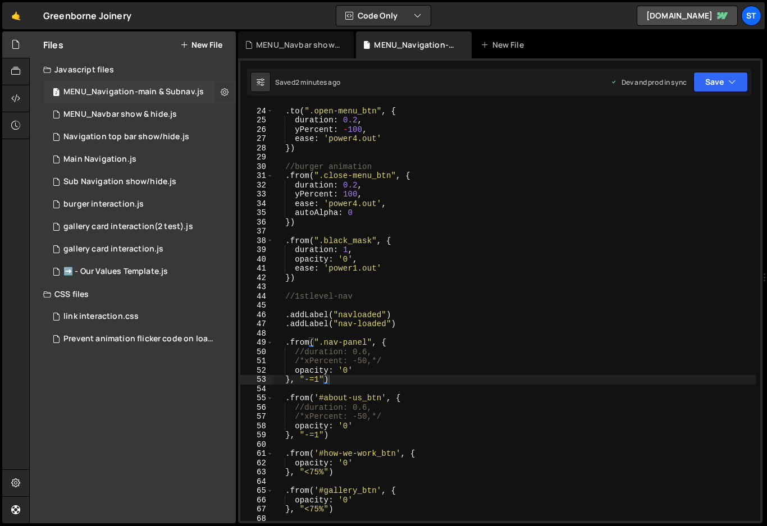
click at [225, 93] on icon at bounding box center [225, 91] width 8 height 11
type input "MENU_Navigation-main & Subnav"
radio input "true"
checkbox input "true"
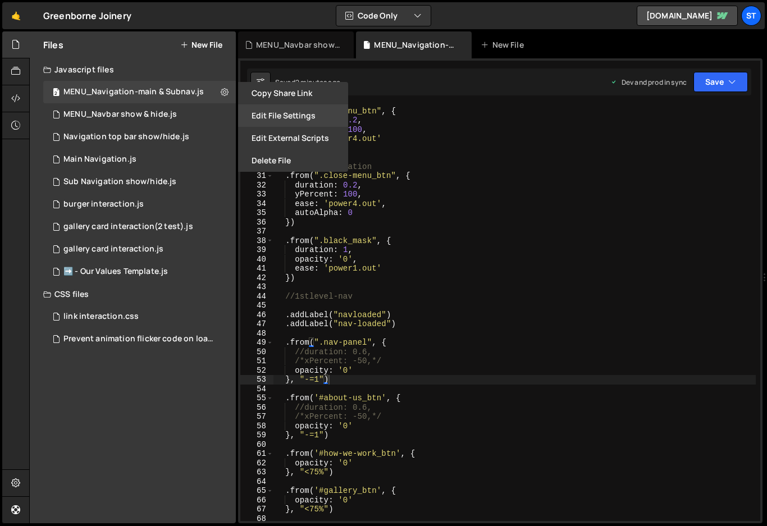
click at [268, 112] on button "Edit File Settings" at bounding box center [293, 115] width 110 height 22
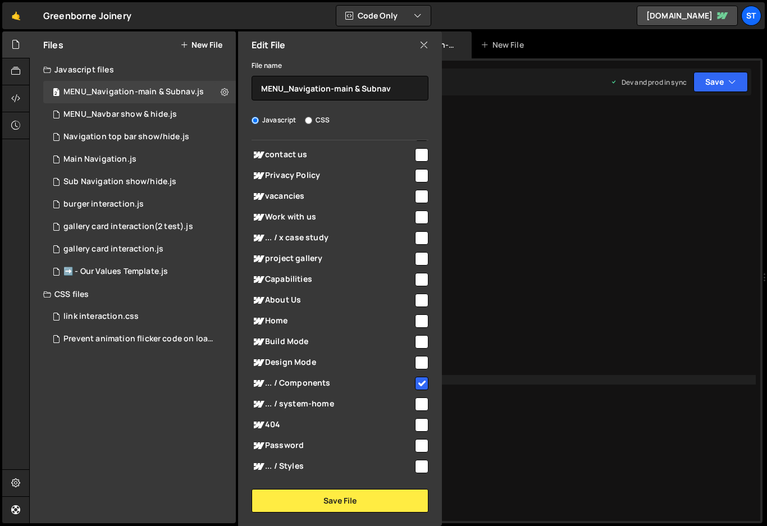
scroll to position [440, 0]
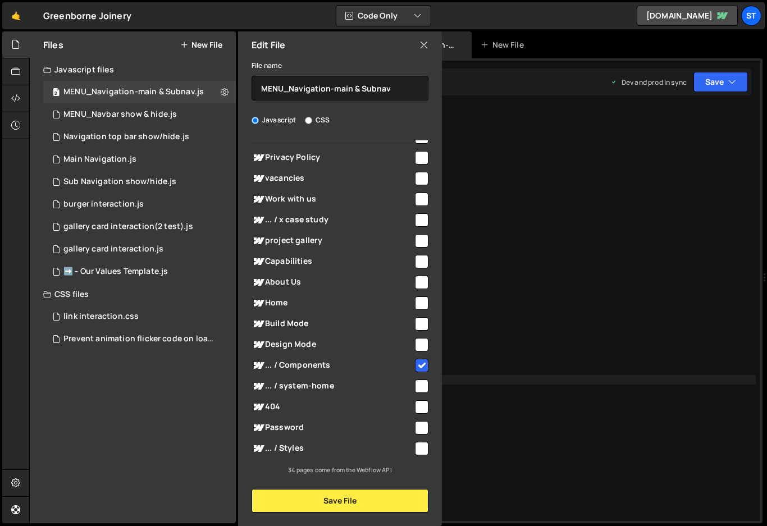
click at [417, 365] on input "checkbox" at bounding box center [421, 365] width 13 height 13
checkbox input "false"
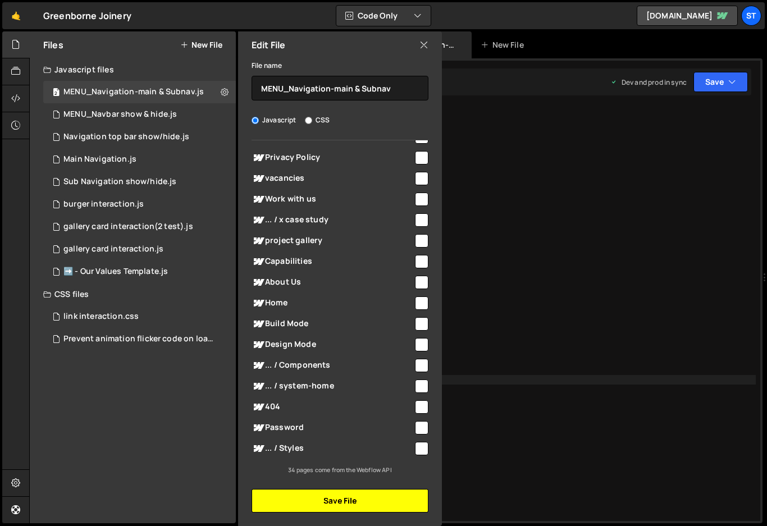
click at [332, 498] on button "Save File" at bounding box center [339, 501] width 177 height 24
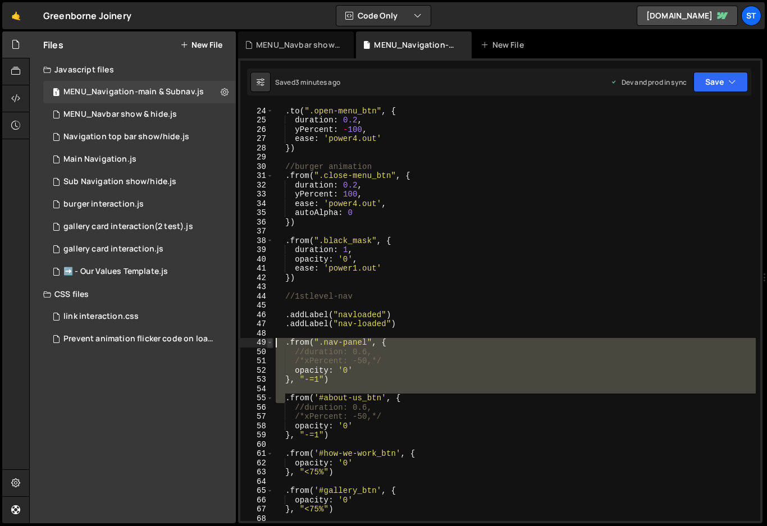
drag, startPoint x: 283, startPoint y: 400, endPoint x: 268, endPoint y: 346, distance: 56.0
click at [268, 346] on div ".from('#about-us_btn', { 23 24 25 26 27 28 29 30 31 32 33 34 35 36 37 38 39 40 …" at bounding box center [500, 313] width 520 height 415
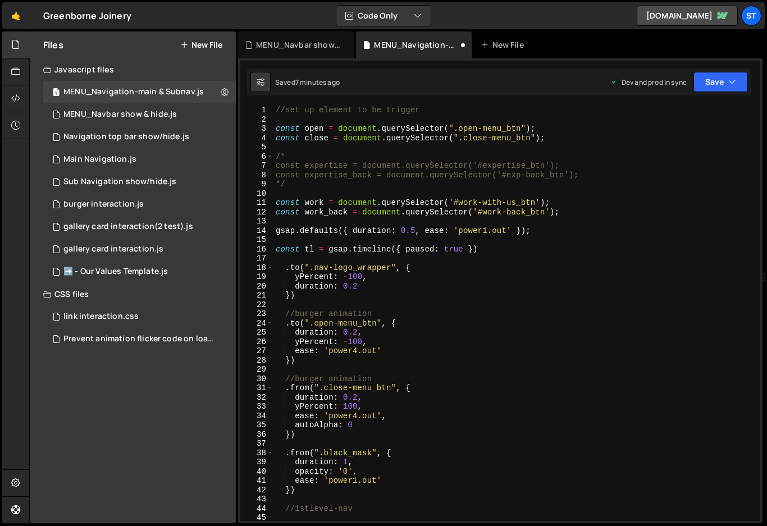
scroll to position [0, 0]
drag, startPoint x: 500, startPoint y: 214, endPoint x: 486, endPoint y: 216, distance: 14.7
click at [486, 216] on div "//set up element to be trigger const open = document . querySelector ( ".open-m…" at bounding box center [514, 323] width 482 height 434
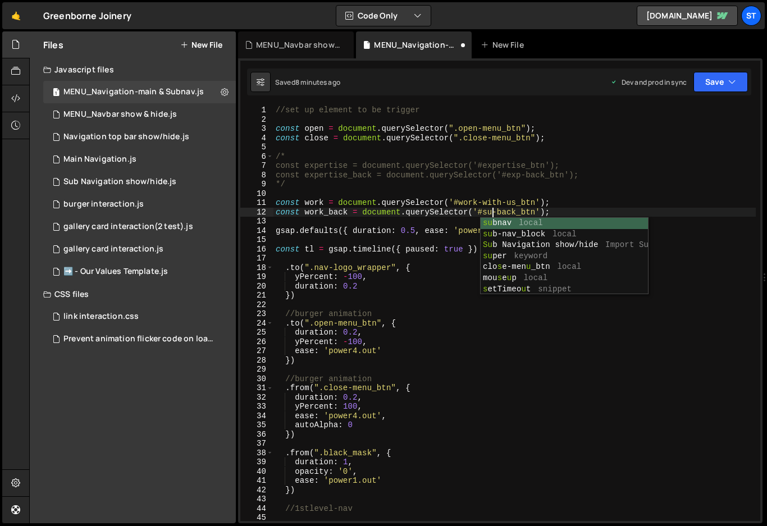
type textarea "const work_back = document.querySelector('#sub-back_btn');"
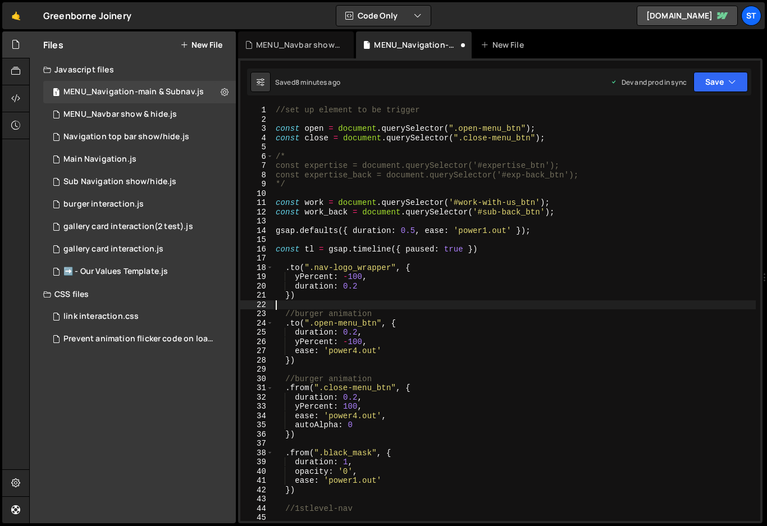
click at [564, 304] on div "//set up element to be trigger const open = document . querySelector ( ".open-m…" at bounding box center [514, 323] width 482 height 434
click at [730, 82] on icon "button" at bounding box center [732, 81] width 8 height 11
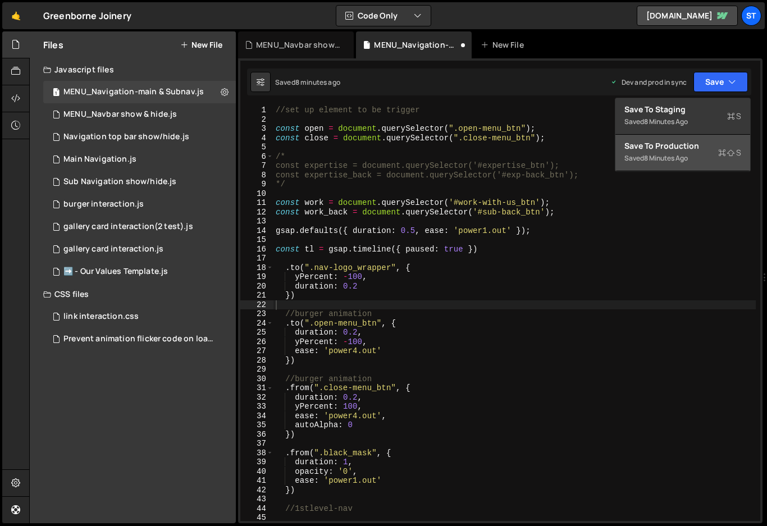
click at [677, 147] on div "Save to Production S" at bounding box center [682, 145] width 117 height 11
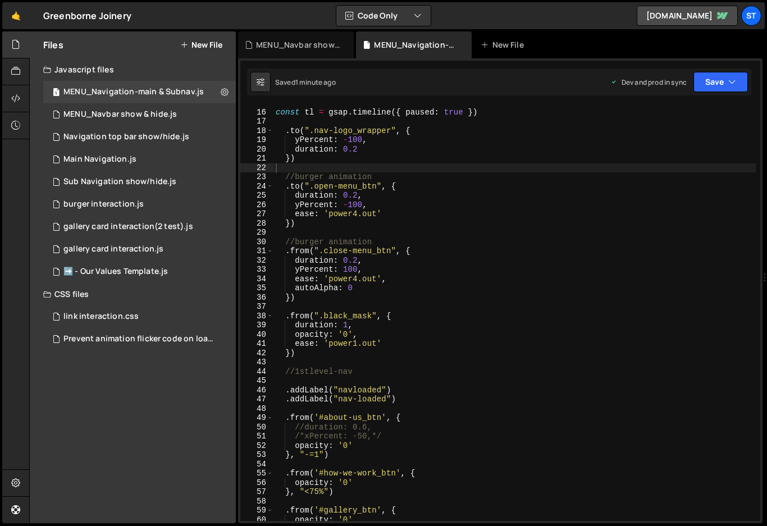
scroll to position [136, 0]
click at [285, 390] on div "const tl = gsap . timeline ({ paused : true }) . to ( ".nav-logo_wrapper" , { y…" at bounding box center [514, 315] width 482 height 434
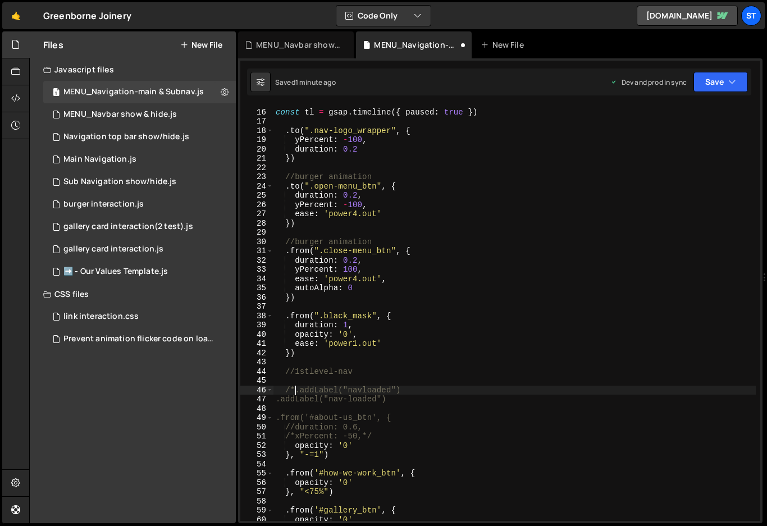
scroll to position [0, 1]
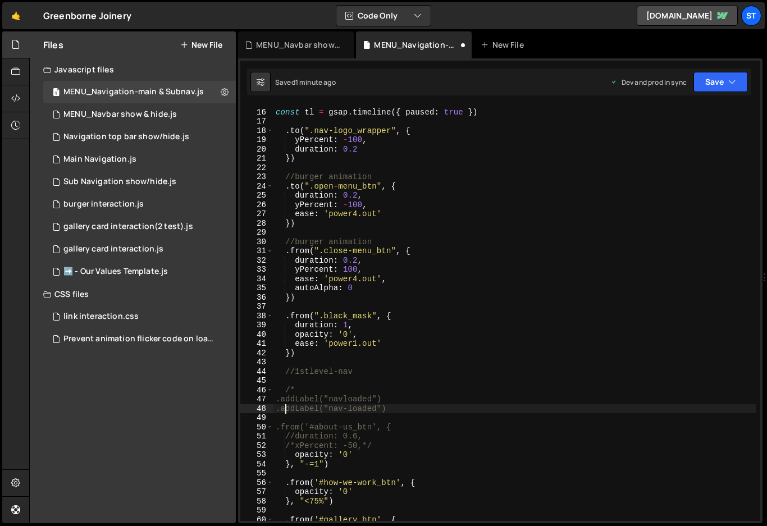
type textarea ".addLabel("nav-loaded")"
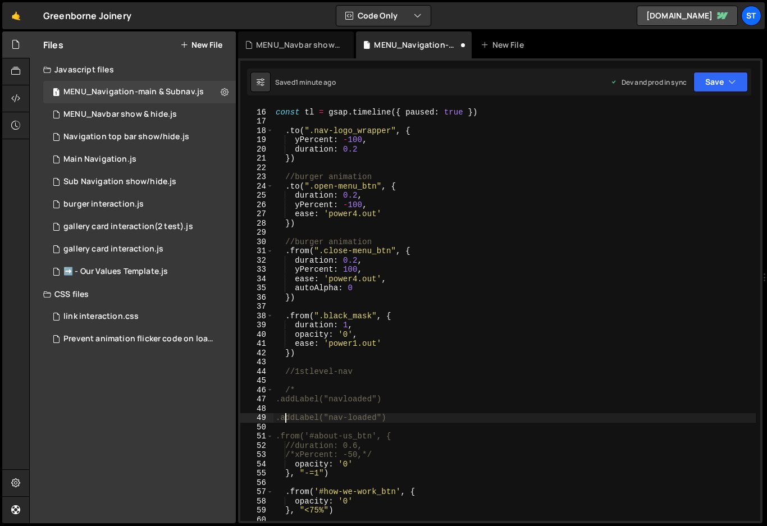
scroll to position [0, 0]
type textarea "&"
click at [413, 418] on div "const tl = gsap . timeline ({ paused : true }) . to ( ".nav-logo_wrapper" , { y…" at bounding box center [514, 315] width 482 height 434
click at [733, 83] on icon "button" at bounding box center [732, 81] width 8 height 11
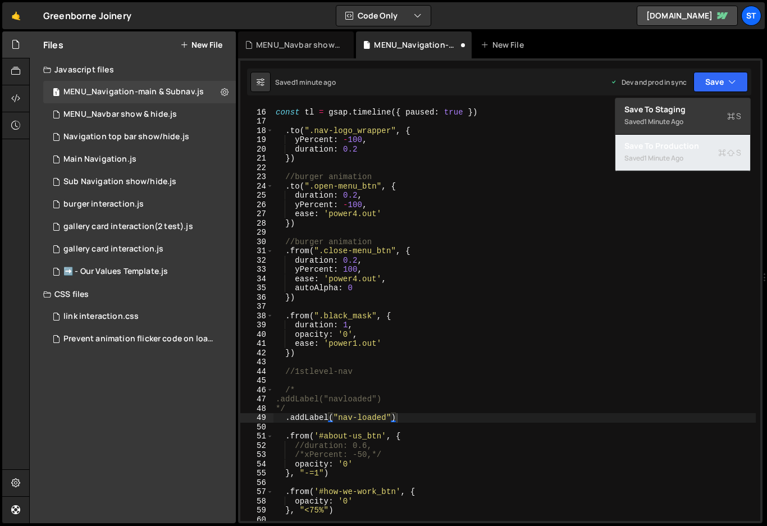
click at [676, 150] on div "Save to Production S" at bounding box center [682, 145] width 117 height 11
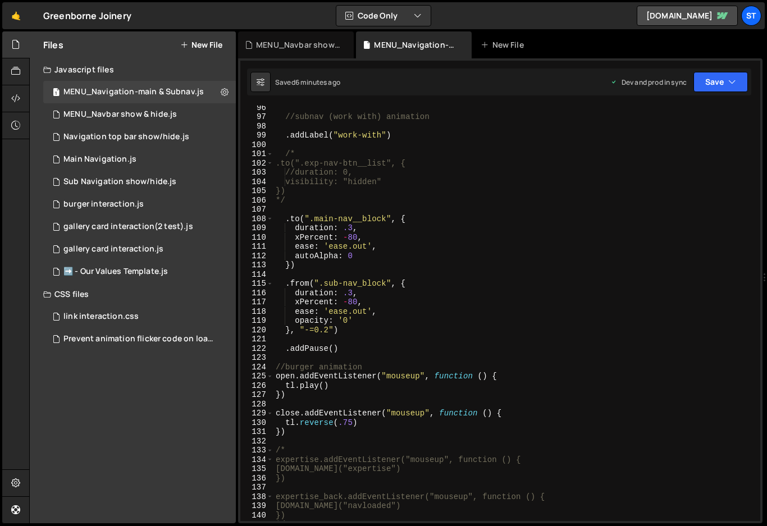
scroll to position [849, 0]
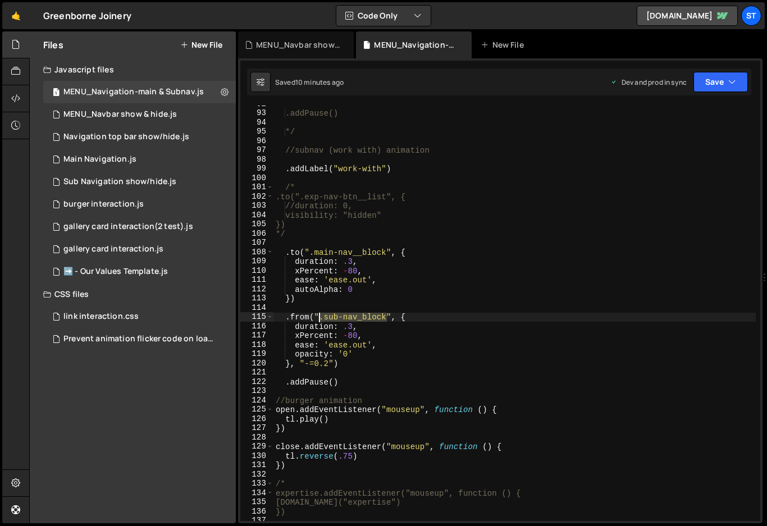
drag, startPoint x: 386, startPoint y: 318, endPoint x: 319, endPoint y: 320, distance: 67.4
click at [319, 320] on div ".addPause() */ //subnav (work with) animation . addLabel ( "work-with" ) /* .to…" at bounding box center [514, 316] width 482 height 434
paste textarea
click at [727, 75] on button "Save" at bounding box center [720, 82] width 54 height 20
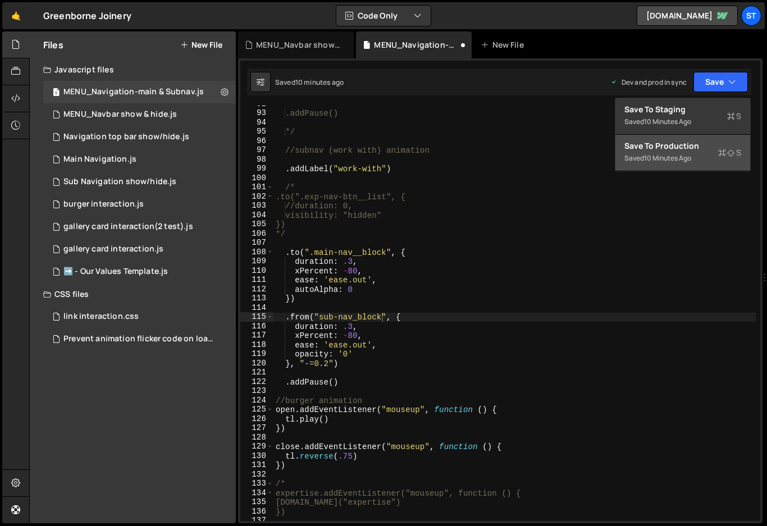
click at [676, 155] on div "10 minutes ago" at bounding box center [667, 158] width 47 height 10
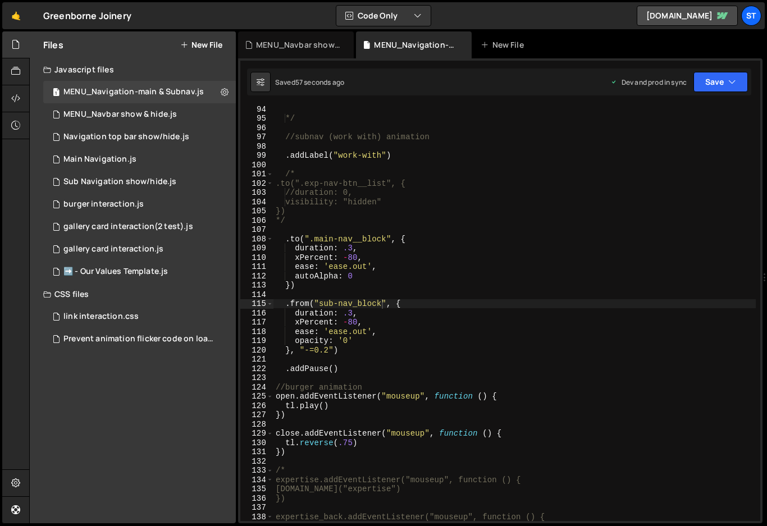
scroll to position [861, 0]
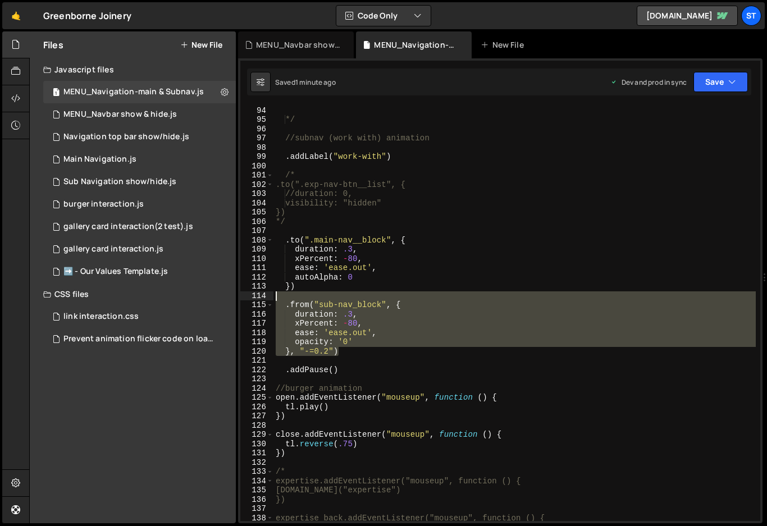
drag, startPoint x: 352, startPoint y: 355, endPoint x: 279, endPoint y: 295, distance: 94.9
click at [279, 295] on div ".addPause() */ //subnav (work with) animation . addLabel ( "work-with" ) /* .to…" at bounding box center [514, 314] width 482 height 434
type textarea ".from("sub-nav_block", {"
click at [285, 361] on div ".addPause() */ //subnav (work with) animation . addLabel ( "work-with" ) /* .to…" at bounding box center [514, 314] width 482 height 434
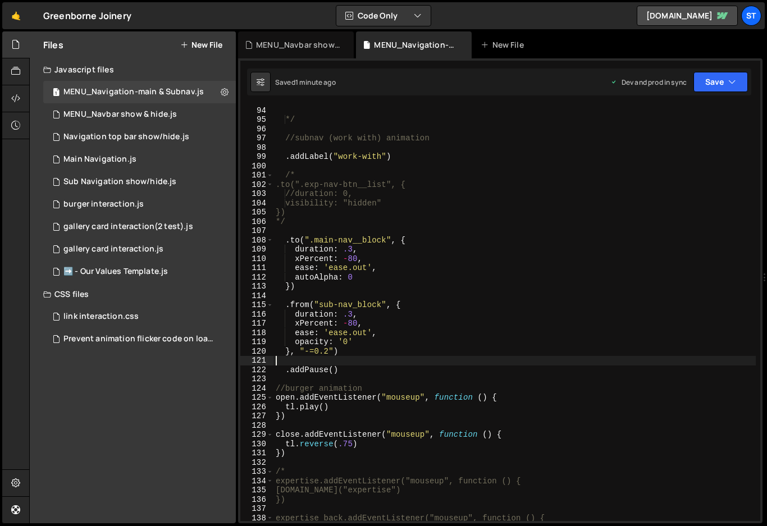
scroll to position [0, 0]
click at [321, 303] on div ".addPause() */ //subnav (work with) animation . addLabel ( "work-with" ) /* .to…" at bounding box center [514, 314] width 482 height 434
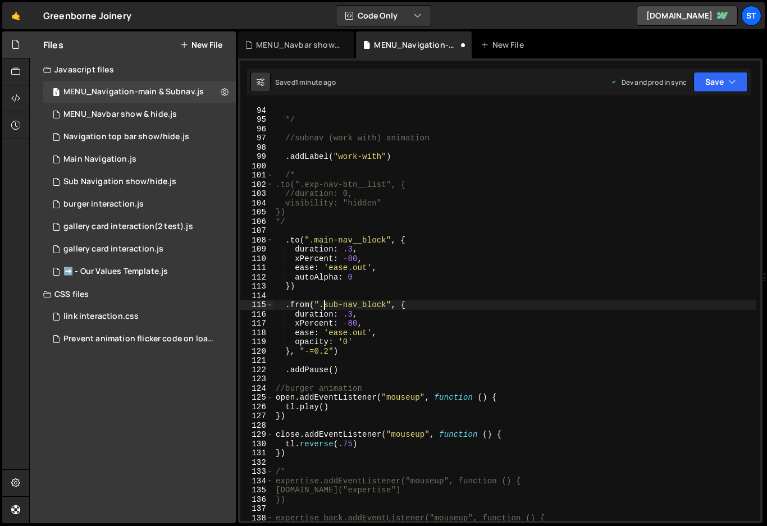
scroll to position [0, 3]
click at [735, 88] on button "Save" at bounding box center [720, 82] width 54 height 20
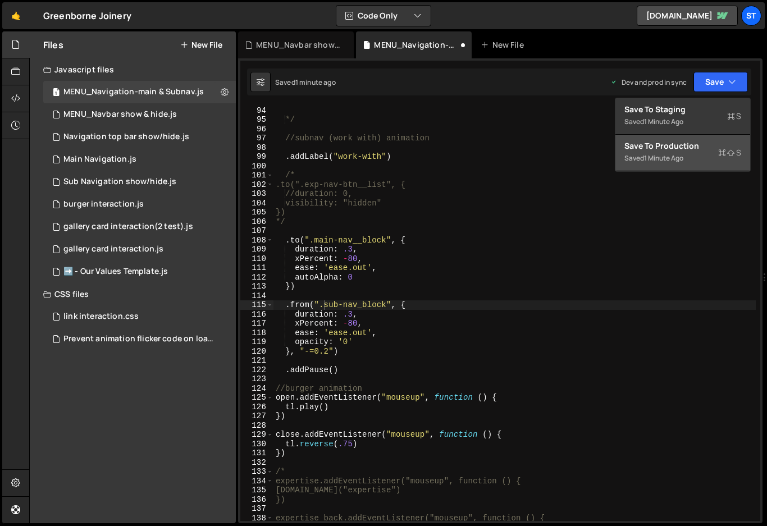
click at [665, 152] on div "Saved 1 minute ago" at bounding box center [682, 158] width 117 height 13
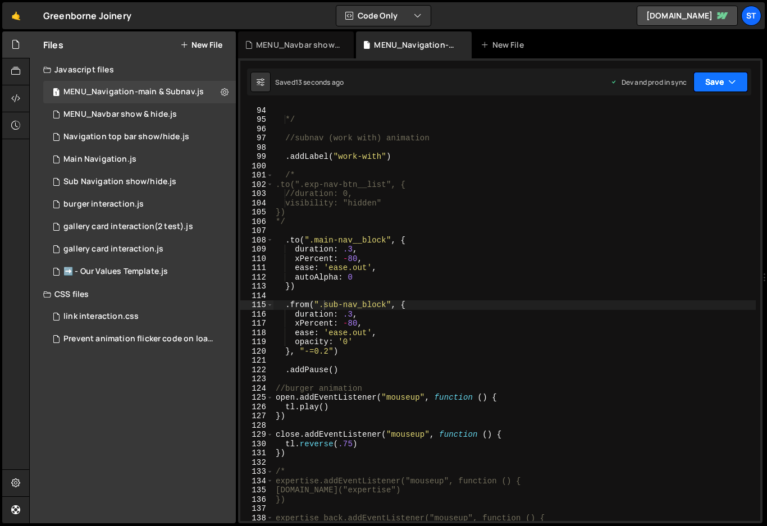
click at [728, 83] on icon "button" at bounding box center [732, 81] width 8 height 11
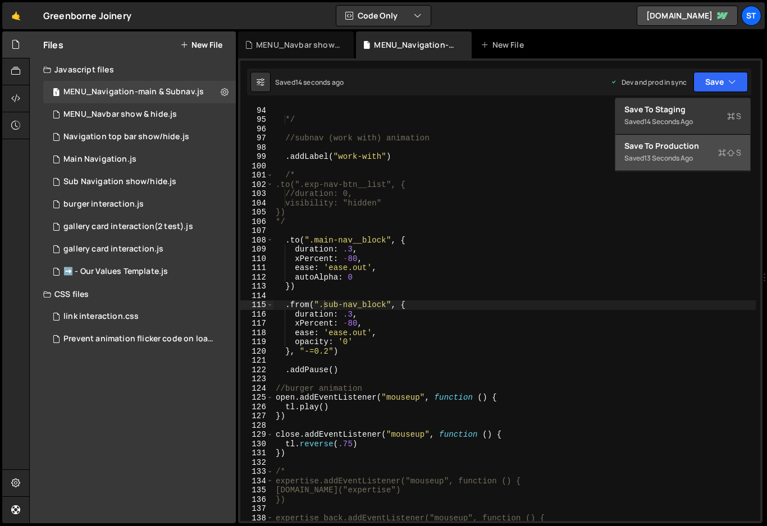
click at [659, 157] on div "13 seconds ago" at bounding box center [668, 158] width 49 height 10
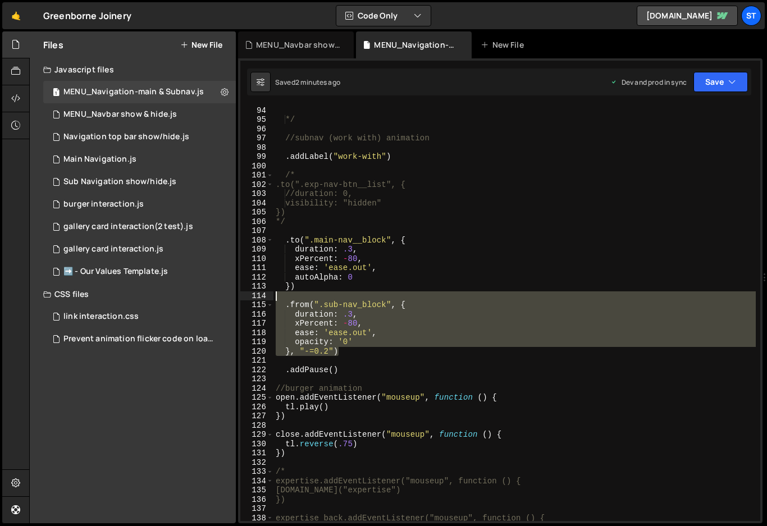
drag, startPoint x: 352, startPoint y: 353, endPoint x: 274, endPoint y: 296, distance: 96.3
click at [274, 296] on div ".addPause() */ //subnav (work with) animation . addLabel ( "work-with" ) /* .to…" at bounding box center [514, 314] width 482 height 434
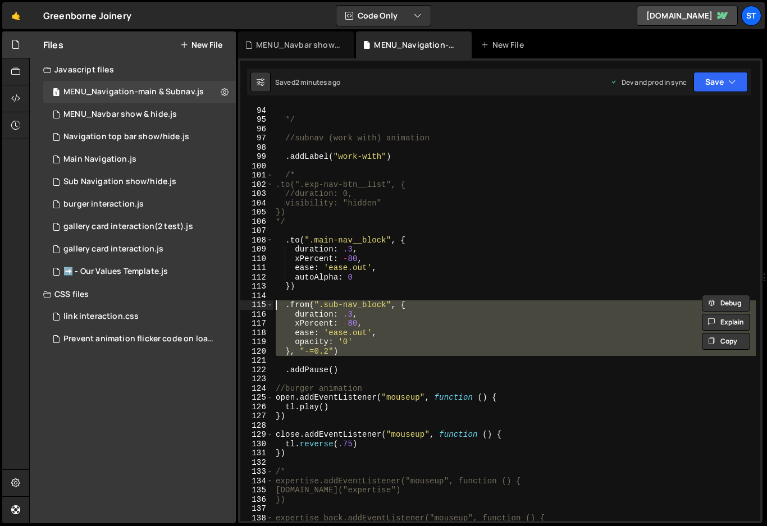
drag, startPoint x: 295, startPoint y: 364, endPoint x: 260, endPoint y: 305, distance: 68.6
click at [260, 305] on div ".from(".sub-nav_block", { 93 94 95 96 97 98 99 100 101 102 103 104 105 106 107 …" at bounding box center [500, 313] width 520 height 415
type textarea ".from(".sub-nav_block", { duration: .3,"
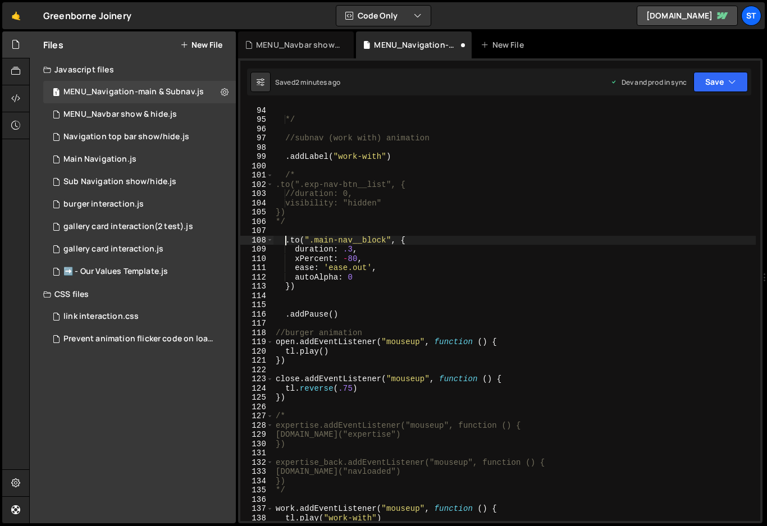
click at [286, 241] on div ".addPause() */ //subnav (work with) animation . addLabel ( "work-with" ) /* .to…" at bounding box center [514, 314] width 482 height 434
paste textarea
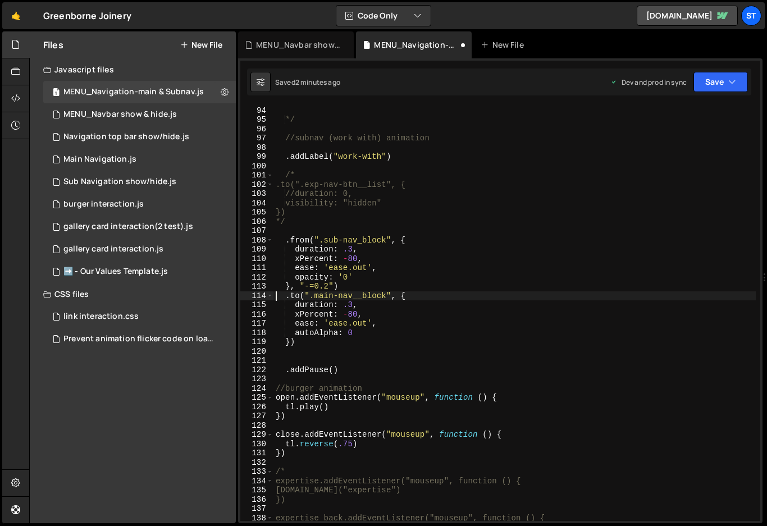
type textarea ".to(".main-nav__block", {"
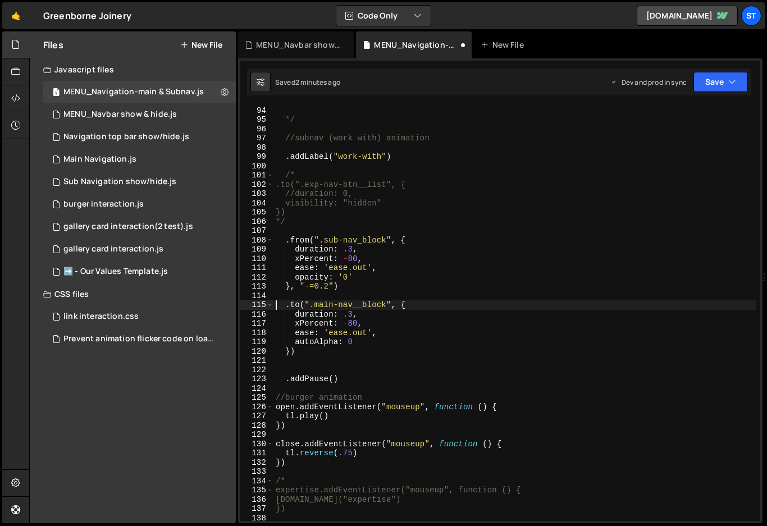
click at [303, 365] on div ".addPause() */ //subnav (work with) animation . addLabel ( "work-with" ) /* .to…" at bounding box center [514, 314] width 482 height 434
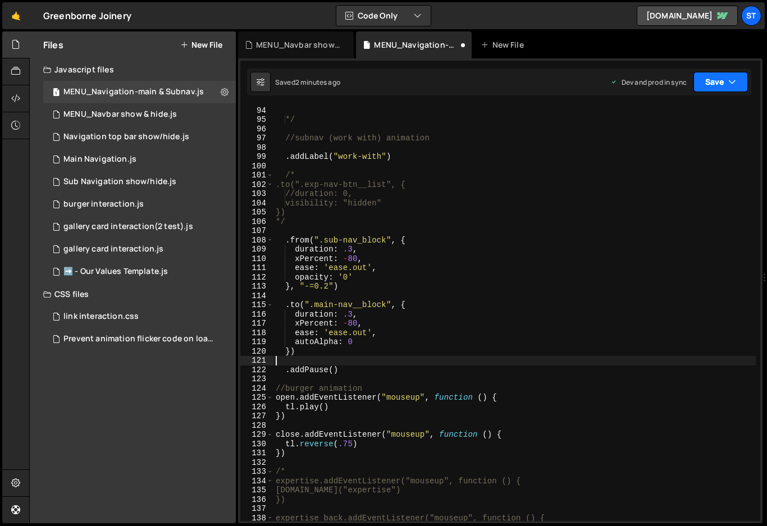
click at [732, 81] on icon "button" at bounding box center [732, 81] width 8 height 11
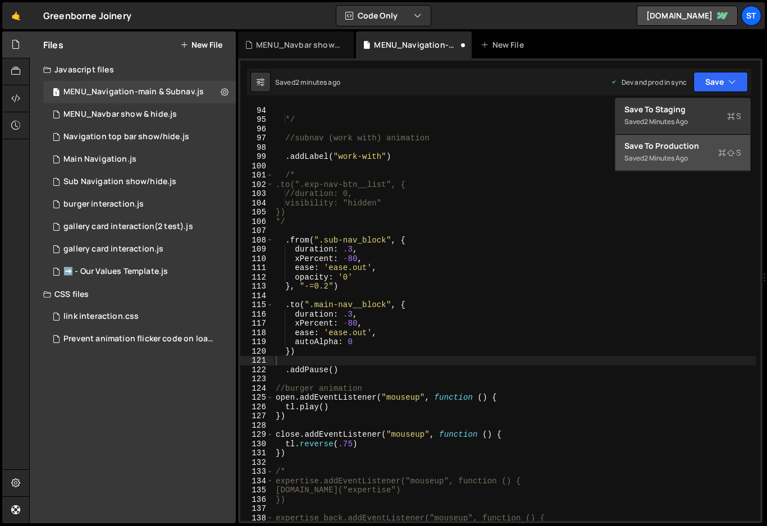
click at [660, 152] on div "Saved 2 minutes ago" at bounding box center [682, 158] width 117 height 13
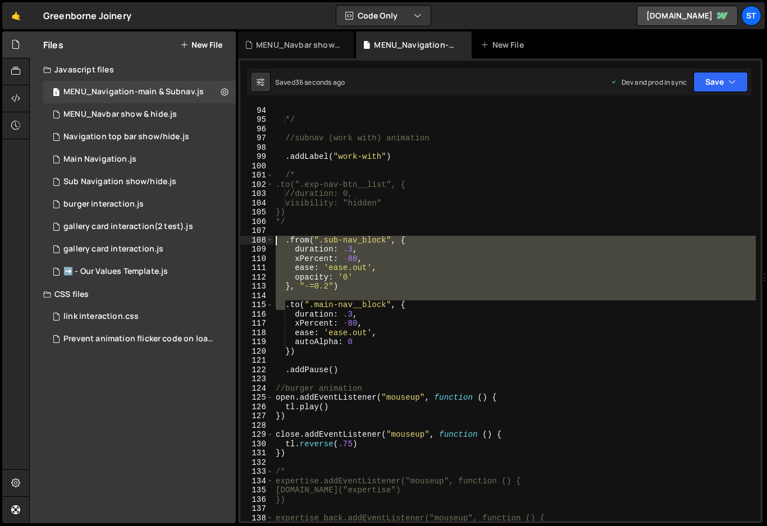
drag, startPoint x: 284, startPoint y: 306, endPoint x: 246, endPoint y: 244, distance: 73.3
click at [246, 244] on div ".to(".main-nav__block", { 93 94 95 96 97 98 99 100 101 102 103 104 105 106 107 …" at bounding box center [500, 313] width 520 height 415
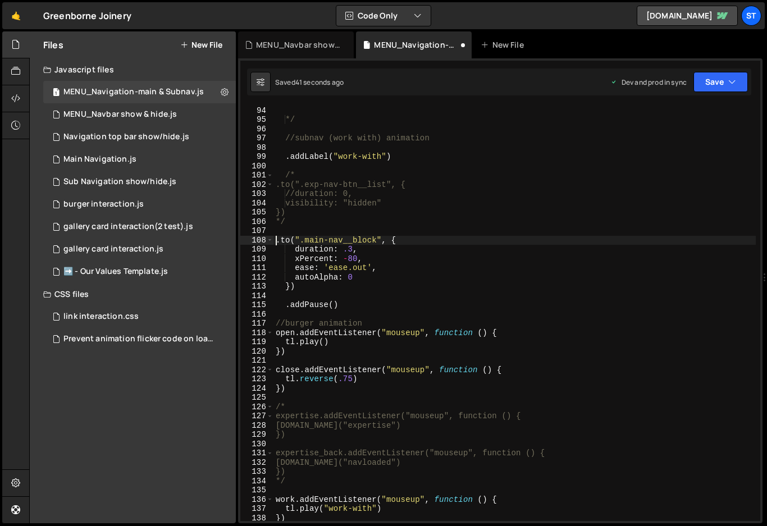
click at [275, 304] on div ".addPause() */ //subnav (work with) animation . addLabel ( "work-with" ) /* .to…" at bounding box center [514, 314] width 482 height 434
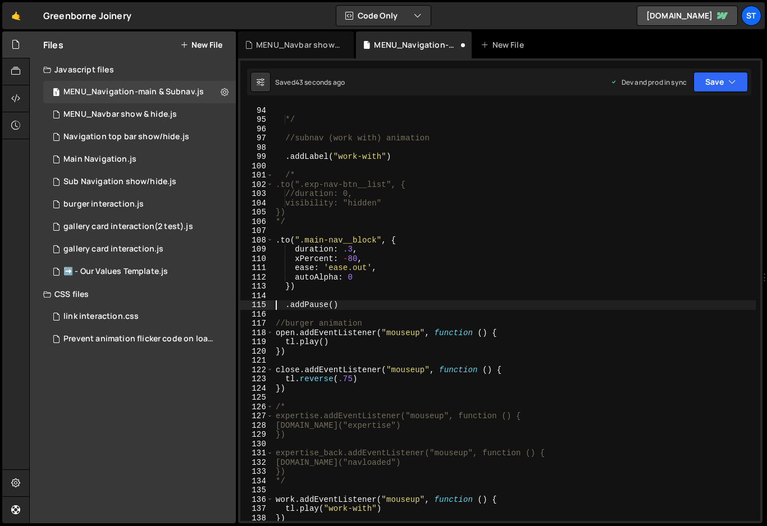
paste textarea
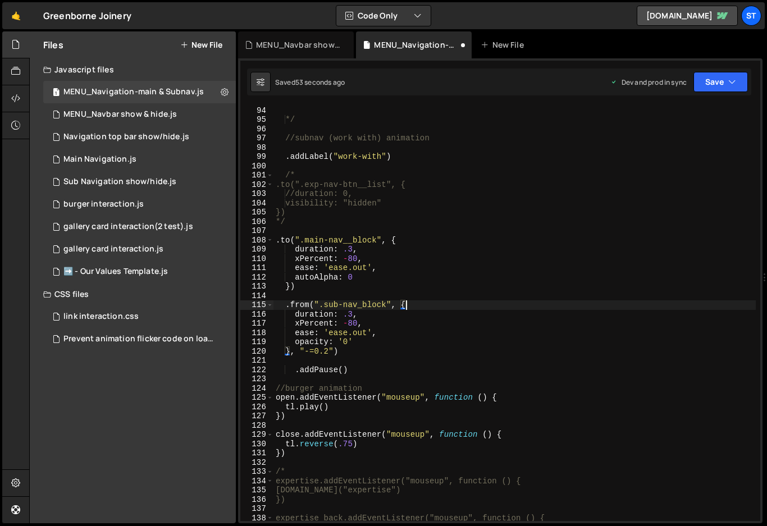
click at [425, 304] on div ".addPause() */ //subnav (work with) animation . addLabel ( "work-with" ) /* .to…" at bounding box center [514, 314] width 482 height 434
click at [361, 308] on div ".addPause() */ //subnav (work with) animation . addLabel ( "work-with" ) /* .to…" at bounding box center [514, 314] width 482 height 434
click at [733, 84] on icon "button" at bounding box center [732, 81] width 8 height 11
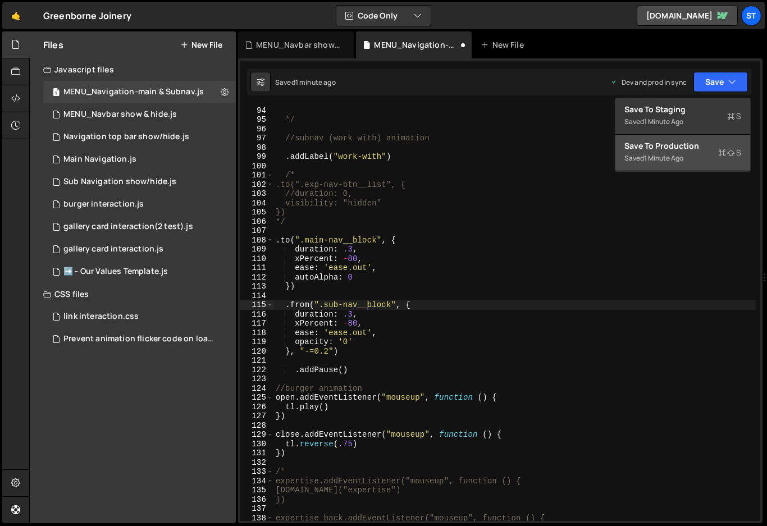
click at [674, 144] on div "Save to Production S" at bounding box center [682, 145] width 117 height 11
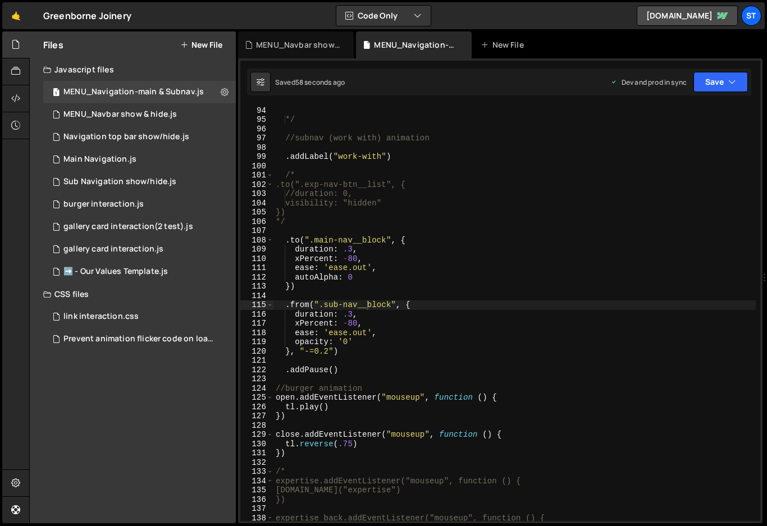
scroll to position [0, 4]
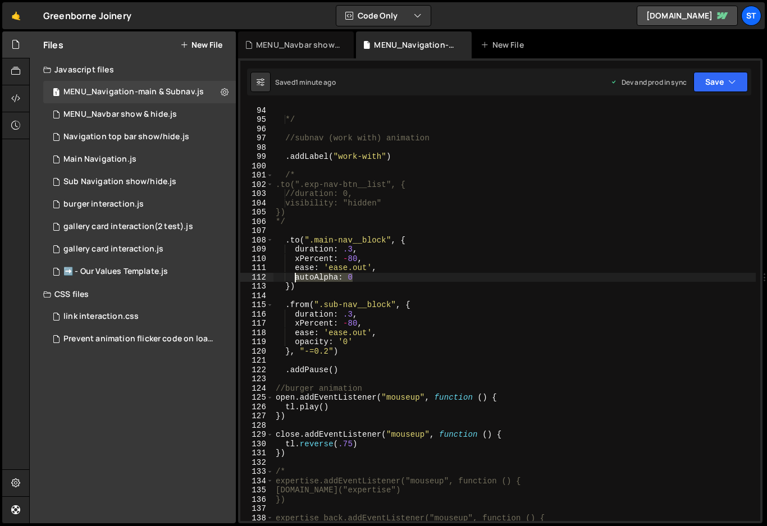
drag, startPoint x: 353, startPoint y: 276, endPoint x: 296, endPoint y: 279, distance: 57.4
click at [296, 279] on div ".addPause() */ //subnav (work with) animation . addLabel ( "work-with" ) /* .to…" at bounding box center [514, 314] width 482 height 434
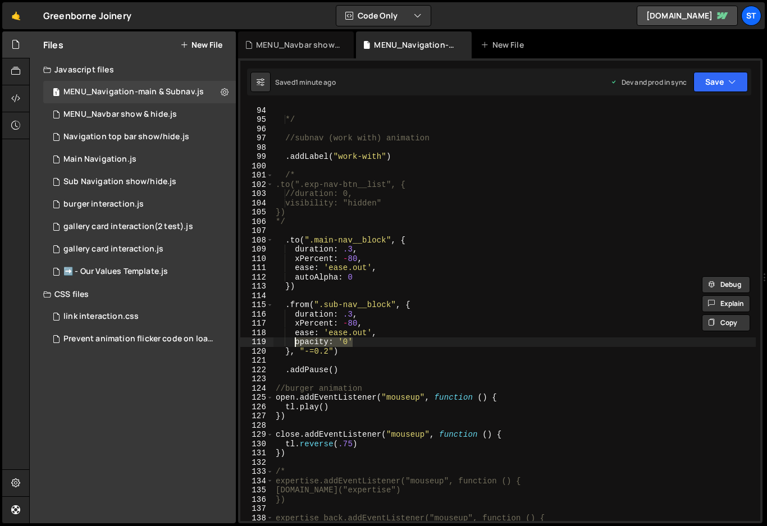
drag, startPoint x: 354, startPoint y: 341, endPoint x: 295, endPoint y: 341, distance: 58.4
click at [295, 341] on div ".addPause() */ //subnav (work with) animation . addLabel ( "work-with" ) /* .to…" at bounding box center [514, 314] width 482 height 434
paste textarea "autoAlpha: 0"
click at [731, 80] on icon "button" at bounding box center [732, 81] width 8 height 11
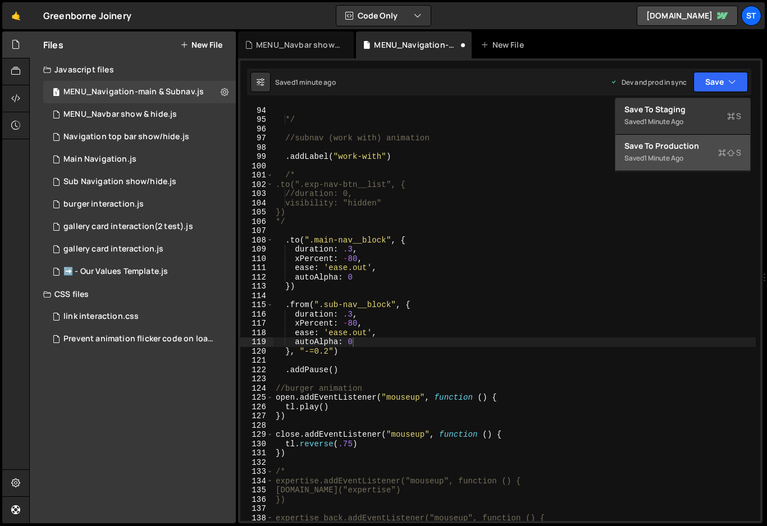
click at [667, 153] on div "Saved 1 minute ago" at bounding box center [682, 158] width 117 height 13
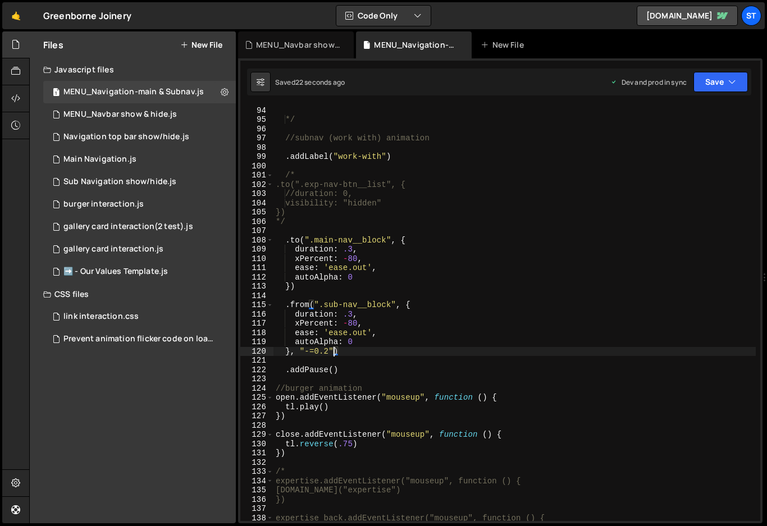
scroll to position [0, 4]
drag, startPoint x: 334, startPoint y: 351, endPoint x: 292, endPoint y: 352, distance: 42.1
click at [292, 352] on div ".addPause() */ //subnav (work with) animation . addLabel ( "work-with" ) /* .to…" at bounding box center [514, 314] width 482 height 434
click at [511, 333] on div ".addPause() */ //subnav (work with) animation . addLabel ( "work-with" ) /* .to…" at bounding box center [514, 314] width 482 height 434
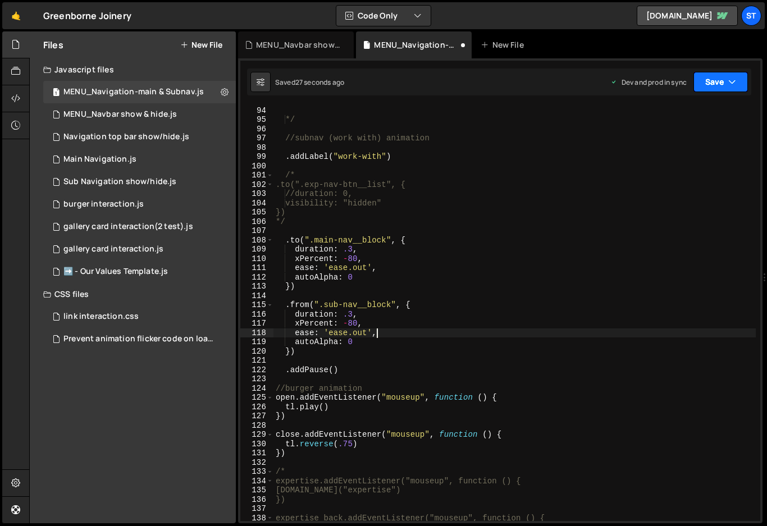
click at [736, 82] on button "Save" at bounding box center [720, 82] width 54 height 20
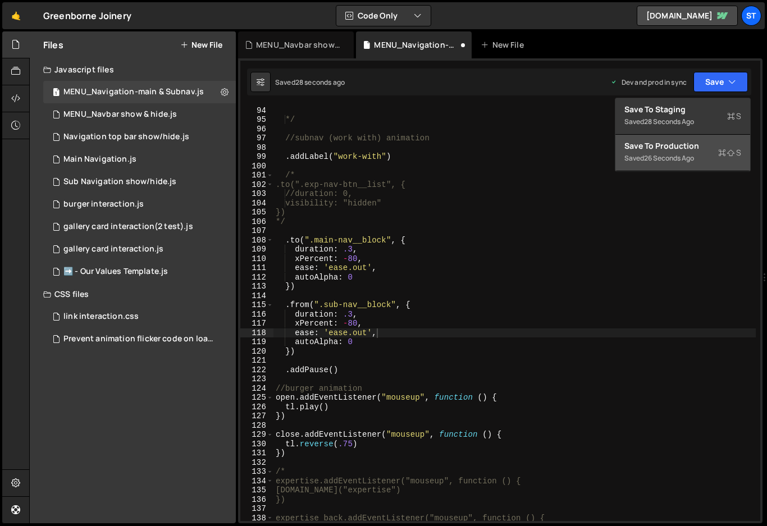
click at [669, 145] on div "Save to Production S" at bounding box center [682, 145] width 117 height 11
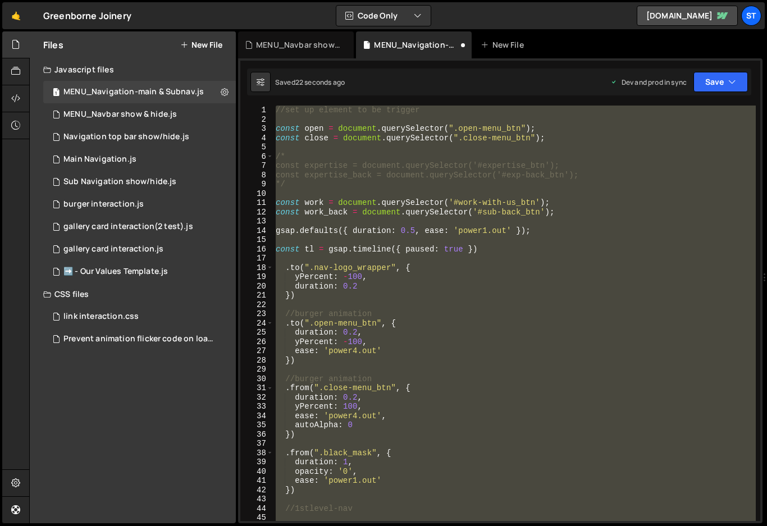
scroll to position [0, 0]
click at [391, 421] on div "//set up element to be trigger const open = document . querySelector ( ".open-m…" at bounding box center [514, 313] width 482 height 415
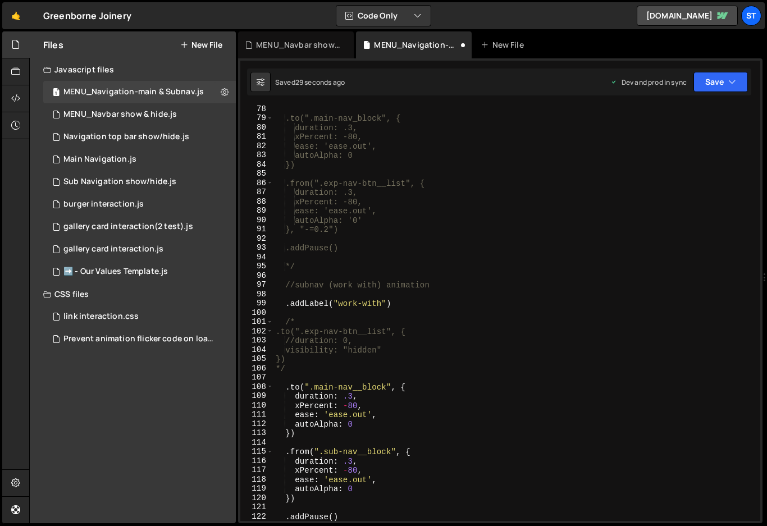
scroll to position [771, 0]
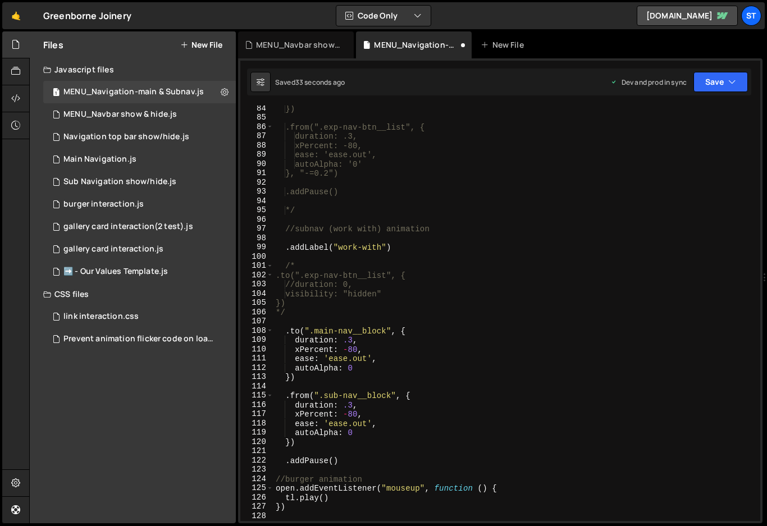
click at [290, 443] on div "}) .from(".exp-nav-btn__list", { duration: .3, xPercent: -80, ease: 'ease.out',…" at bounding box center [514, 321] width 482 height 434
paste textarea ", "-=0.2""
click at [352, 445] on div "}) .from(".exp-nav-btn__list", { duration: .3, xPercent: -80, ease: 'ease.out',…" at bounding box center [514, 321] width 482 height 434
click at [294, 266] on div "}) .from(".exp-nav-btn__list", { duration: .3, xPercent: -80, ease: 'ease.out',…" at bounding box center [514, 321] width 482 height 434
type textarea "/"
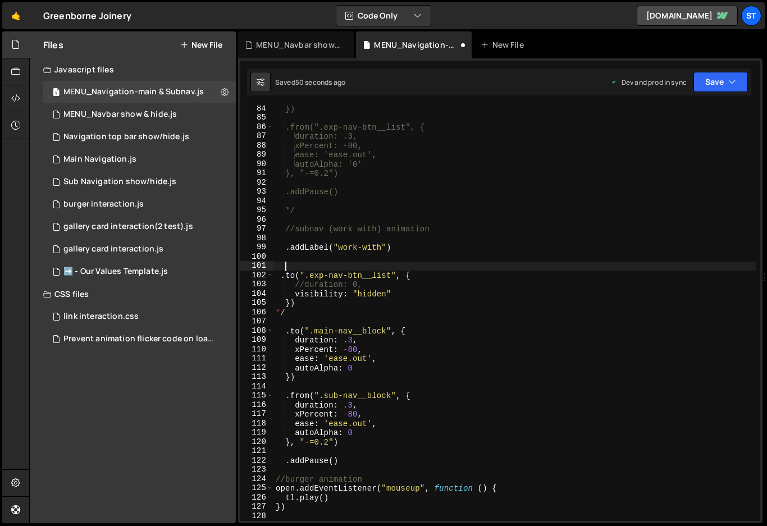
click at [285, 316] on div "}) .from(".exp-nav-btn__list", { duration: .3, xPercent: -80, ease: 'ease.out',…" at bounding box center [514, 321] width 482 height 434
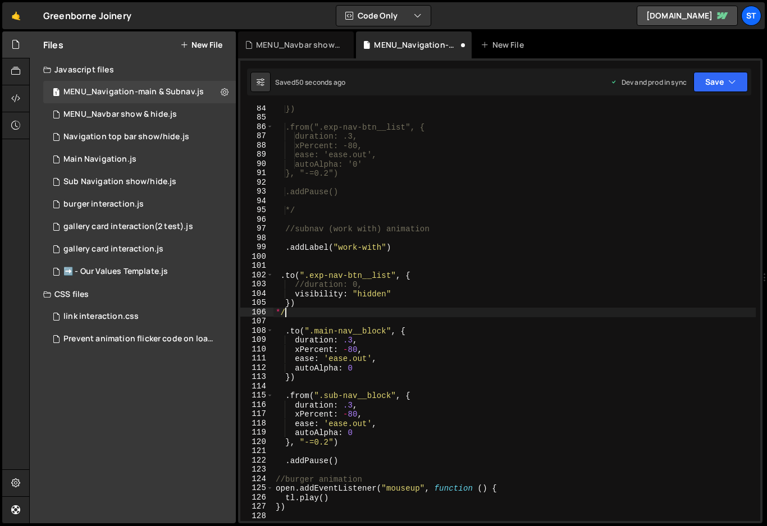
type textarea "*"
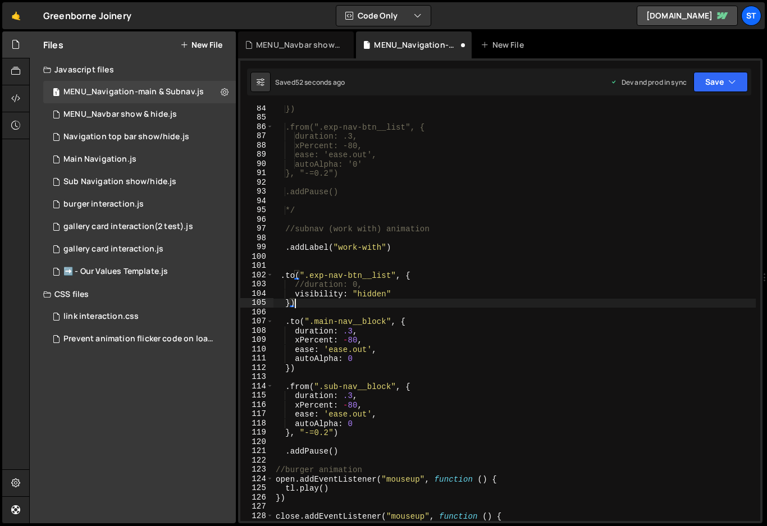
click at [556, 297] on div "}) .from(".exp-nav-btn__list", { duration: .3, xPercent: -80, ease: 'ease.out',…" at bounding box center [514, 321] width 482 height 434
click at [739, 80] on button "Save" at bounding box center [720, 82] width 54 height 20
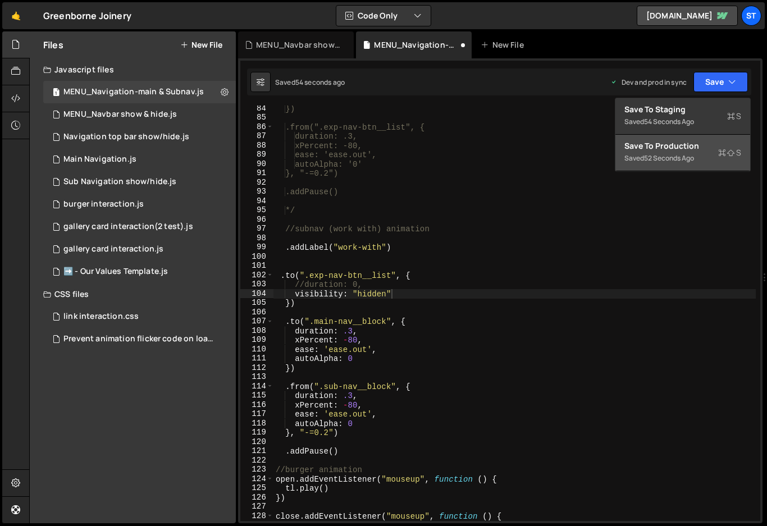
click at [695, 141] on div "Save to Production S" at bounding box center [682, 145] width 117 height 11
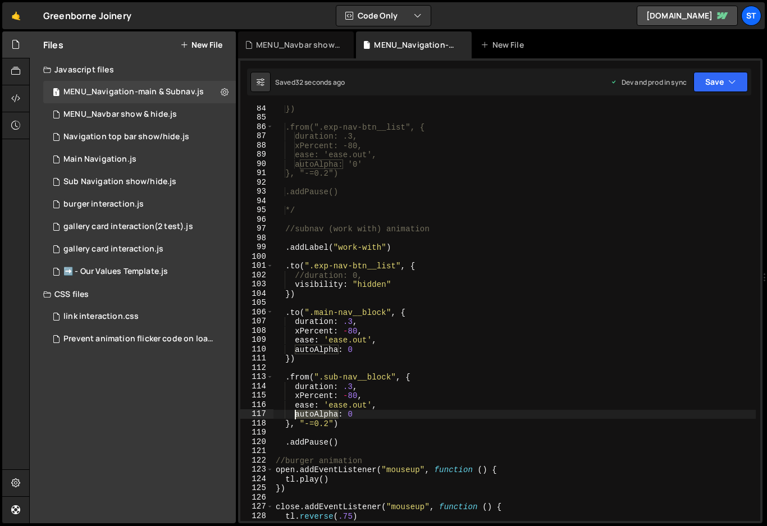
drag, startPoint x: 339, startPoint y: 415, endPoint x: 296, endPoint y: 415, distance: 43.2
click at [296, 415] on div "}) .from(".exp-nav-btn__list", { duration: .3, xPercent: -80, ease: 'ease.out',…" at bounding box center [514, 321] width 482 height 434
click at [431, 406] on div "}) .from(".exp-nav-btn__list", { duration: .3, xPercent: -80, ease: 'ease.out',…" at bounding box center [514, 321] width 482 height 434
click at [347, 416] on div "}) .from(".exp-nav-btn__list", { duration: .3, xPercent: -80, ease: 'ease.out',…" at bounding box center [514, 321] width 482 height 434
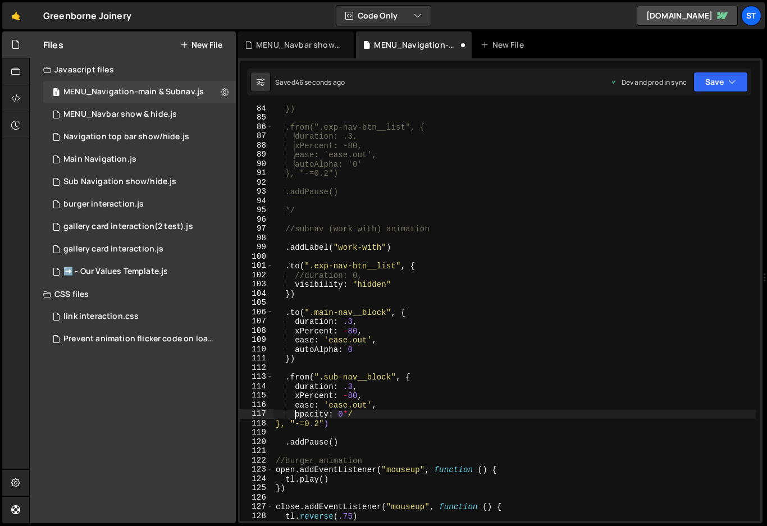
scroll to position [0, 2]
click at [591, 277] on div "}) .from(".exp-nav-btn__list", { duration: .3, xPercent: -80, ease: 'ease.out',…" at bounding box center [514, 321] width 482 height 434
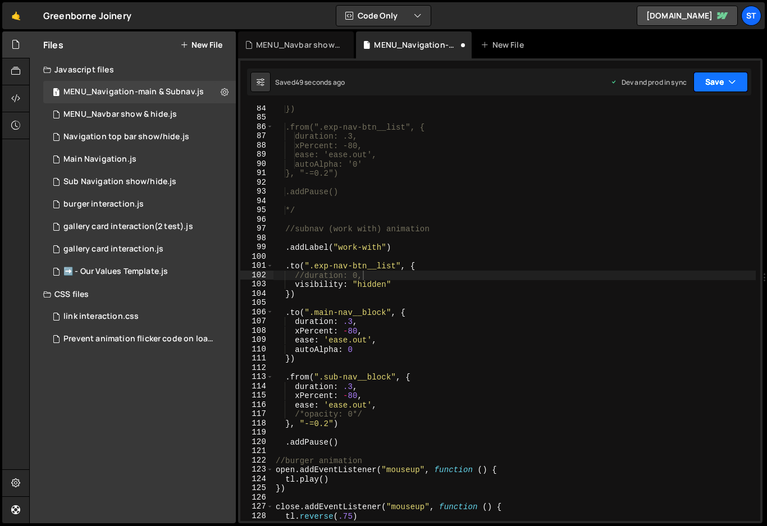
click at [732, 84] on icon "button" at bounding box center [732, 81] width 8 height 11
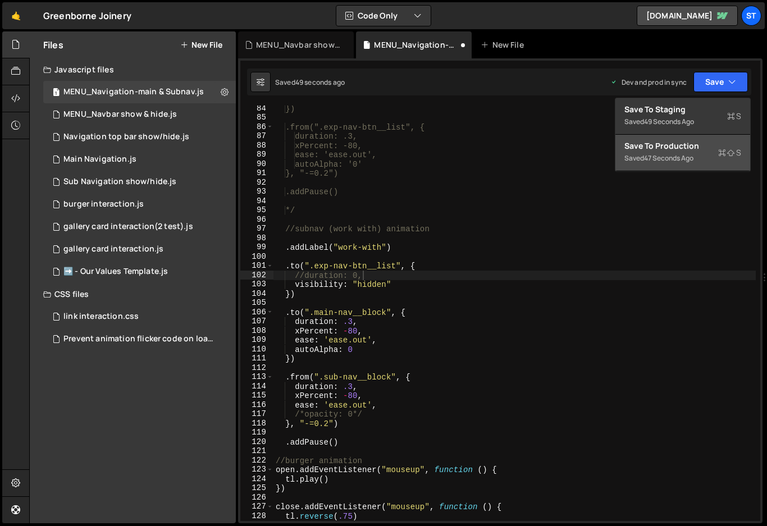
click at [679, 140] on div "Save to Production S" at bounding box center [682, 145] width 117 height 11
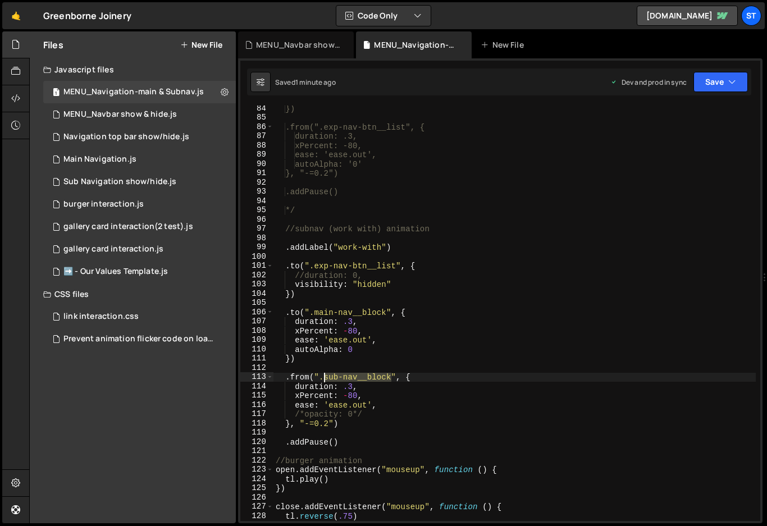
drag, startPoint x: 390, startPoint y: 378, endPoint x: 324, endPoint y: 379, distance: 66.2
click at [324, 379] on div "}) .from(".exp-nav-btn__list", { duration: .3, xPercent: -80, ease: 'ease.out',…" at bounding box center [514, 321] width 482 height 434
paste textarea "page-links_wrapper"
click at [735, 80] on icon "button" at bounding box center [732, 81] width 8 height 11
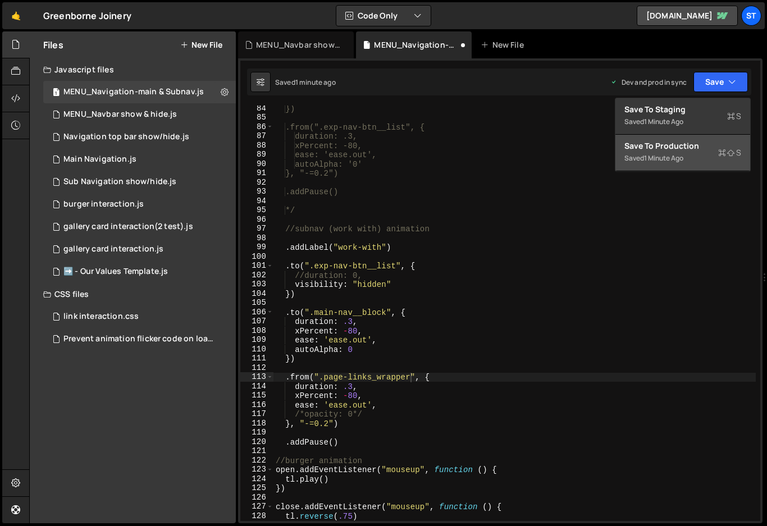
click at [664, 143] on div "Save to Production S" at bounding box center [682, 145] width 117 height 11
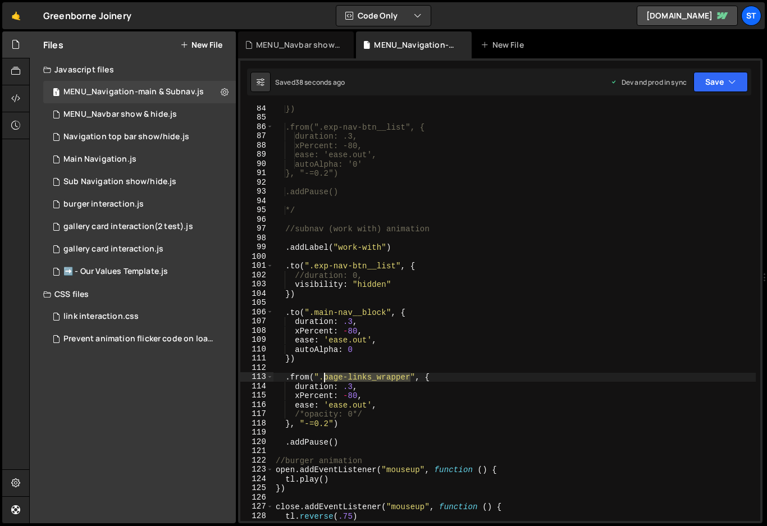
drag, startPoint x: 410, startPoint y: 378, endPoint x: 323, endPoint y: 381, distance: 86.5
click at [323, 381] on div "}) .from(".exp-nav-btn__list", { duration: .3, xPercent: -80, ease: 'ease.out',…" at bounding box center [514, 321] width 482 height 434
paste textarea "sub-nav__block"
type textarea ".from(".sub-nav__block", {"
click at [407, 364] on div "}) .from(".exp-nav-btn__list", { duration: .3, xPercent: -80, ease: 'ease.out',…" at bounding box center [514, 321] width 482 height 434
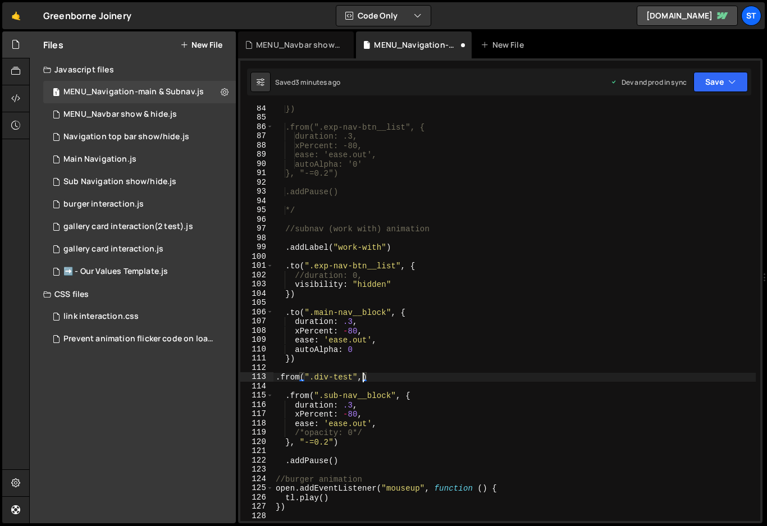
scroll to position [0, 6]
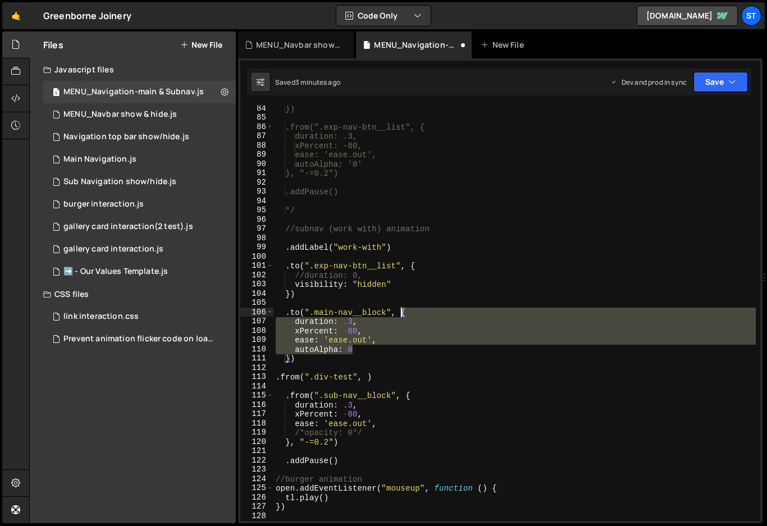
drag, startPoint x: 361, startPoint y: 349, endPoint x: 400, endPoint y: 311, distance: 54.4
click at [400, 311] on div "}) .from(".exp-nav-btn__list", { duration: .3, xPercent: -80, ease: 'ease.out',…" at bounding box center [514, 321] width 482 height 434
click at [368, 378] on div "}) .from(".exp-nav-btn__list", { duration: .3, xPercent: -80, ease: 'ease.out',…" at bounding box center [514, 321] width 482 height 434
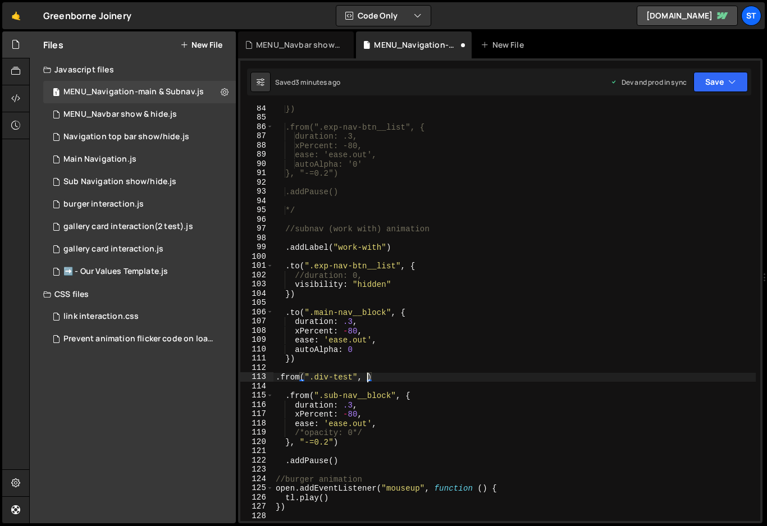
paste textarea "autoAlpha: 0"
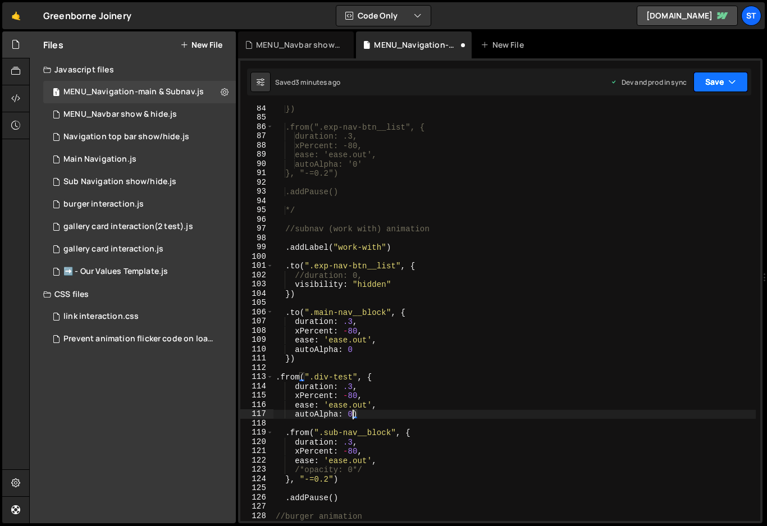
click at [734, 82] on icon "button" at bounding box center [732, 81] width 8 height 11
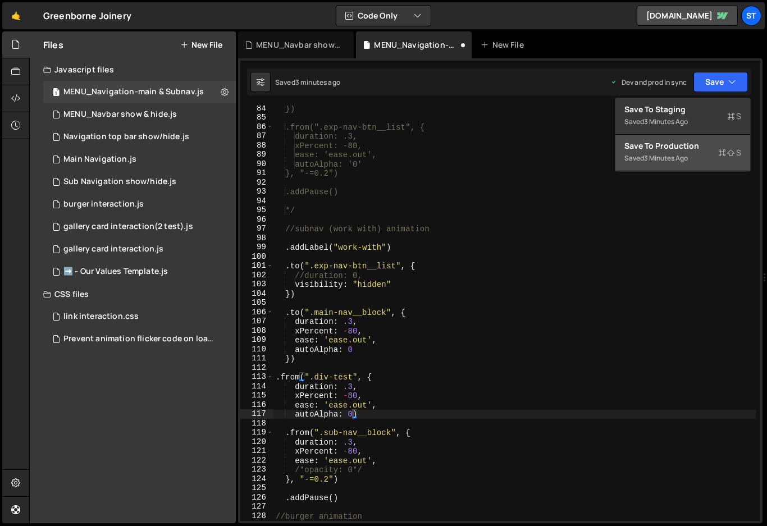
click at [659, 150] on div "Save to Production S" at bounding box center [682, 145] width 117 height 11
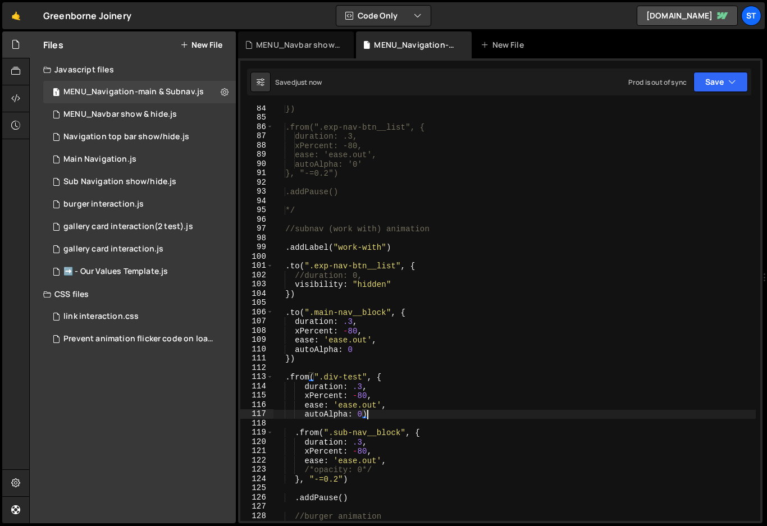
click at [377, 415] on div "}) .from(".exp-nav-btn__list", { duration: .3, xPercent: -80, ease: 'ease.out',…" at bounding box center [514, 321] width 482 height 434
drag, startPoint x: 291, startPoint y: 359, endPoint x: 282, endPoint y: 359, distance: 9.0
click at [282, 359] on div "}) .from(".exp-nav-btn__list", { duration: .3, xPercent: -80, ease: 'ease.out',…" at bounding box center [514, 321] width 482 height 434
click at [367, 411] on div "}) .from(".exp-nav-btn__list", { duration: .3, xPercent: -80, ease: 'ease.out',…" at bounding box center [514, 321] width 482 height 434
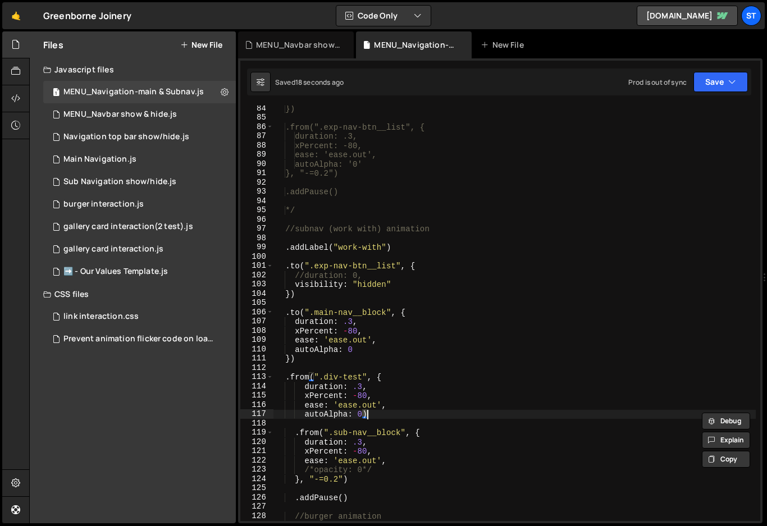
type textarea "autoAlpha: 0"
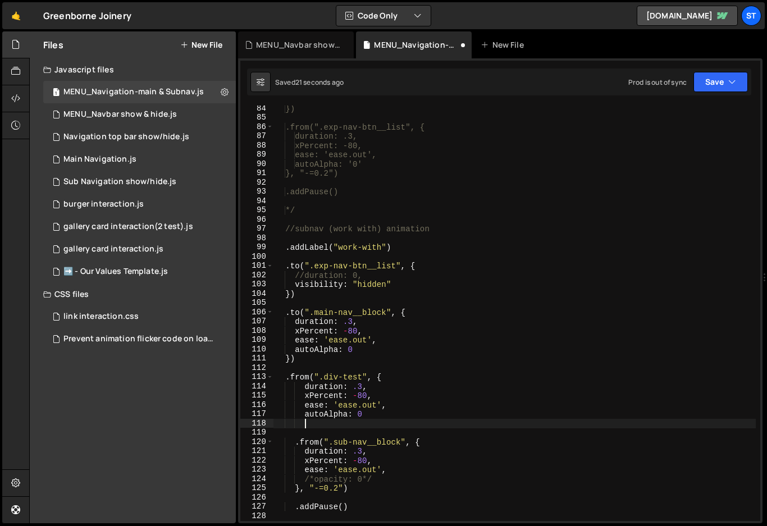
paste textarea "})"
click at [725, 76] on button "Save" at bounding box center [720, 82] width 54 height 20
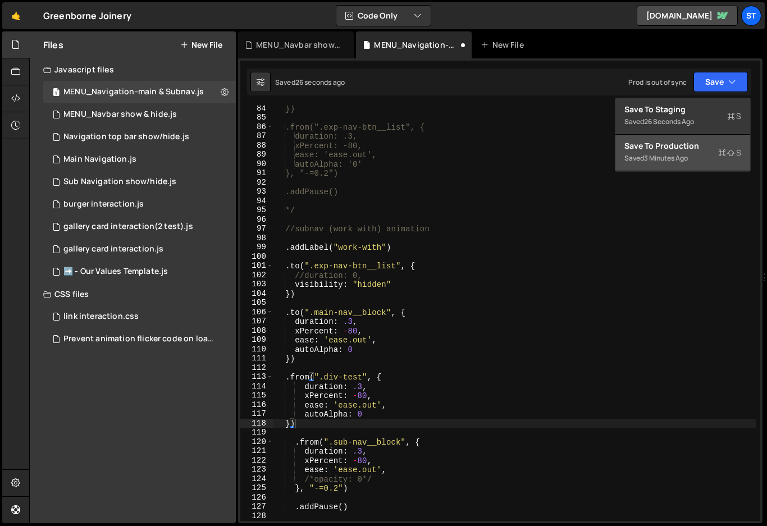
click at [656, 144] on div "Save to Production S" at bounding box center [682, 145] width 117 height 11
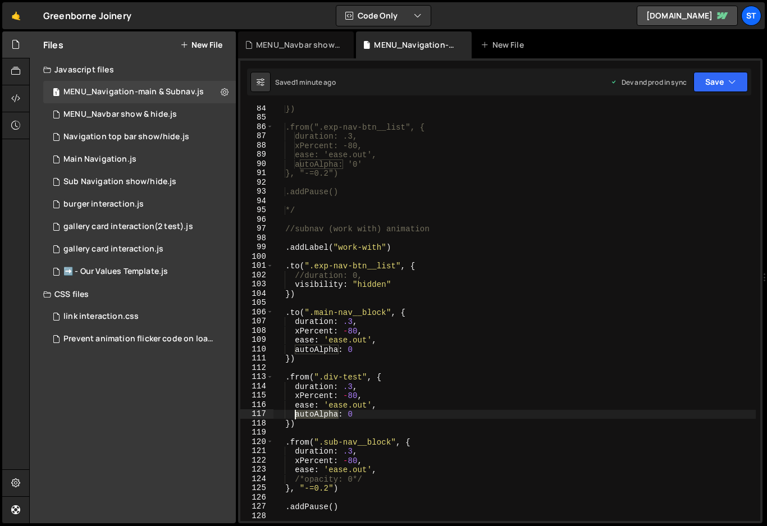
drag, startPoint x: 337, startPoint y: 415, endPoint x: 296, endPoint y: 415, distance: 41.0
click at [296, 415] on div "}) .from(".exp-nav-btn__list", { duration: .3, xPercent: -80, ease: 'ease.out',…" at bounding box center [514, 321] width 482 height 434
click at [724, 79] on button "Save" at bounding box center [720, 82] width 54 height 20
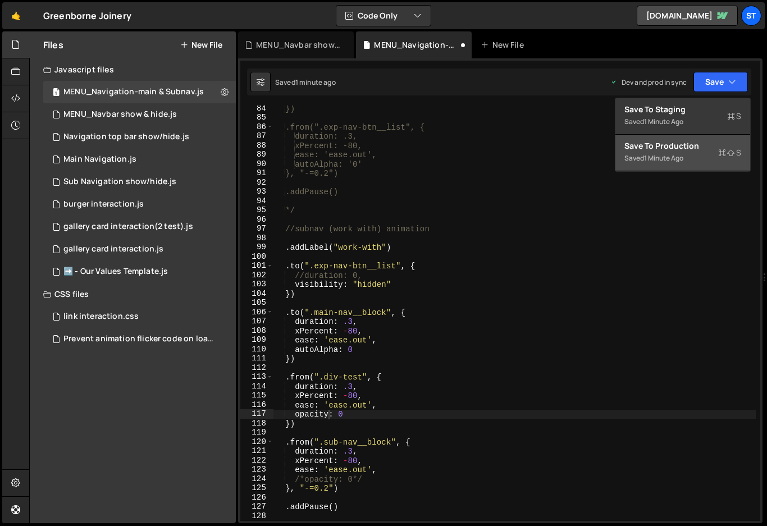
click at [666, 149] on div "Save to Production S" at bounding box center [682, 145] width 117 height 11
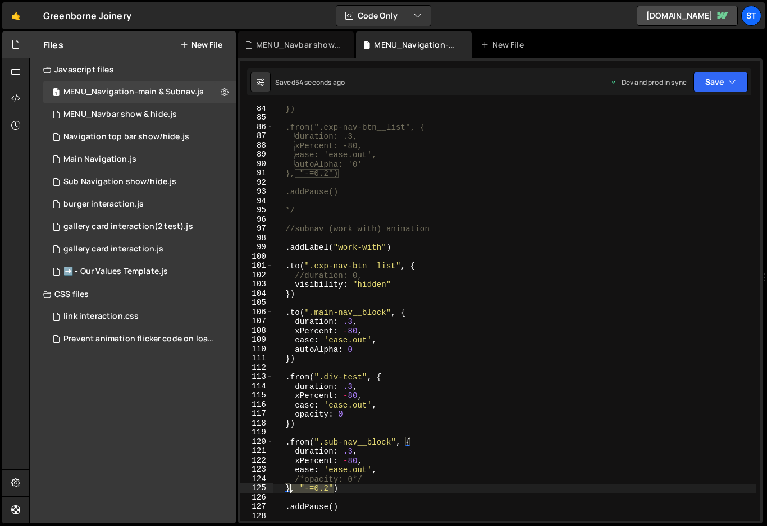
drag, startPoint x: 334, startPoint y: 488, endPoint x: 291, endPoint y: 488, distance: 43.2
click at [291, 488] on div "}) .from(".exp-nav-btn__list", { duration: .3, xPercent: -80, ease: 'ease.out',…" at bounding box center [514, 321] width 482 height 434
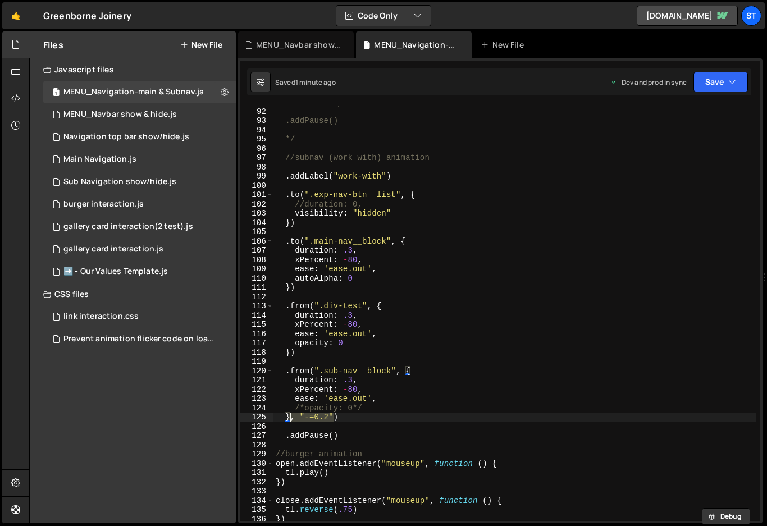
scroll to position [841, 0]
click at [294, 327] on div "}, "-=0.2") .addPause() */ //subnav (work with) animation . addLabel ( "work-wi…" at bounding box center [514, 315] width 482 height 434
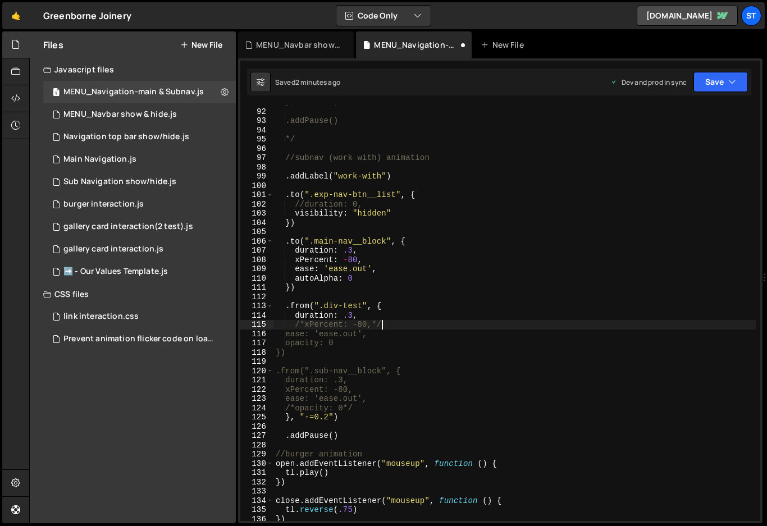
scroll to position [0, 7]
click at [433, 325] on div "}, "-=0.2") .addPause() */ //subnav (work with) animation . addLabel ( "work-wi…" at bounding box center [514, 315] width 482 height 434
click at [739, 80] on button "Save" at bounding box center [720, 82] width 54 height 20
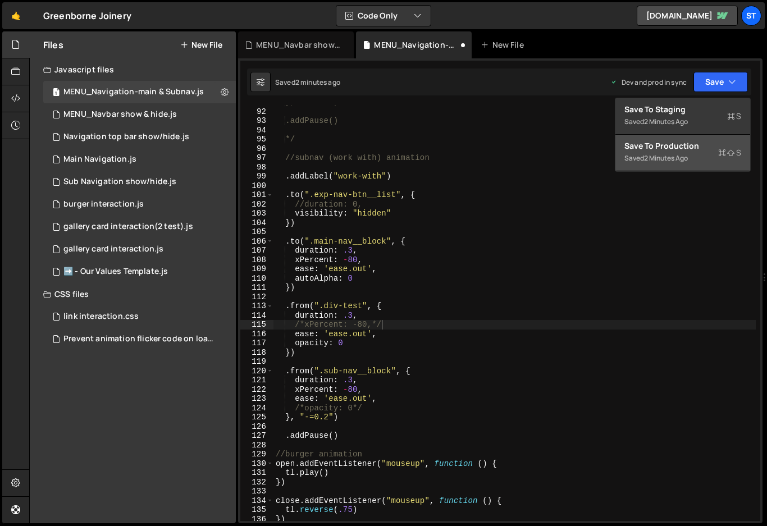
click at [651, 150] on div "Save to Production S" at bounding box center [682, 145] width 117 height 11
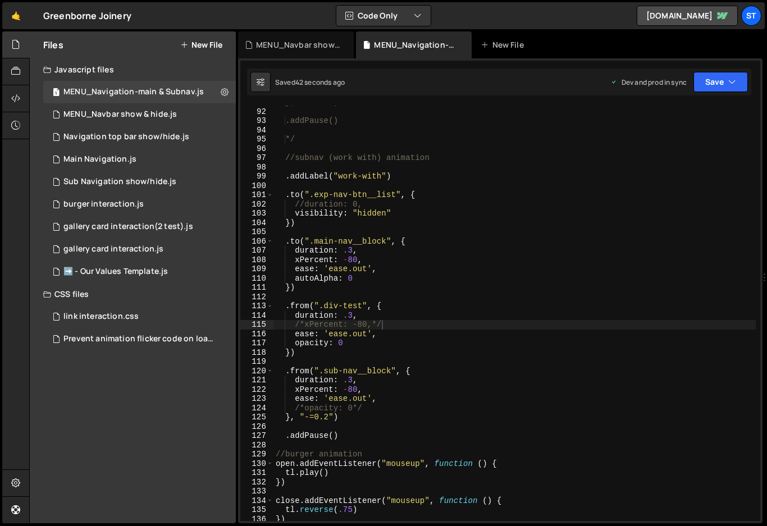
click at [304, 327] on div "}, "-=0.2") .addPause() */ //subnav (work with) animation . addLabel ( "work-wi…" at bounding box center [514, 315] width 482 height 434
click at [571, 274] on div "}, "-=0.2") .addPause() */ //subnav (work with) animation . addLabel ( "work-wi…" at bounding box center [514, 315] width 482 height 434
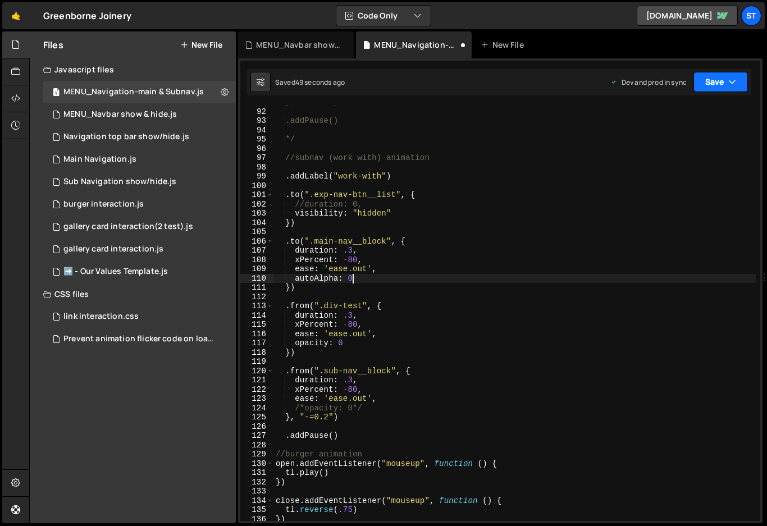
click at [738, 85] on button "Save" at bounding box center [720, 82] width 54 height 20
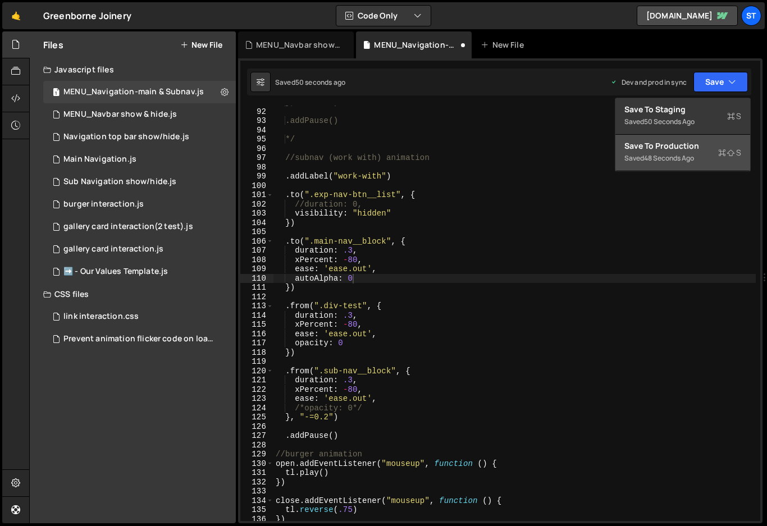
click at [669, 148] on div "Save to Production S" at bounding box center [682, 145] width 117 height 11
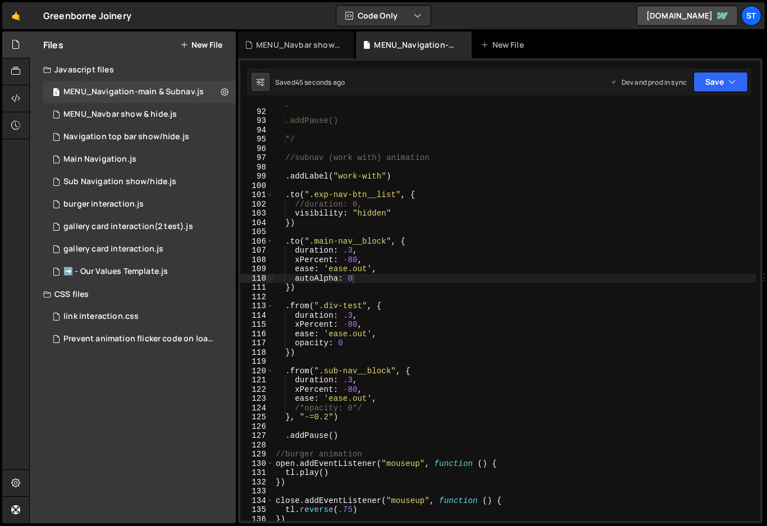
scroll to position [0, 1]
click at [296, 287] on div "}, "-=0.2") .addPause() */ //subnav (work with) animation . addLabel ( "work-wi…" at bounding box center [514, 315] width 482 height 434
click at [296, 225] on div "}, "-=0.2") .addPause() */ //subnav (work with) animation . addLabel ( "work-wi…" at bounding box center [514, 315] width 482 height 434
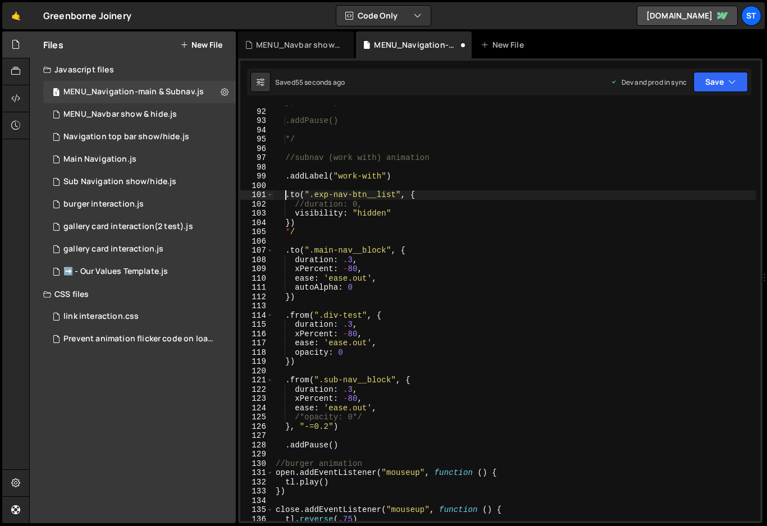
click at [285, 195] on div "}, "-=0.2") .addPause() */ //subnav (work with) animation . addLabel ( "work-wi…" at bounding box center [514, 315] width 482 height 434
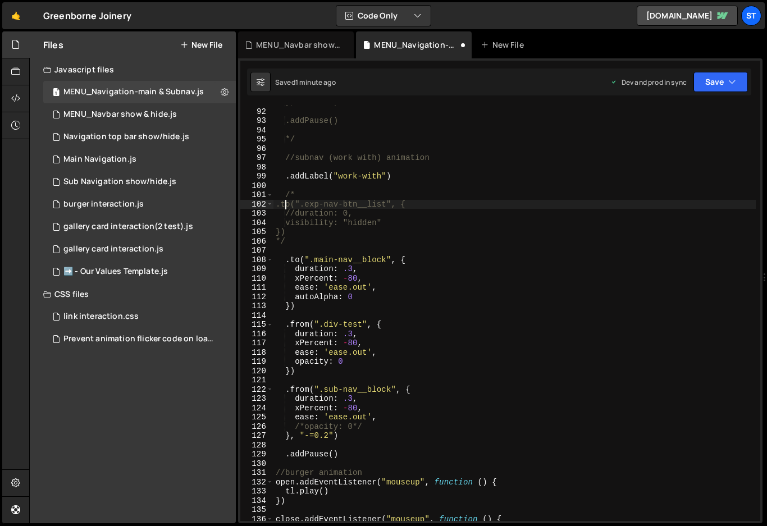
click at [378, 236] on div "}, "-=0.2") .addPause() */ //subnav (work with) animation . addLabel ( "work-wi…" at bounding box center [514, 315] width 482 height 434
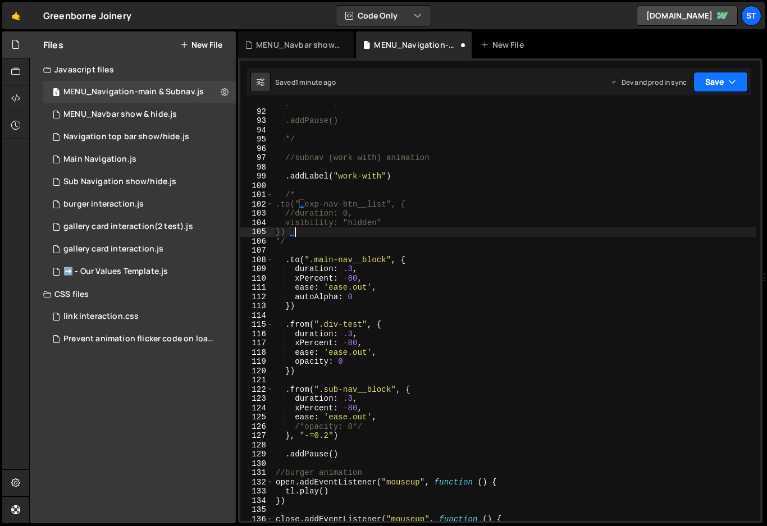
click at [718, 82] on button "Save" at bounding box center [720, 82] width 54 height 20
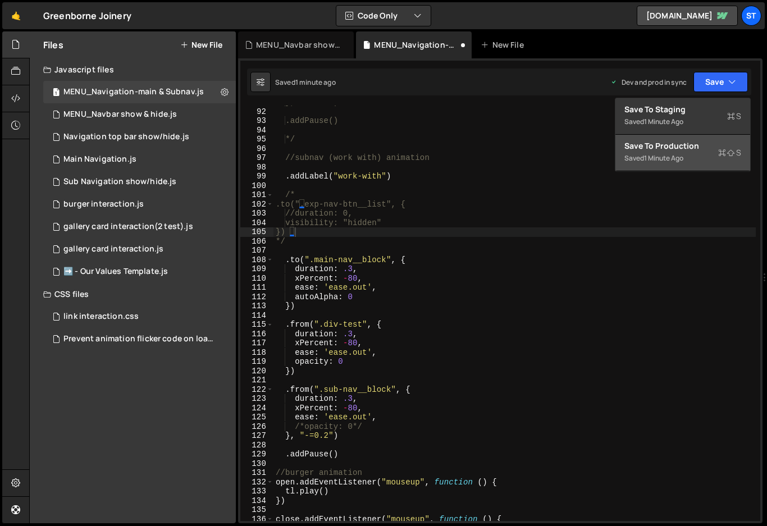
click at [674, 150] on div "Save to Production S" at bounding box center [682, 145] width 117 height 11
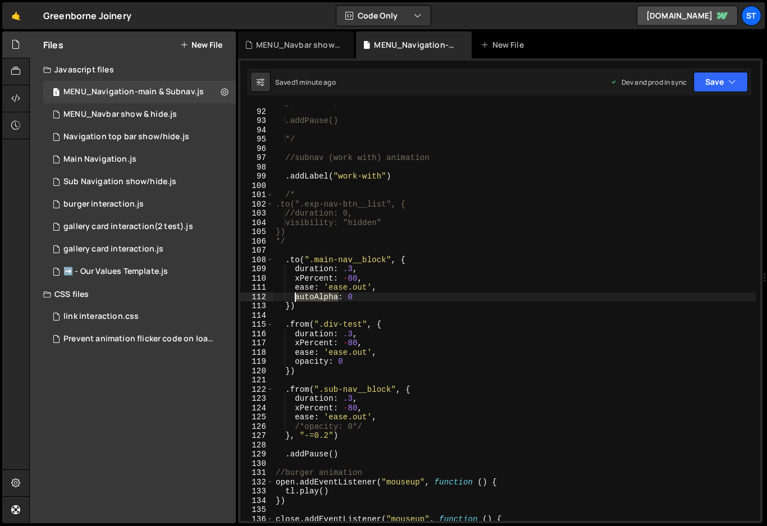
drag, startPoint x: 339, startPoint y: 297, endPoint x: 295, endPoint y: 297, distance: 44.3
click at [295, 297] on div "}, "-=0.2") .addPause() */ //subnav (work with) animation . addLabel ( "work-wi…" at bounding box center [514, 315] width 482 height 434
type textarea "opacity: 0"
click at [569, 314] on div "}, "-=0.2") .addPause() */ //subnav (work with) animation . addLabel ( "work-wi…" at bounding box center [514, 315] width 482 height 434
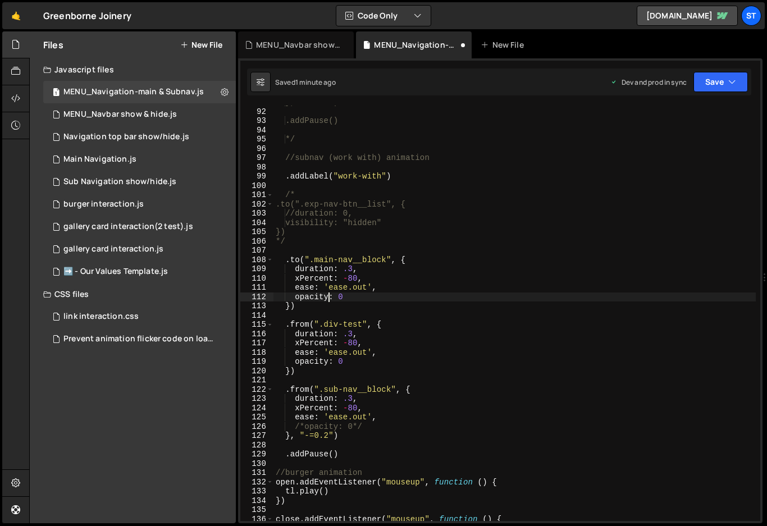
scroll to position [0, 0]
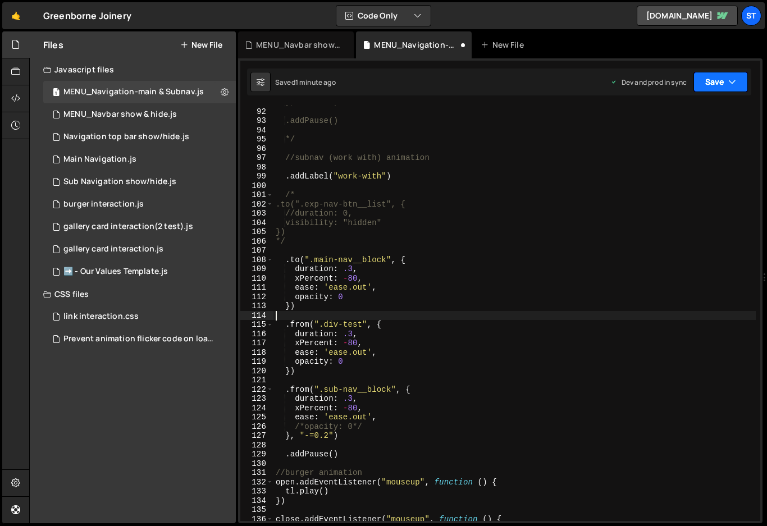
click at [732, 78] on icon "button" at bounding box center [732, 81] width 8 height 11
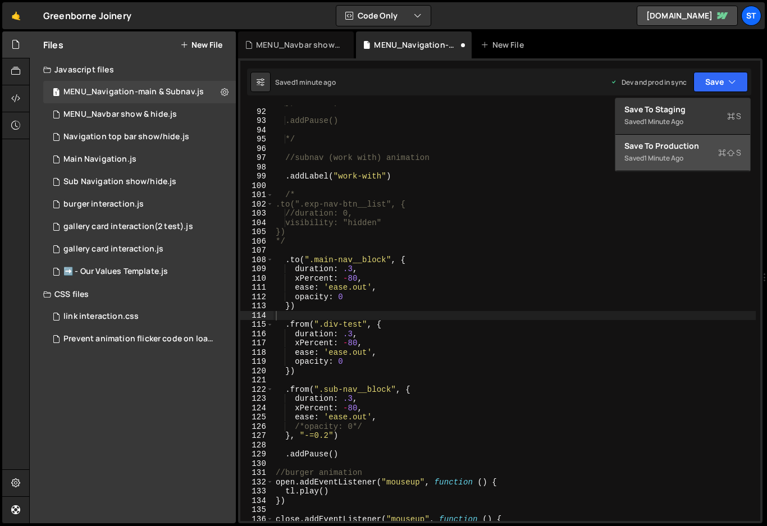
click at [669, 145] on div "Save to Production S" at bounding box center [682, 145] width 117 height 11
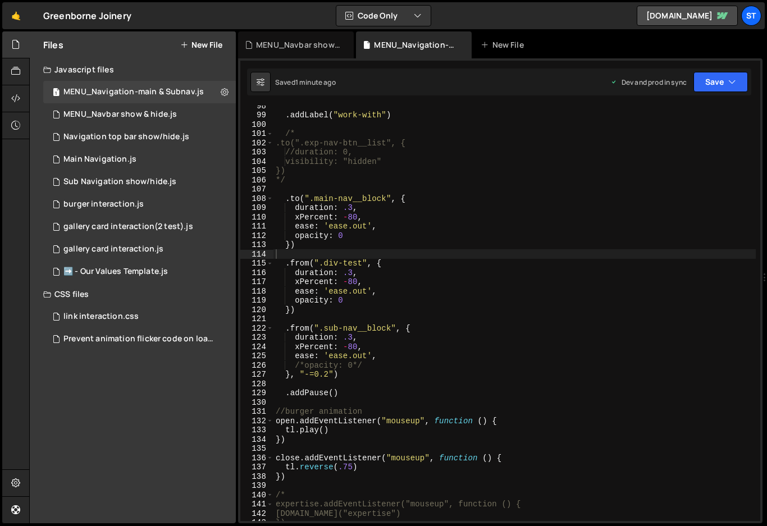
scroll to position [832, 0]
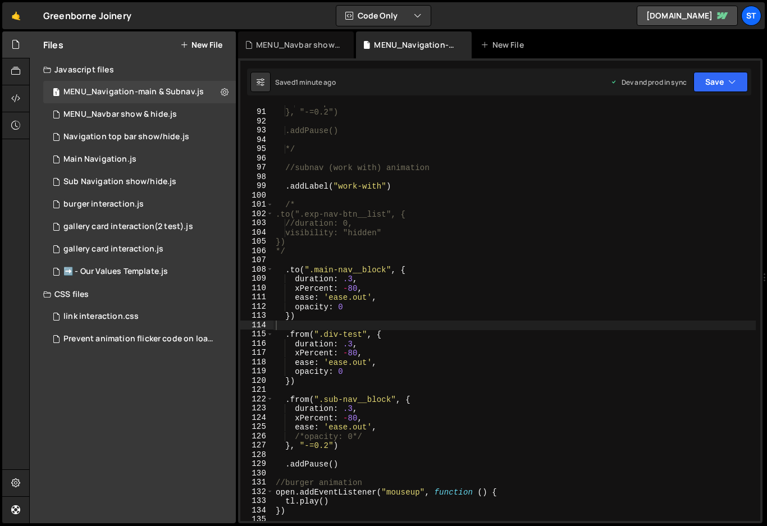
click at [282, 336] on div "autoAlpha: '0' }, "-=0.2") .addPause() */ //subnav (work with) animation . addL…" at bounding box center [514, 315] width 482 height 434
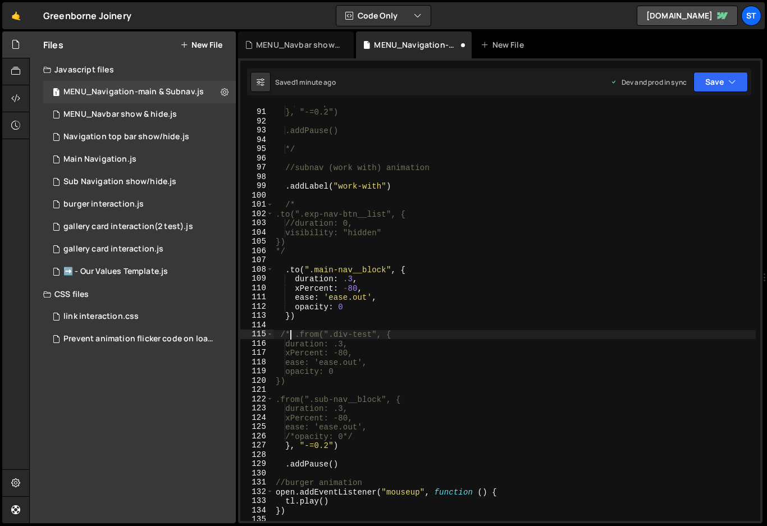
click at [340, 448] on div "autoAlpha: '0' }, "-=0.2") .addPause() */ //subnav (work with) animation . addL…" at bounding box center [514, 315] width 482 height 434
type textarea "}, "-=0.2")"
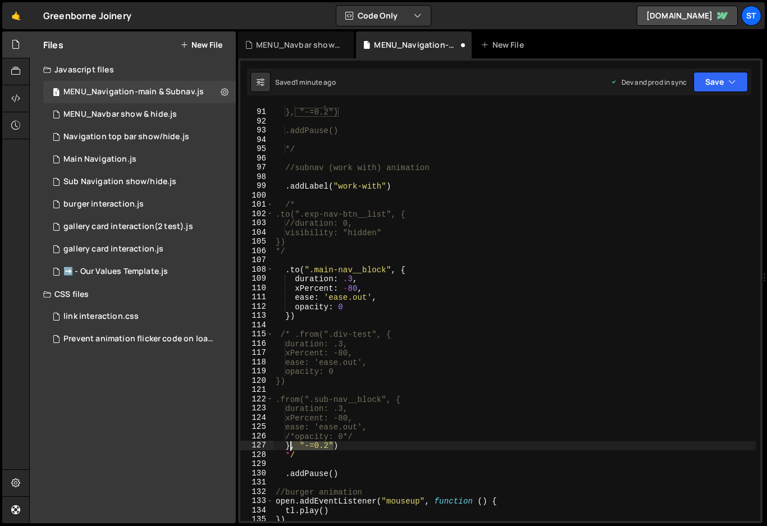
drag, startPoint x: 333, startPoint y: 443, endPoint x: 291, endPoint y: 447, distance: 42.2
click at [291, 447] on div "autoAlpha: '0' }, "-=0.2") .addPause() */ //subnav (work with) animation . addL…" at bounding box center [514, 315] width 482 height 434
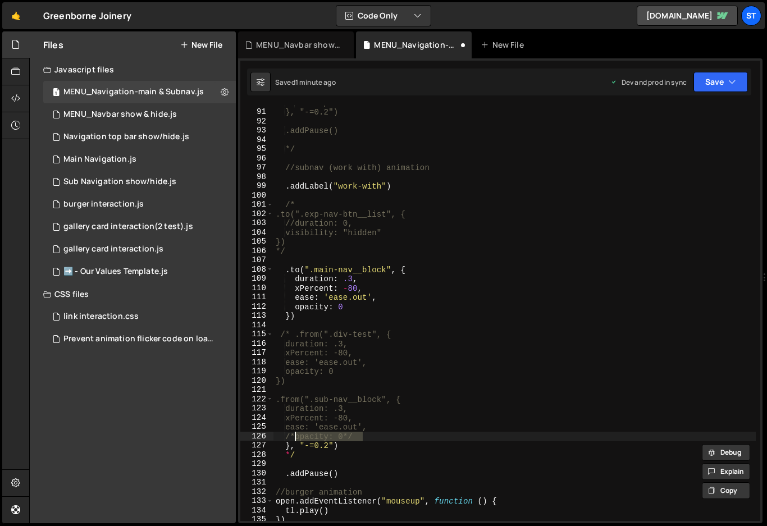
drag, startPoint x: 368, startPoint y: 438, endPoint x: 294, endPoint y: 439, distance: 74.1
click at [294, 439] on div "autoAlpha: '0' }, "-=0.2") .addPause() */ //subnav (work with) animation . addL…" at bounding box center [514, 315] width 482 height 434
type textarea "/*opacity: 0*/"
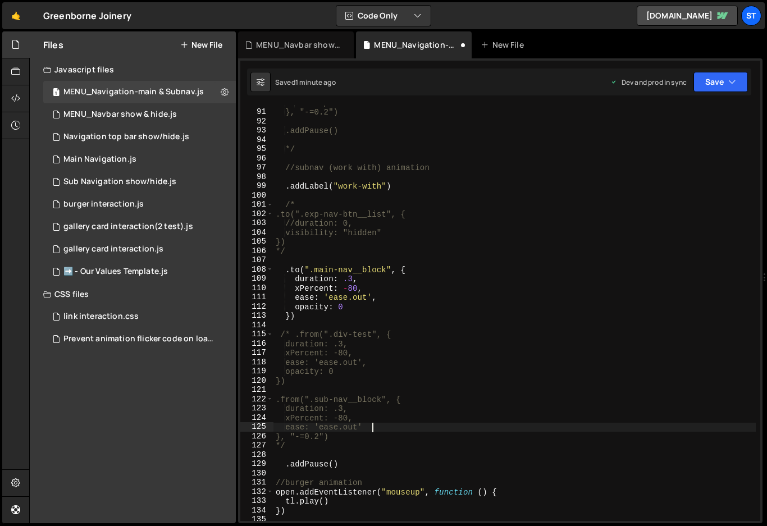
click at [651, 252] on div "autoAlpha: '0' }, "-=0.2") .addPause() */ //subnav (work with) animation . addL…" at bounding box center [514, 315] width 482 height 434
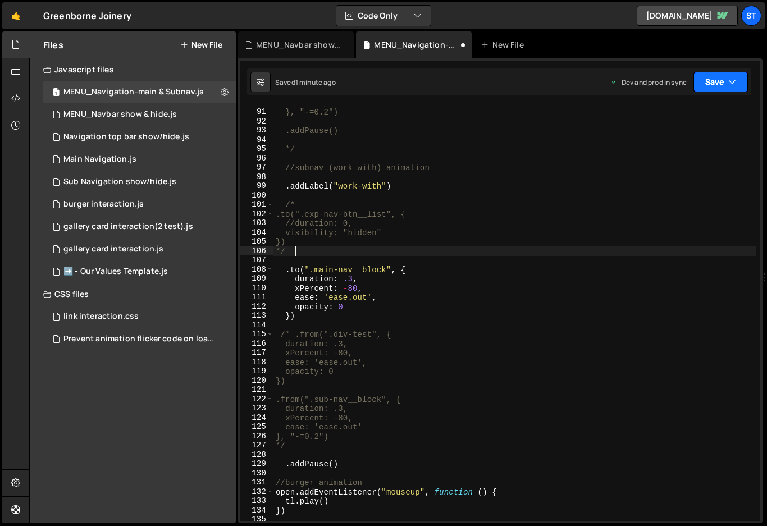
click at [735, 77] on icon "button" at bounding box center [732, 81] width 8 height 11
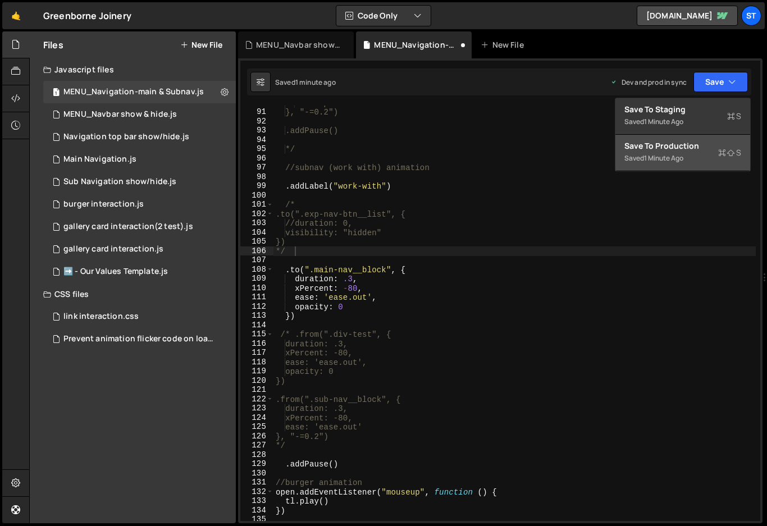
click at [669, 143] on div "Save to Production S" at bounding box center [682, 145] width 117 height 11
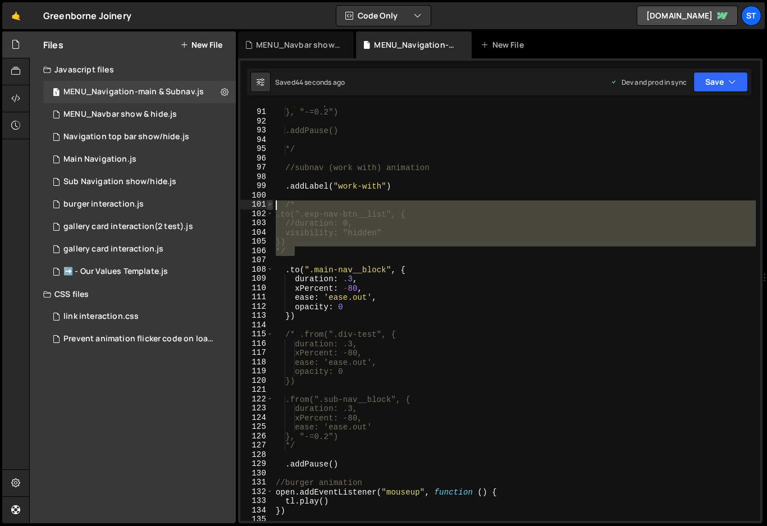
drag, startPoint x: 337, startPoint y: 249, endPoint x: 272, endPoint y: 203, distance: 79.6
click at [272, 203] on div "*/ 90 91 92 93 94 95 96 97 98 99 100 101 102 103 104 105 106 107 108 109 110 11…" at bounding box center [500, 313] width 520 height 415
type textarea "/* .to(".exp-nav-btn__list", {"
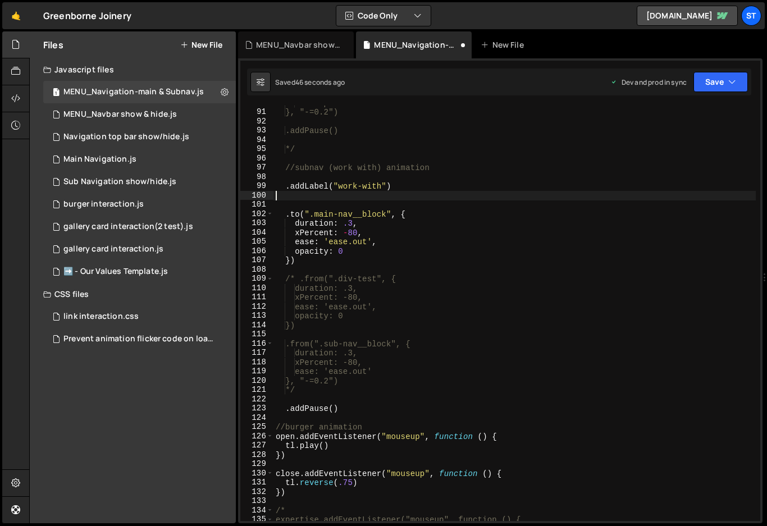
type textarea ".addLabel("work-with")"
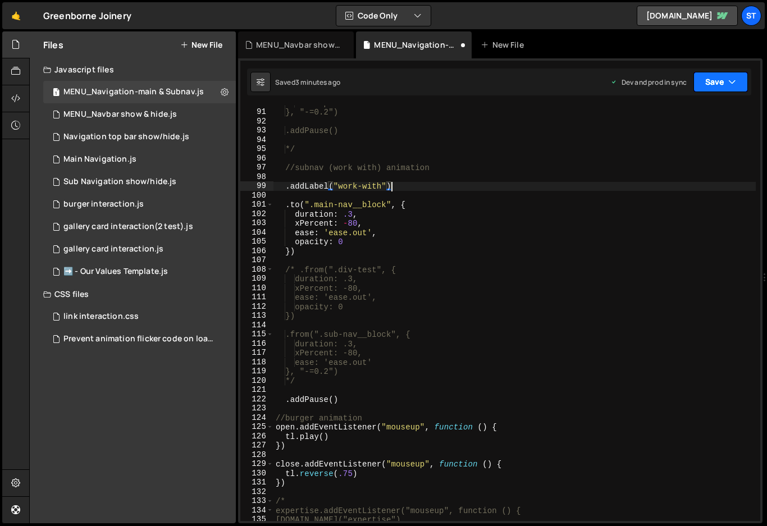
click at [729, 81] on icon "button" at bounding box center [732, 81] width 8 height 11
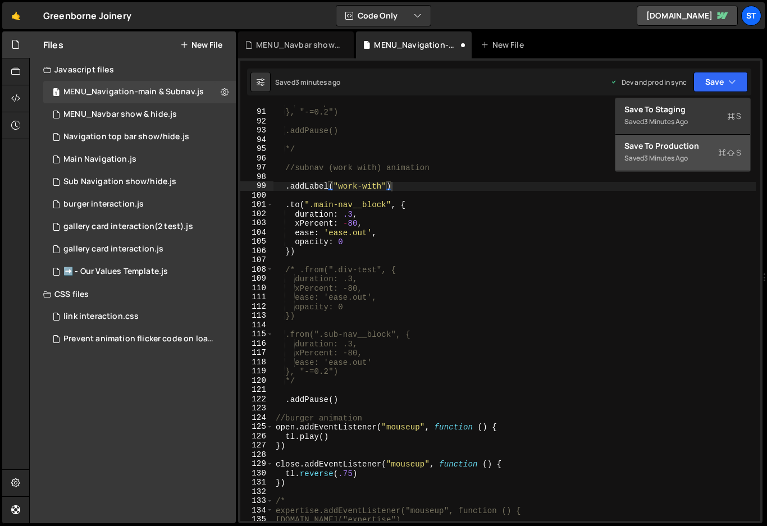
click at [675, 152] on div "Saved 3 minutes ago" at bounding box center [682, 158] width 117 height 13
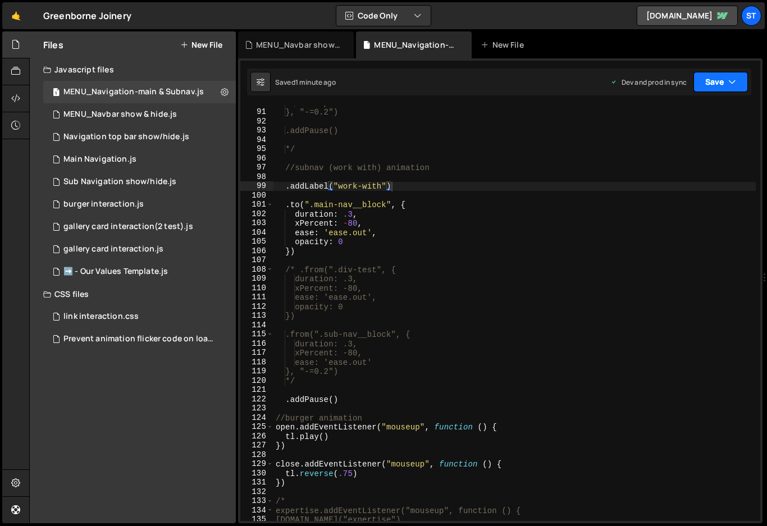
click at [721, 84] on button "Save" at bounding box center [720, 82] width 54 height 20
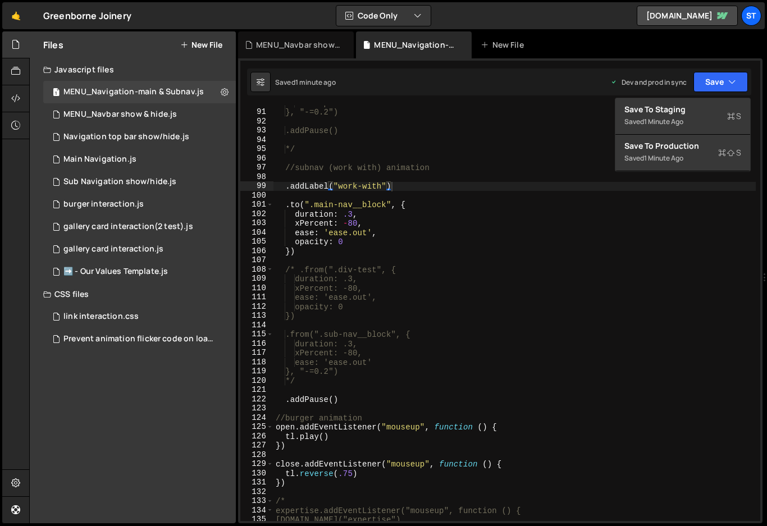
click at [710, 55] on div "MENU_Navbar show & hide.js MENU_Navigation-main & Subnav.js New File" at bounding box center [500, 44] width 524 height 27
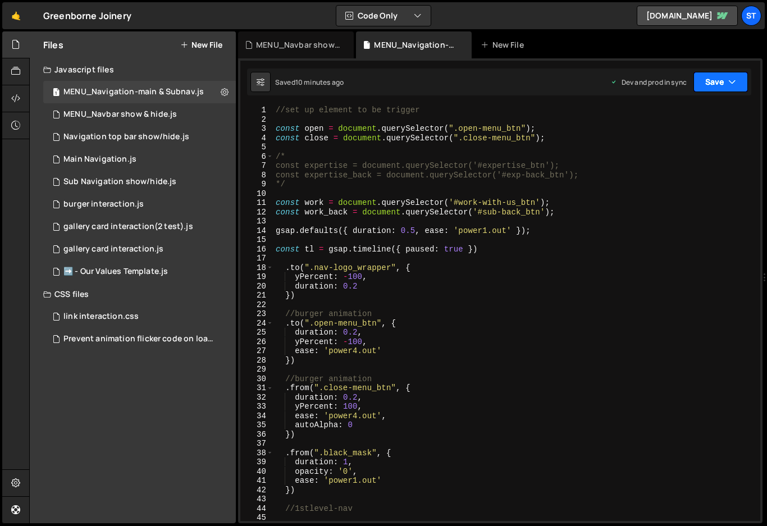
click at [725, 80] on button "Save" at bounding box center [720, 82] width 54 height 20
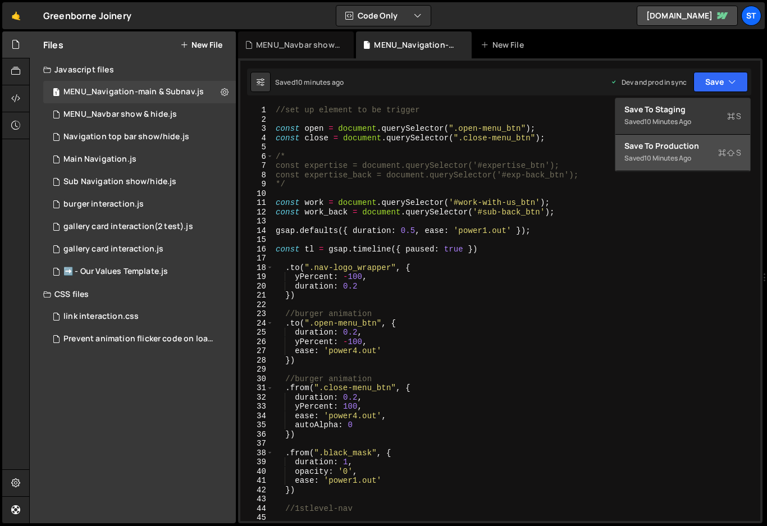
click at [674, 148] on div "Save to Production S" at bounding box center [682, 145] width 117 height 11
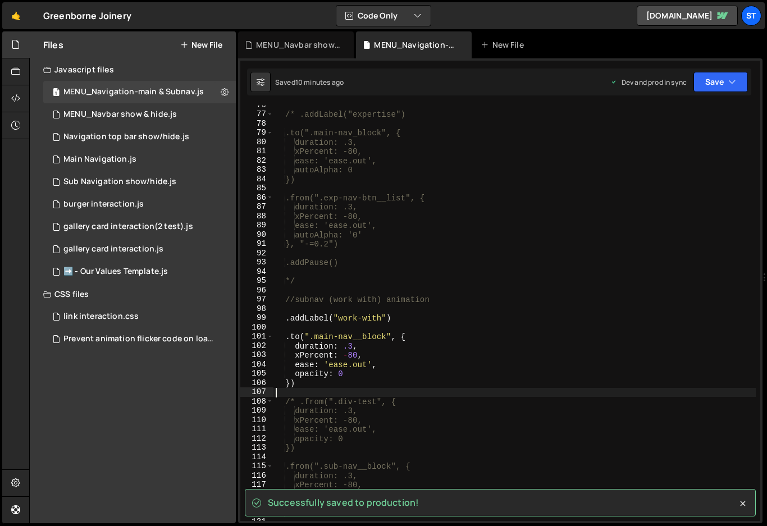
click at [527, 393] on div "/* .addLabel("expertise") .to(".main-nav_block", { duration: .3, xPercent: -80,…" at bounding box center [514, 317] width 482 height 434
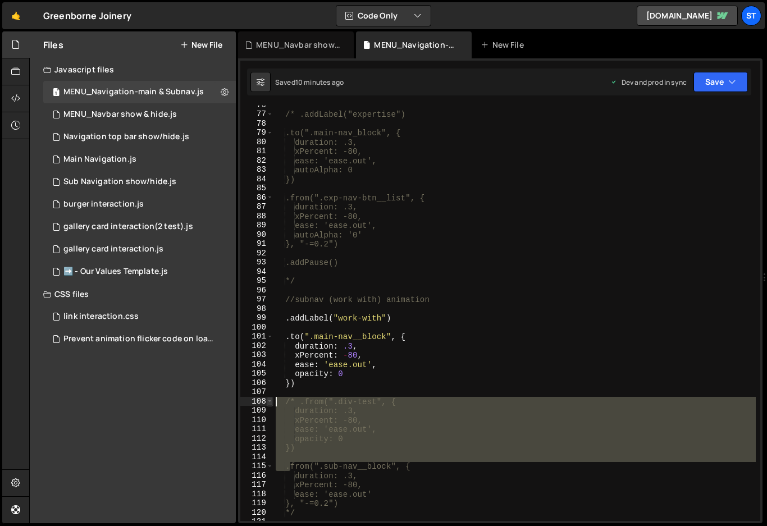
drag, startPoint x: 289, startPoint y: 468, endPoint x: 270, endPoint y: 403, distance: 67.3
click at [270, 403] on div "76 77 78 79 80 81 82 83 84 85 86 87 88 89 90 91 92 93 94 95 96 97 98 99 100 101…" at bounding box center [500, 313] width 520 height 415
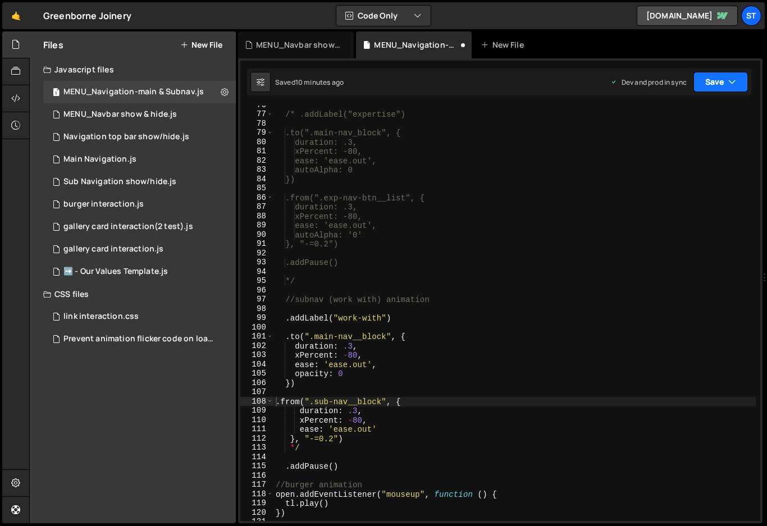
click at [733, 82] on icon "button" at bounding box center [732, 81] width 8 height 11
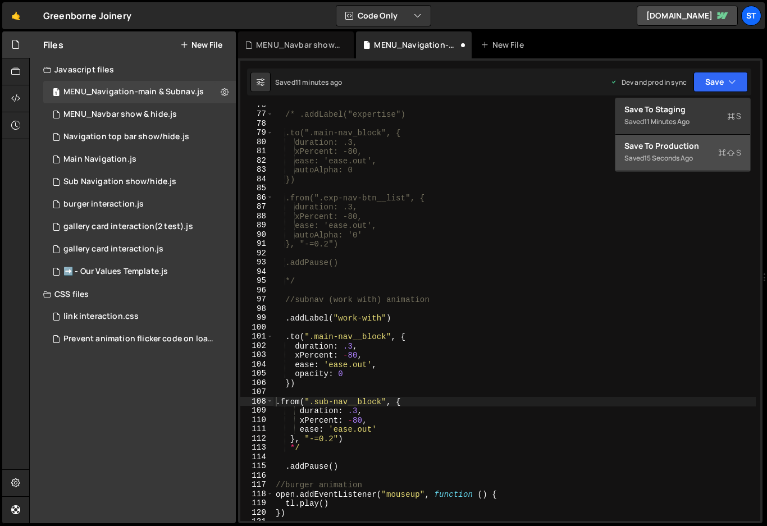
click at [680, 146] on div "Save to Production S" at bounding box center [682, 145] width 117 height 11
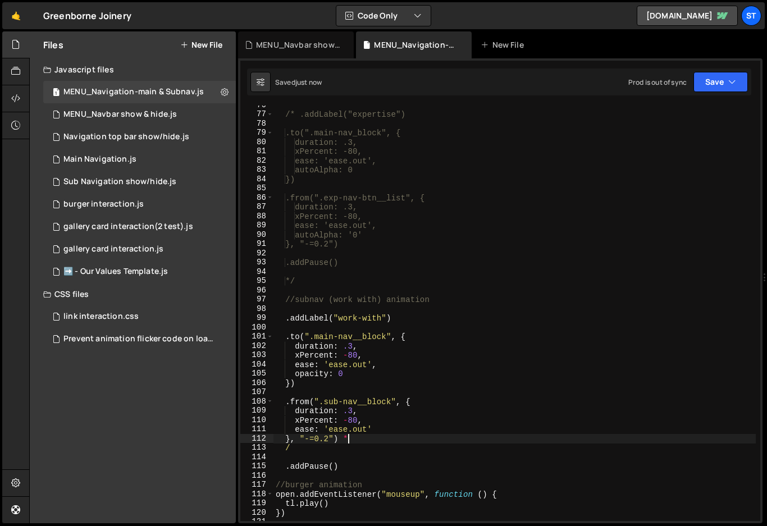
click at [360, 440] on div "/* .addLabel("expertise") .to(".main-nav_block", { duration: .3, xPercent: -80,…" at bounding box center [514, 317] width 482 height 434
type textarea "/"
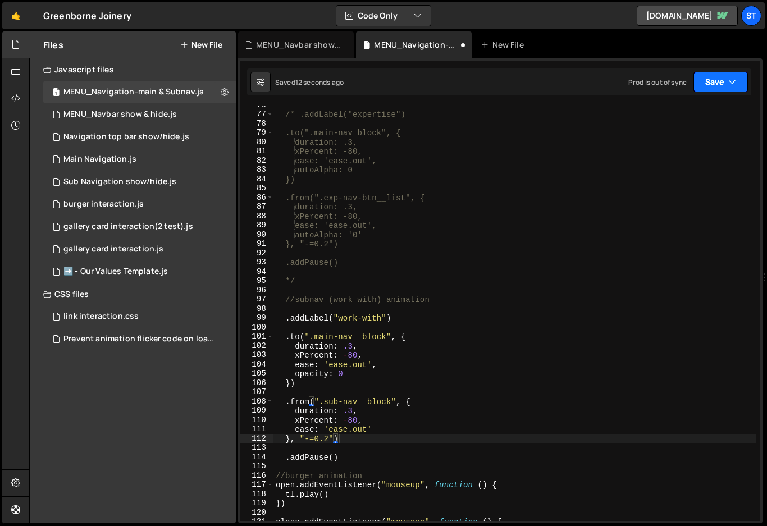
click at [727, 81] on button "Save" at bounding box center [720, 82] width 54 height 20
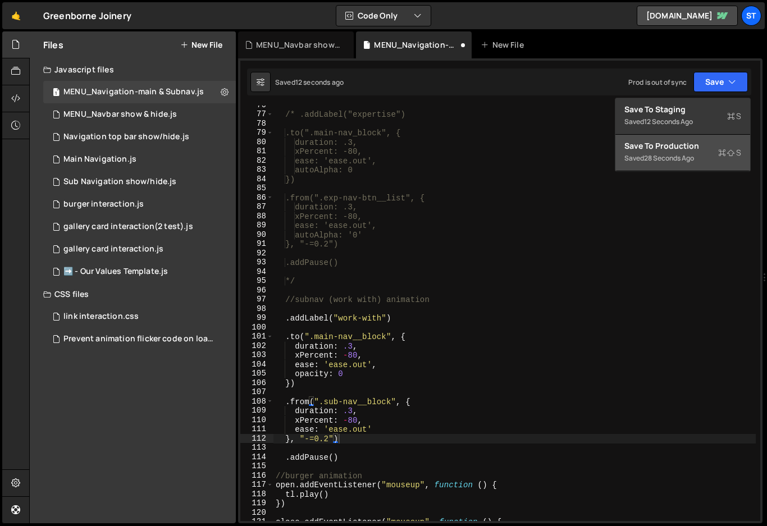
click at [655, 148] on div "Save to Production S" at bounding box center [682, 145] width 117 height 11
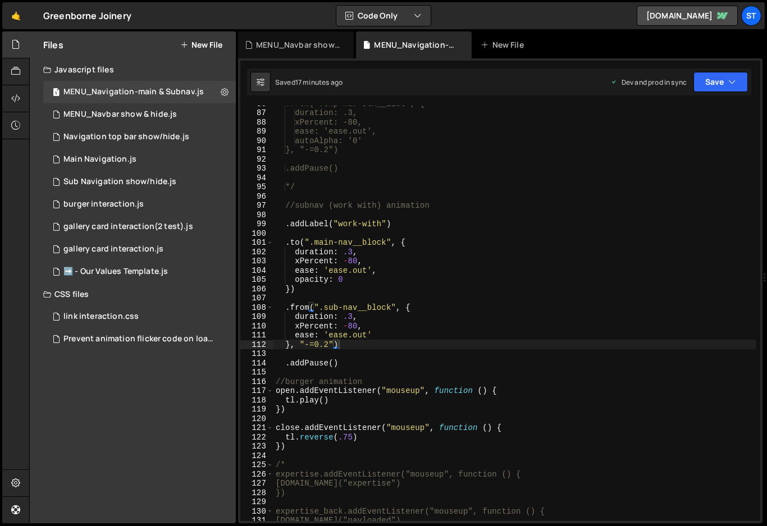
scroll to position [794, 0]
click at [342, 308] on div ".from(".exp-nav-btn__list", { duration: .3, xPercent: -80, ease: 'ease.out', au…" at bounding box center [514, 316] width 482 height 434
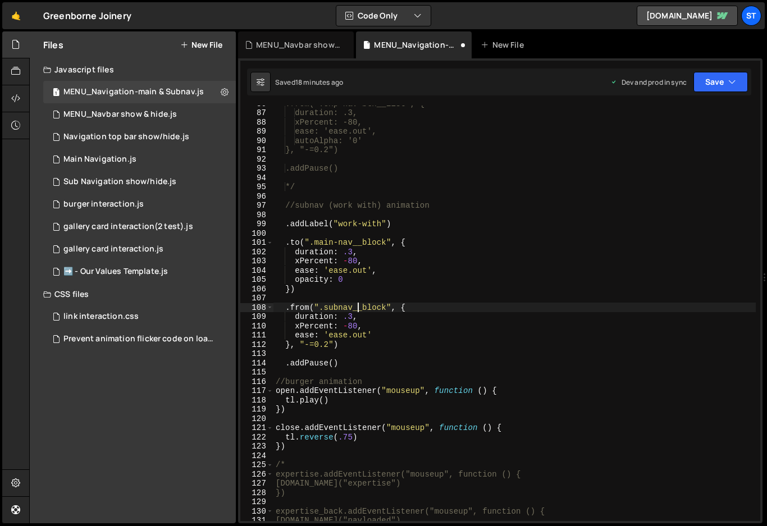
click at [358, 311] on div ".from(".exp-nav-btn__list", { duration: .3, xPercent: -80, ease: 'ease.out', au…" at bounding box center [514, 316] width 482 height 434
click at [728, 79] on icon "button" at bounding box center [732, 81] width 8 height 11
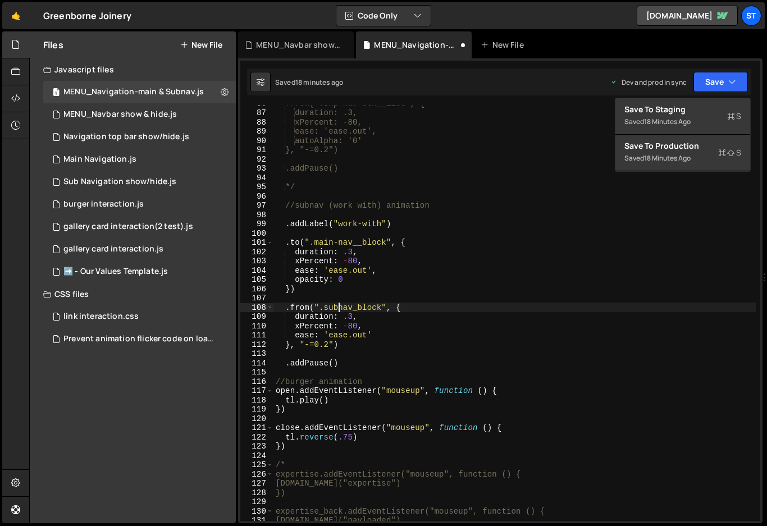
click at [338, 308] on div ".from(".exp-nav-btn__list", { duration: .3, xPercent: -80, ease: 'ease.out', au…" at bounding box center [514, 316] width 482 height 434
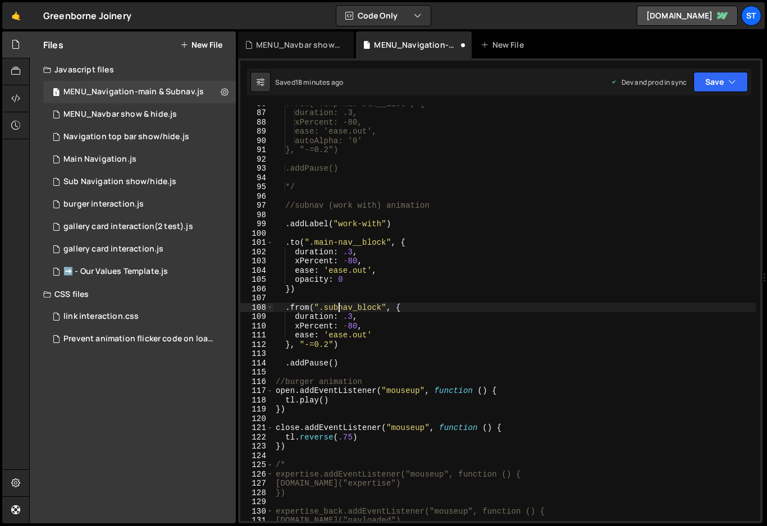
scroll to position [0, 4]
click at [362, 308] on div ".from(".exp-nav-btn__list", { duration: .3, xPercent: -80, ease: 'ease.out', au…" at bounding box center [514, 316] width 482 height 434
drag, startPoint x: 344, startPoint y: 280, endPoint x: 295, endPoint y: 283, distance: 49.5
click at [295, 283] on div ".from(".exp-nav-btn__list", { duration: .3, xPercent: -80, ease: 'ease.out', au…" at bounding box center [514, 316] width 482 height 434
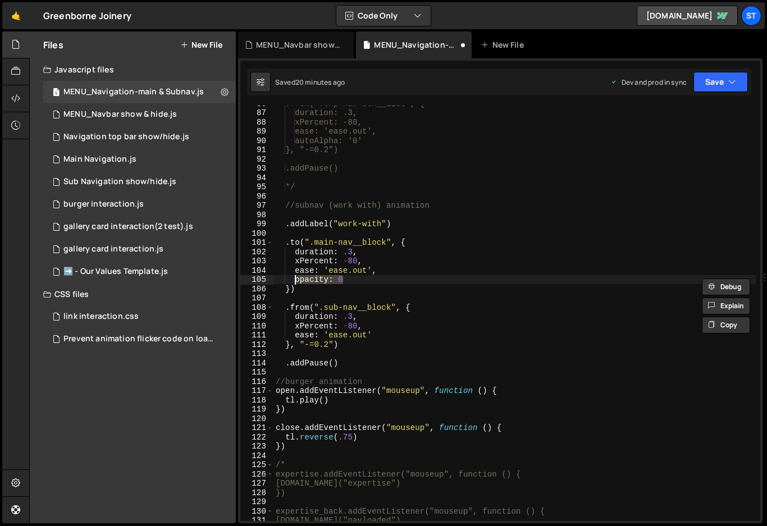
scroll to position [0, 4]
click at [372, 335] on div ".from(".exp-nav-btn__list", { duration: .3, xPercent: -80, ease: 'ease.out', au…" at bounding box center [514, 316] width 482 height 434
type textarea "ease: 'ease.out',"
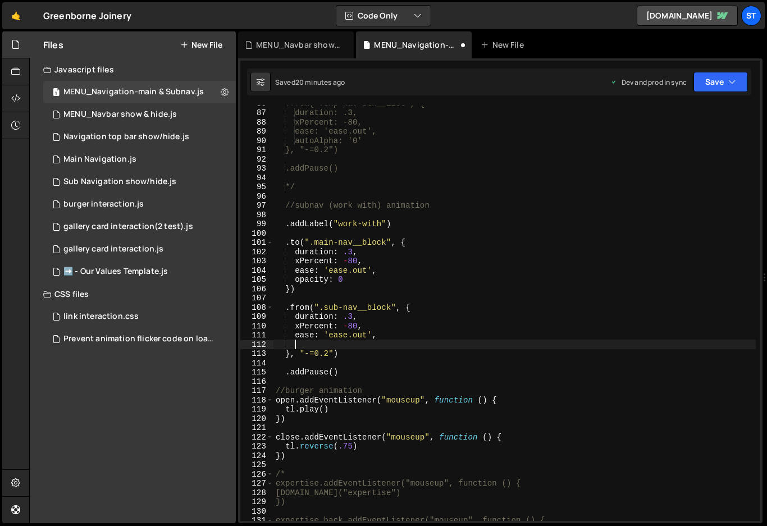
paste textarea "opacity: 0"
type textarea "opacity: 0"
click at [714, 79] on button "Save" at bounding box center [720, 82] width 54 height 20
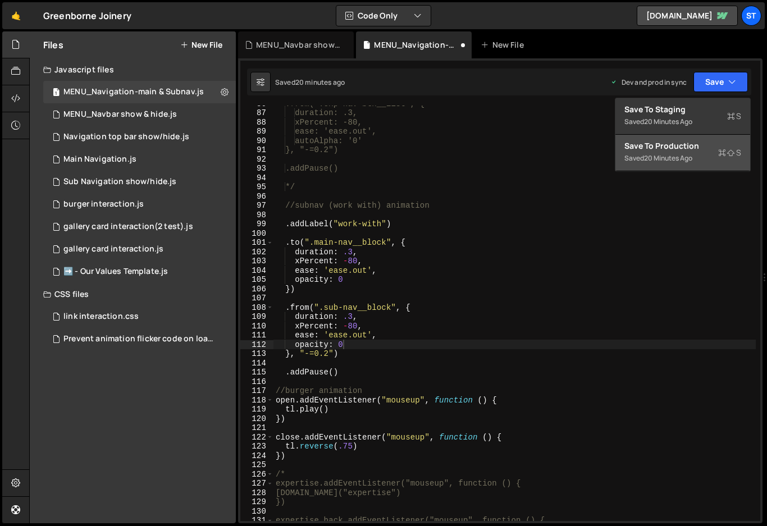
click at [649, 152] on div "Saved 20 minutes ago" at bounding box center [682, 158] width 117 height 13
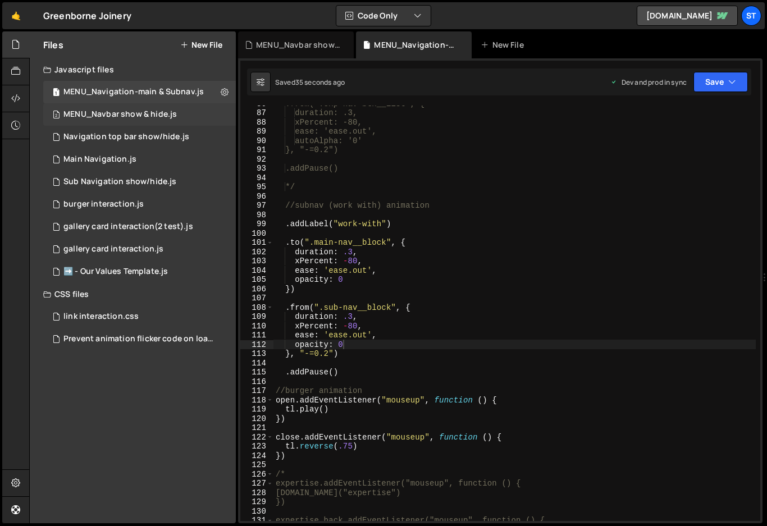
click at [142, 113] on div "MENU_Navbar show & hide.js" at bounding box center [119, 114] width 113 height 10
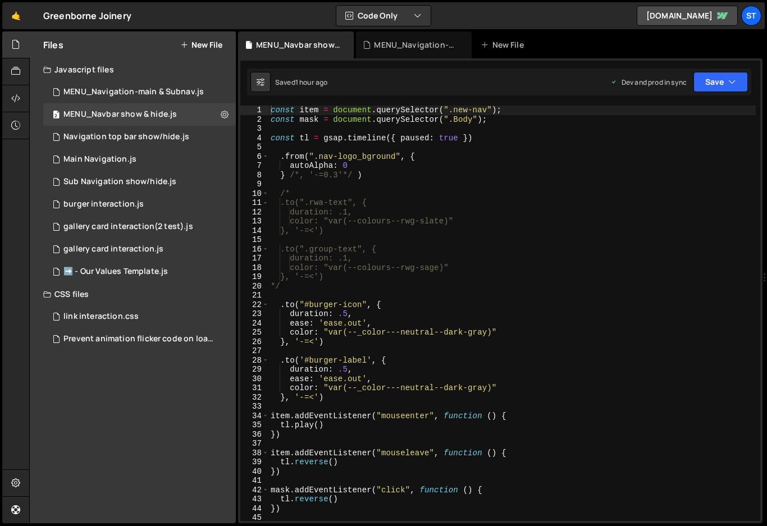
scroll to position [0, 0]
click at [158, 96] on div "MENU_Navigation-main & Subnav.js" at bounding box center [133, 92] width 140 height 10
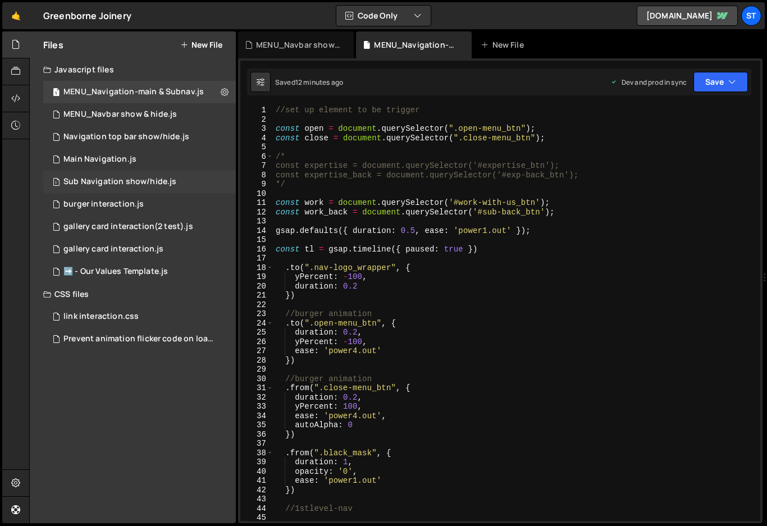
click at [146, 176] on div "1 Sub Navigation show/hide.js 0" at bounding box center [139, 182] width 193 height 22
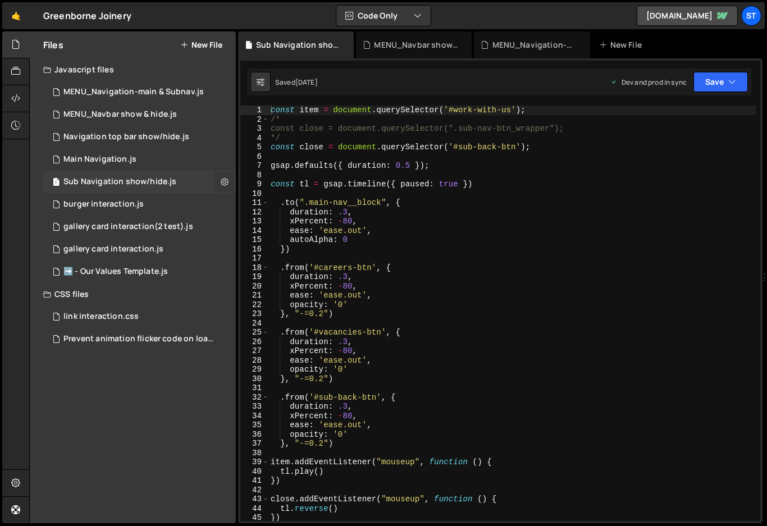
click at [223, 181] on icon at bounding box center [225, 181] width 8 height 11
type input "Sub Navigation show/hide"
radio input "true"
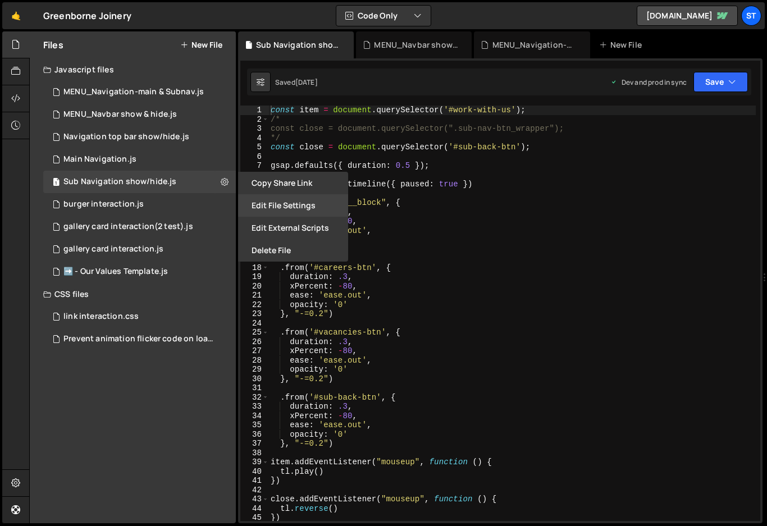
click at [290, 202] on button "Edit File Settings" at bounding box center [293, 205] width 110 height 22
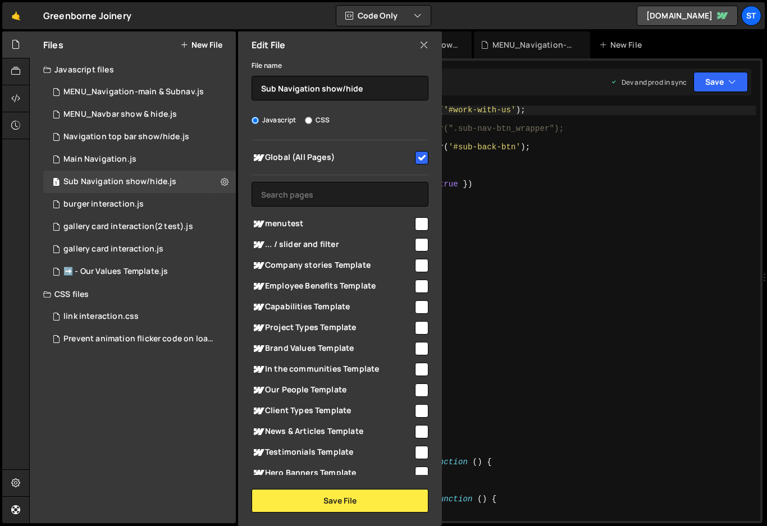
click at [419, 161] on input "checkbox" at bounding box center [421, 157] width 13 height 13
checkbox input "false"
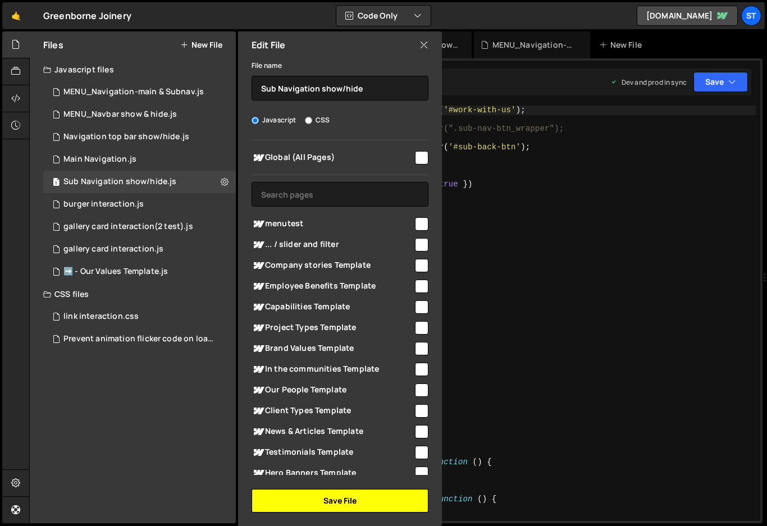
click at [343, 507] on button "Save File" at bounding box center [339, 501] width 177 height 24
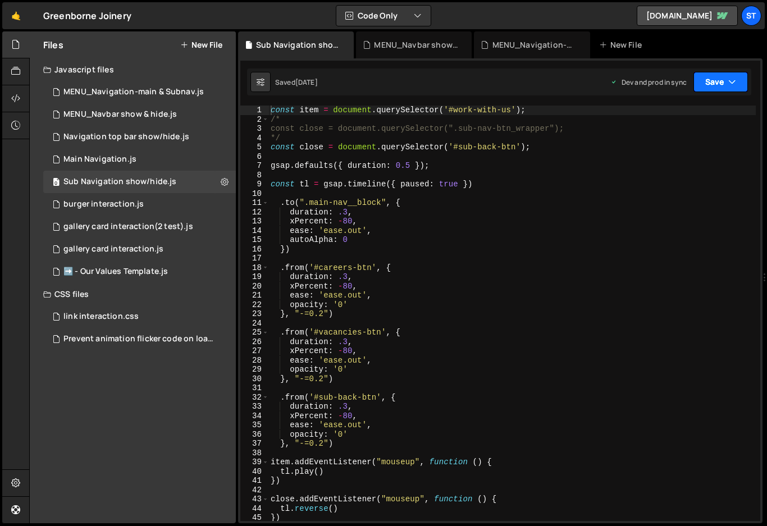
click at [727, 84] on button "Save" at bounding box center [720, 82] width 54 height 20
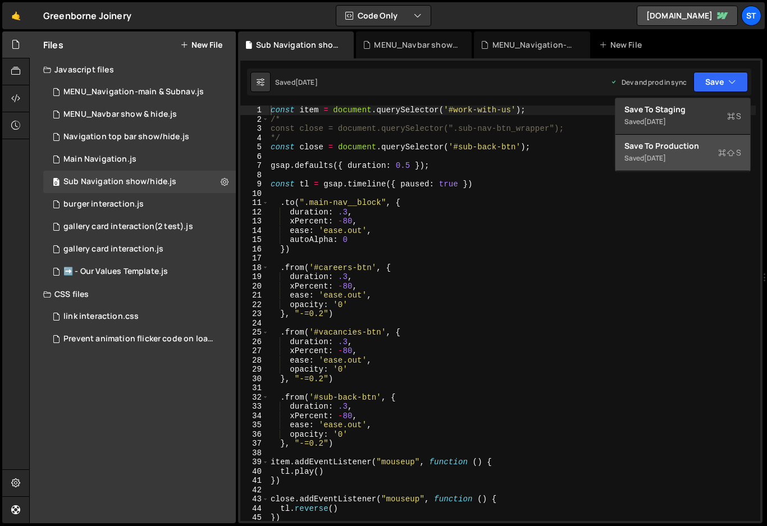
click at [671, 150] on div "Save to Production S" at bounding box center [682, 145] width 117 height 11
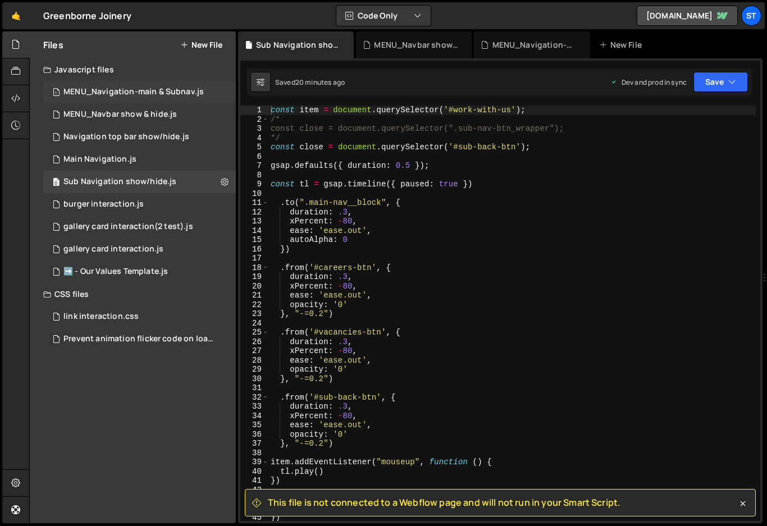
click at [149, 95] on div "MENU_Navigation-main & Subnav.js" at bounding box center [133, 92] width 140 height 10
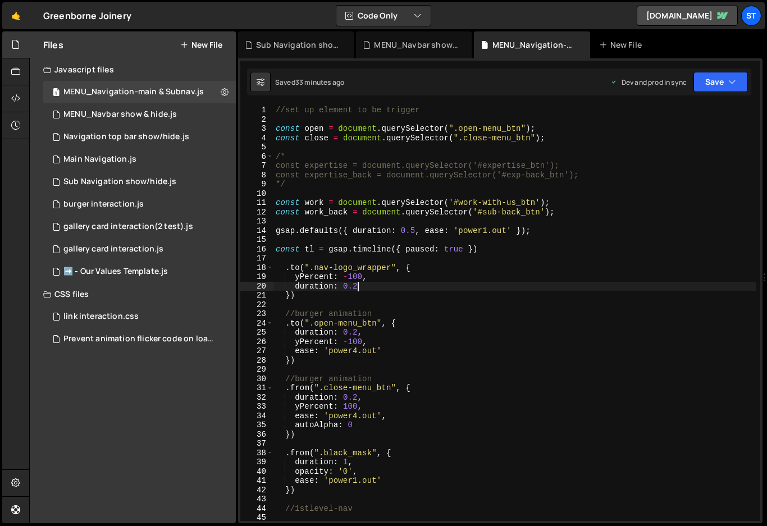
click at [470, 283] on div "//set up element to be trigger const open = document . querySelector ( ".open-m…" at bounding box center [514, 323] width 482 height 434
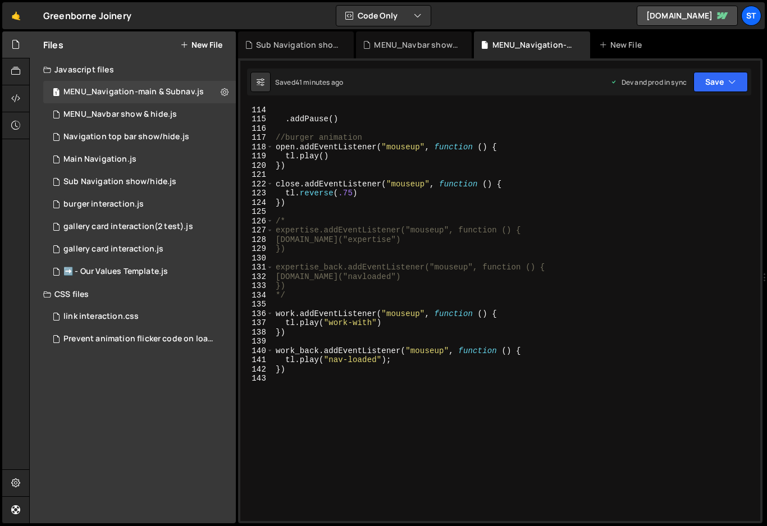
scroll to position [1112, 0]
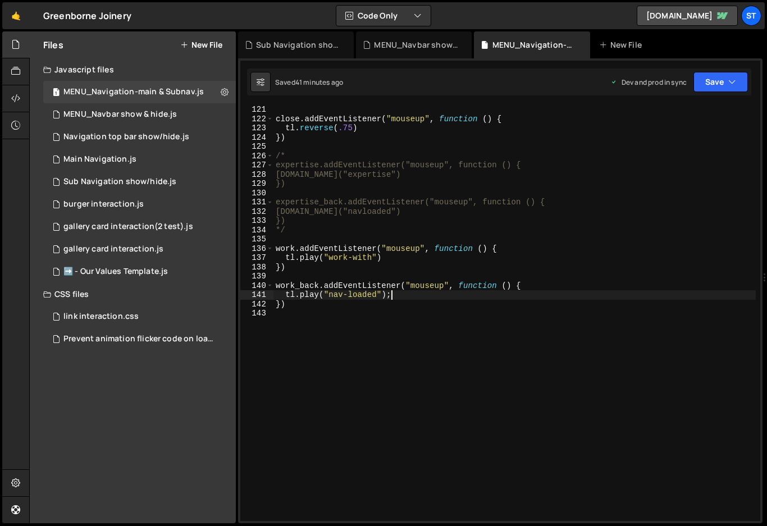
click at [391, 296] on div "close . addEventListener ( "mouseup" , function ( ) { tl . reverse ( .75 ) }) /…" at bounding box center [514, 322] width 482 height 434
type textarea "tl.play("nav-loaded")"
click at [563, 338] on div "close . addEventListener ( "mouseup" , function ( ) { tl . reverse ( .75 ) }) /…" at bounding box center [514, 322] width 482 height 434
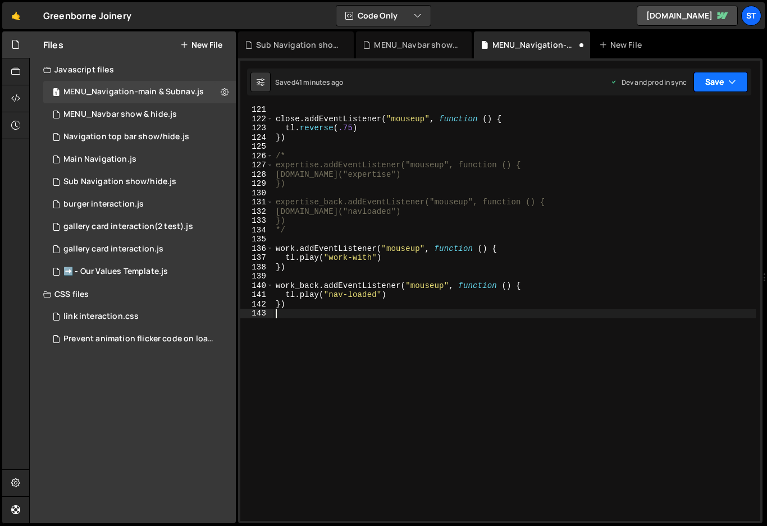
click at [721, 81] on button "Save" at bounding box center [720, 82] width 54 height 20
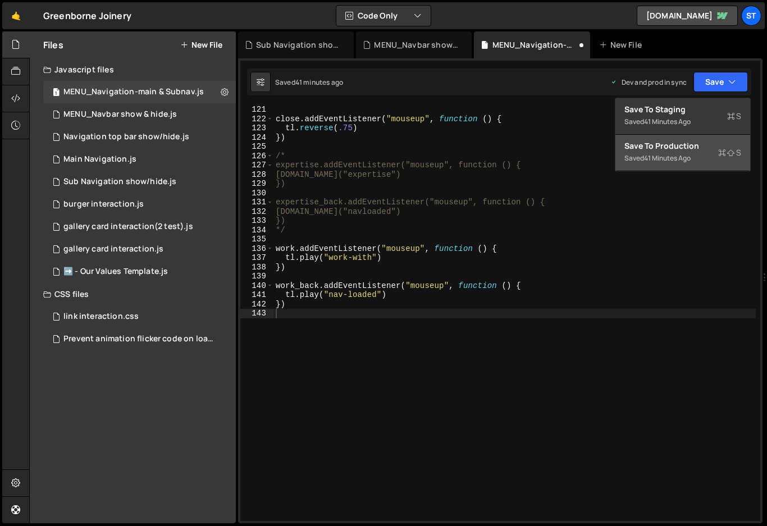
click at [666, 154] on div "41 minutes ago" at bounding box center [667, 158] width 47 height 10
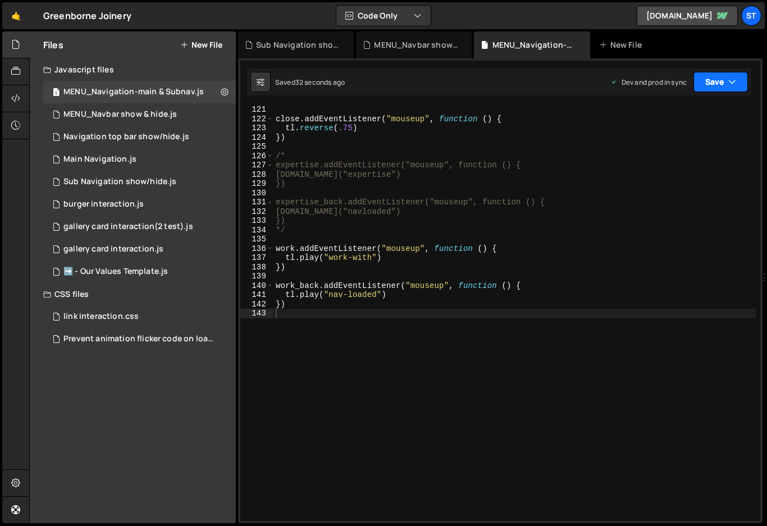
click at [715, 83] on button "Save" at bounding box center [720, 82] width 54 height 20
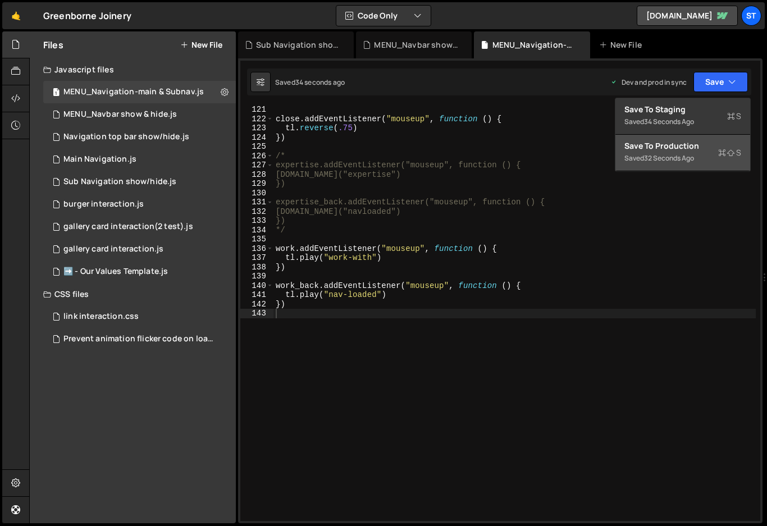
click at [660, 152] on div "Saved 32 seconds ago" at bounding box center [682, 158] width 117 height 13
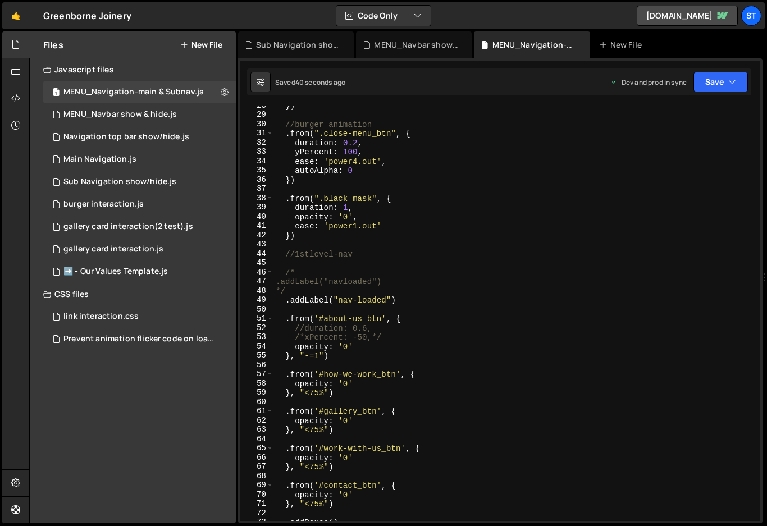
scroll to position [255, 0]
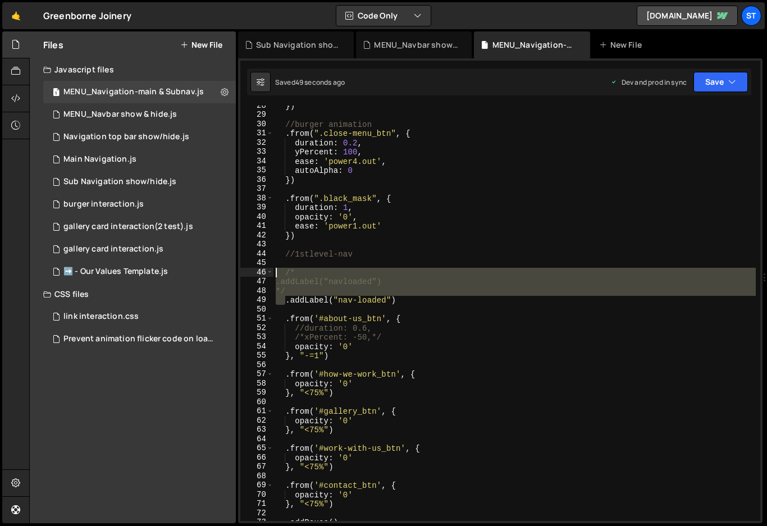
drag, startPoint x: 285, startPoint y: 300, endPoint x: 274, endPoint y: 276, distance: 26.9
click at [274, 276] on div "}) //burger animation . from ( ".close-menu_btn" , { duration : 0.2 , yPercent …" at bounding box center [514, 318] width 482 height 434
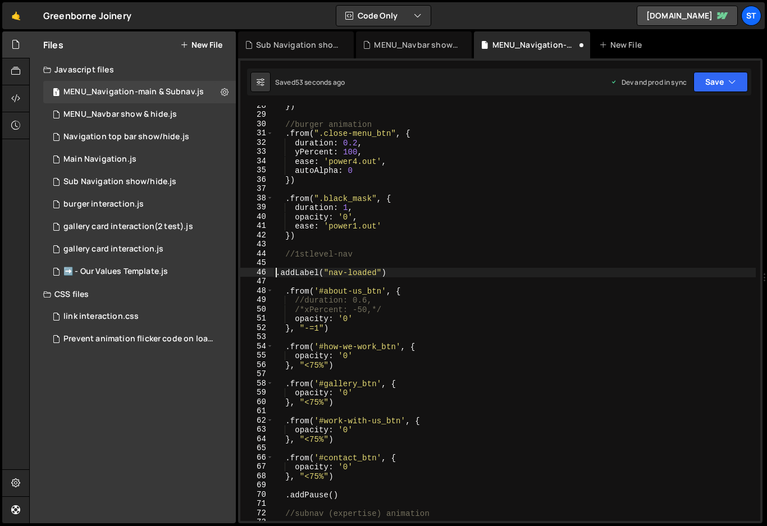
click at [415, 274] on div "}) //burger animation . from ( ".close-menu_btn" , { duration : 0.2 , yPercent …" at bounding box center [514, 318] width 482 height 434
click at [723, 81] on button "Save" at bounding box center [720, 82] width 54 height 20
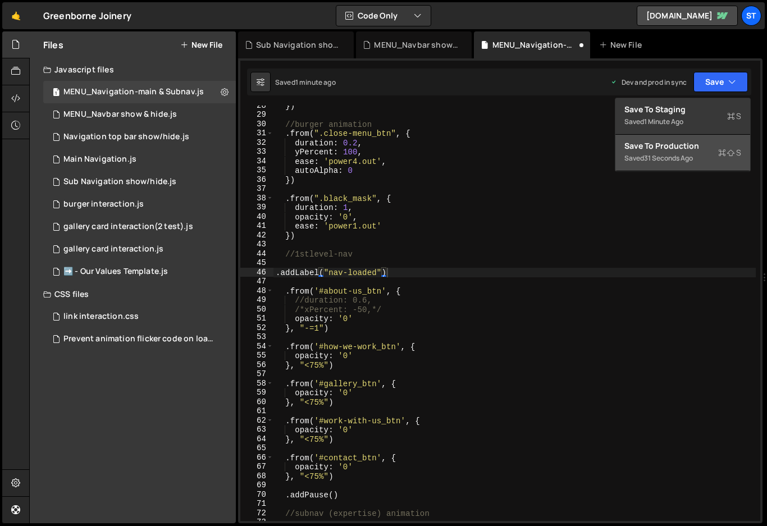
click at [672, 153] on div "31 seconds ago" at bounding box center [668, 158] width 49 height 10
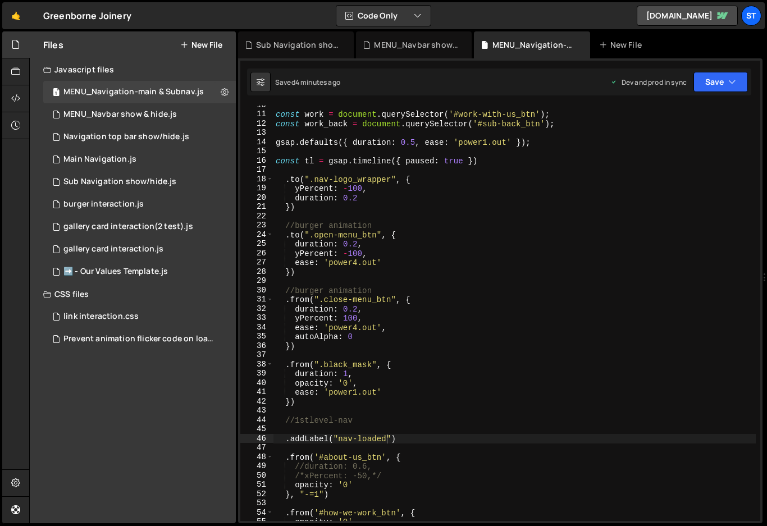
scroll to position [190, 0]
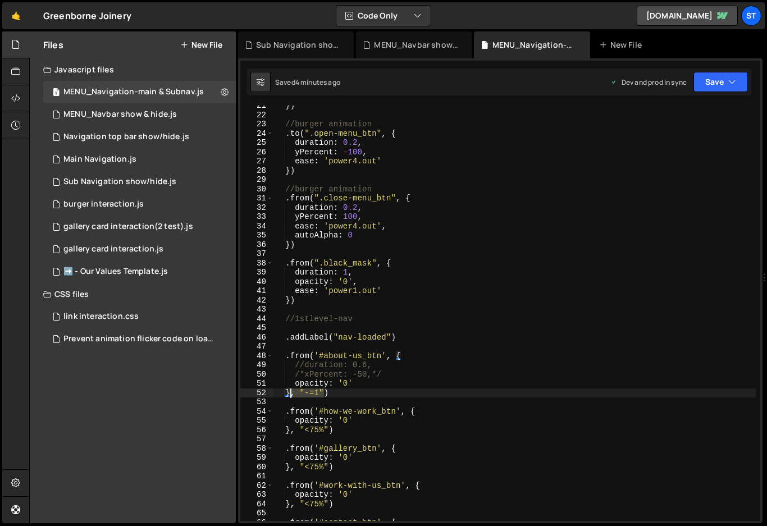
drag, startPoint x: 323, startPoint y: 391, endPoint x: 292, endPoint y: 393, distance: 30.4
click at [292, 393] on div "}) //burger animation . to ( ".open-menu_btn" , { duration : 0.2 , yPercent : -…" at bounding box center [514, 318] width 482 height 434
type textarea "})"
click at [734, 79] on icon "button" at bounding box center [732, 81] width 8 height 11
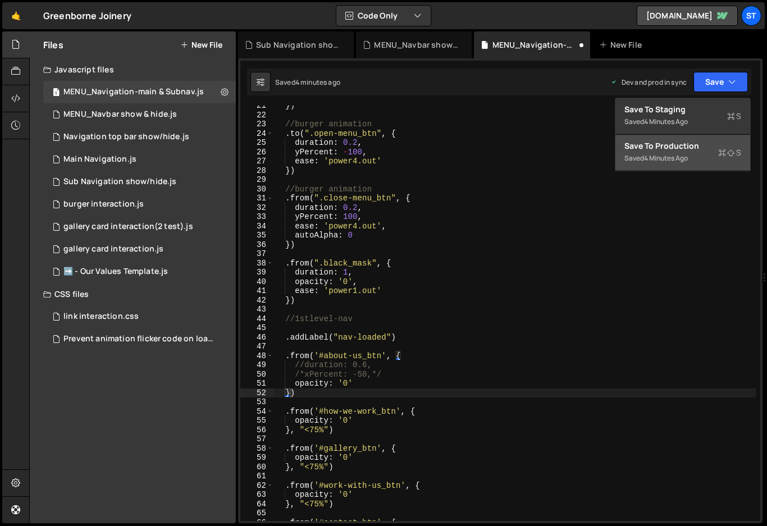
click at [678, 148] on div "Save to Production S" at bounding box center [682, 145] width 117 height 11
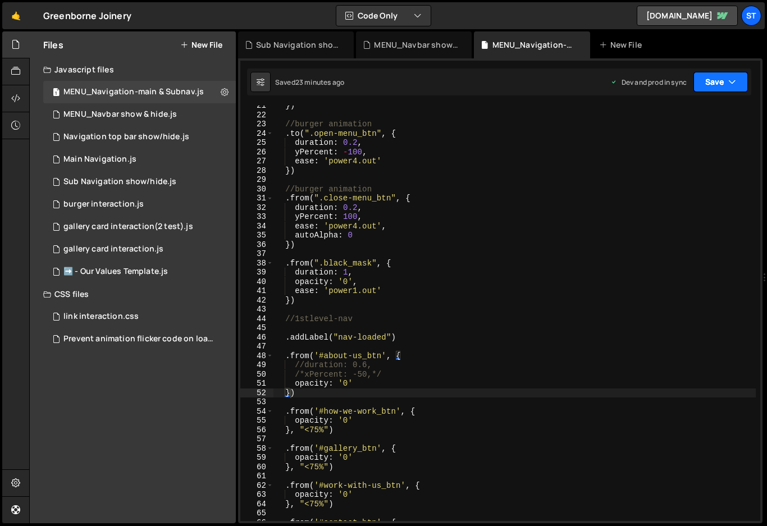
click at [716, 77] on button "Save" at bounding box center [720, 82] width 54 height 20
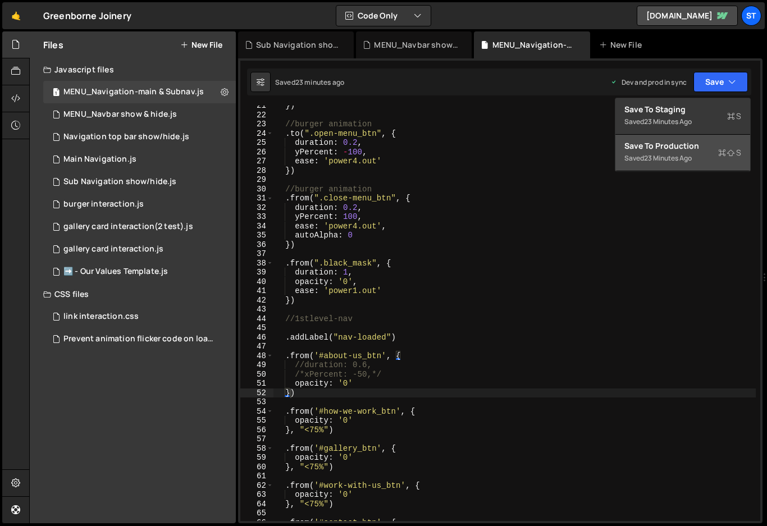
click at [658, 147] on div "Save to Production S" at bounding box center [682, 145] width 117 height 11
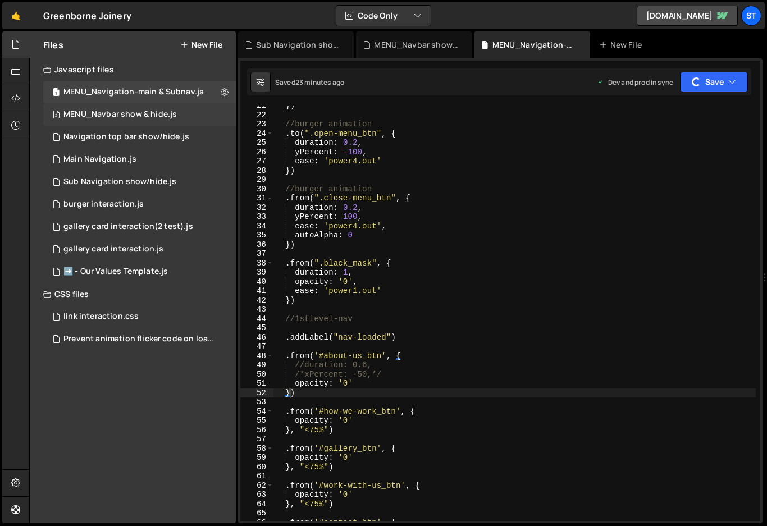
click at [131, 117] on div "MENU_Navbar show & hide.js" at bounding box center [119, 114] width 113 height 10
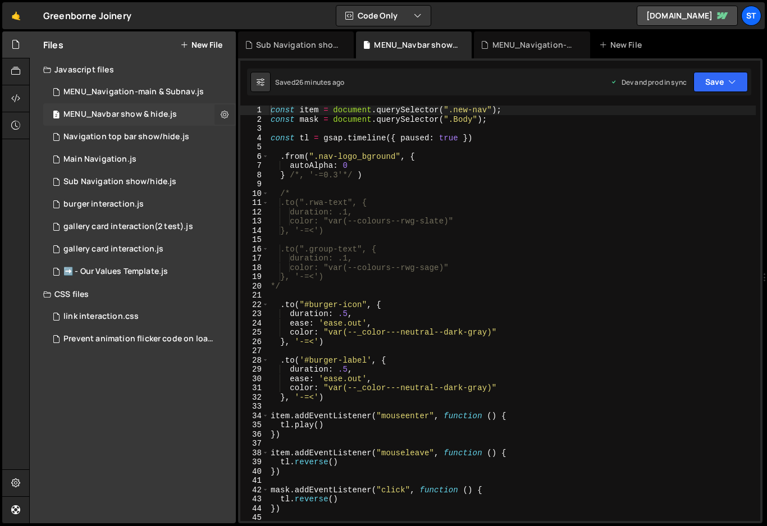
click at [225, 112] on icon at bounding box center [225, 114] width 8 height 11
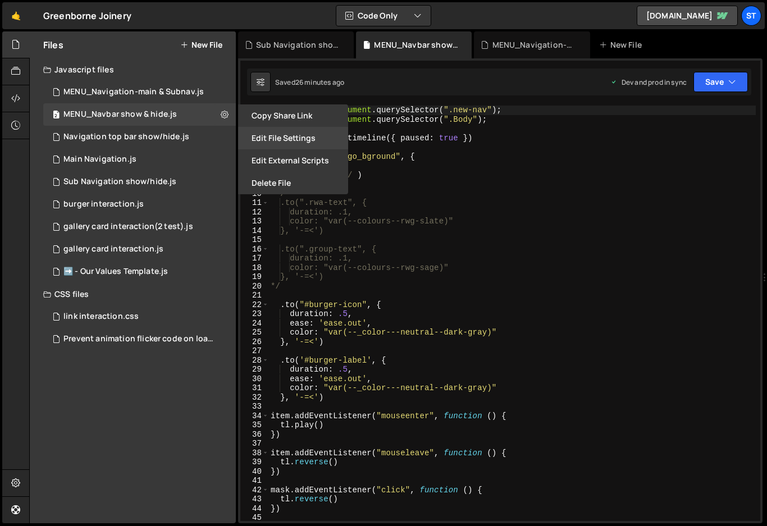
click at [298, 139] on button "Edit File Settings" at bounding box center [293, 138] width 110 height 22
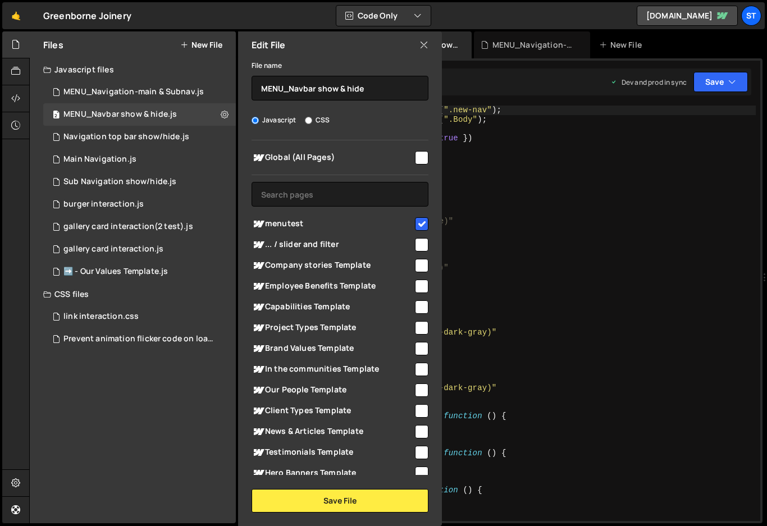
click at [419, 157] on input "checkbox" at bounding box center [421, 157] width 13 height 13
checkbox input "true"
click at [418, 223] on input "checkbox" at bounding box center [421, 223] width 13 height 13
checkbox input "false"
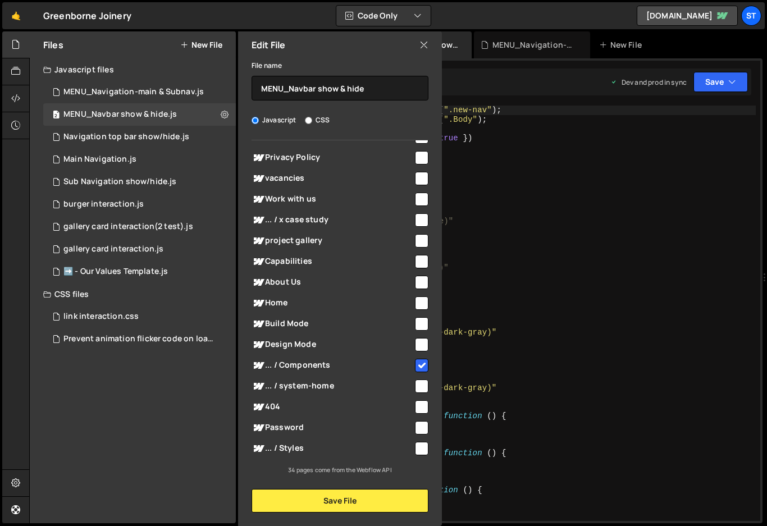
click at [419, 362] on input "checkbox" at bounding box center [421, 365] width 13 height 13
checkbox input "false"
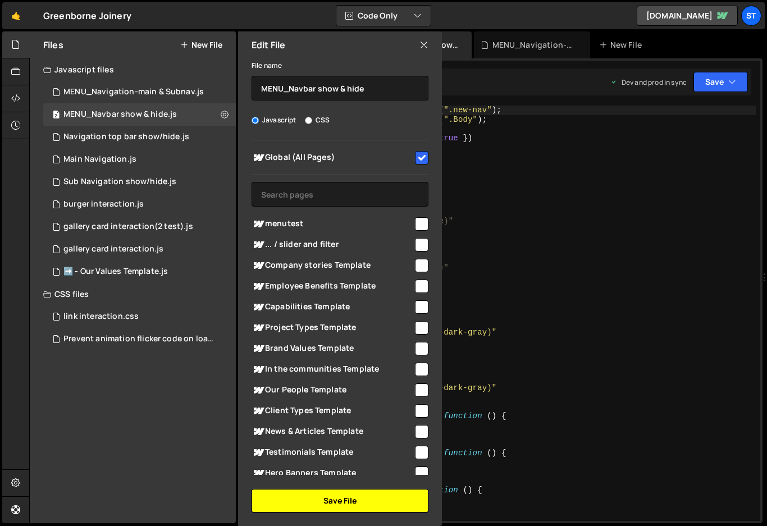
click at [348, 500] on button "Save File" at bounding box center [339, 501] width 177 height 24
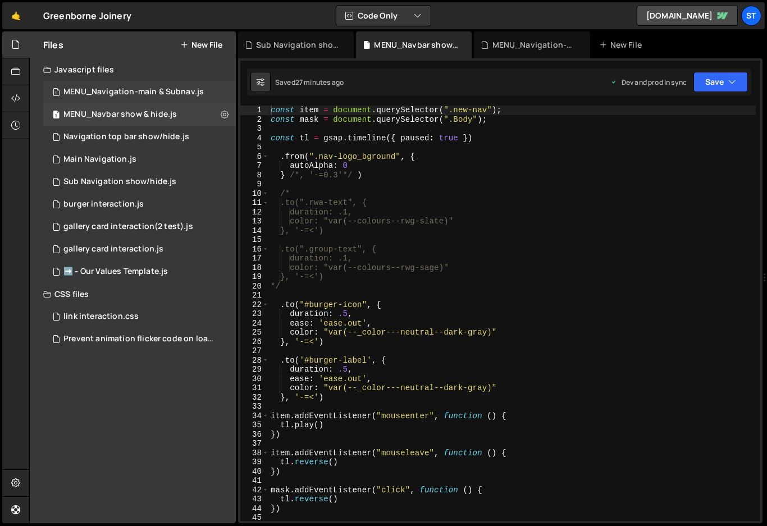
click at [181, 93] on div "MENU_Navigation-main & Subnav.js" at bounding box center [133, 92] width 140 height 10
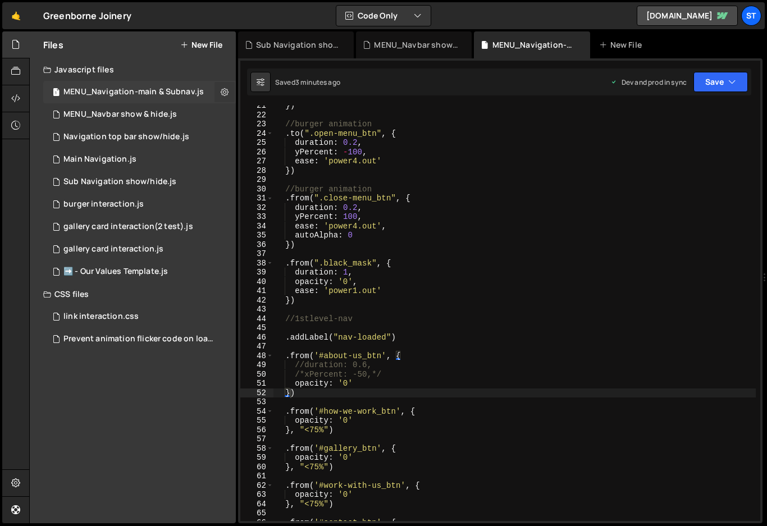
click at [225, 90] on icon at bounding box center [225, 91] width 8 height 11
type input "MENU_Navigation-main & Subnav"
radio input "true"
checkbox input "true"
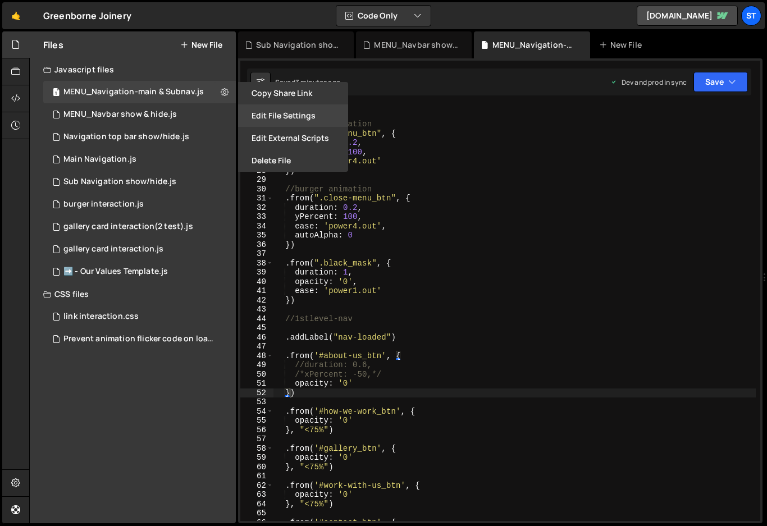
click at [303, 116] on button "Edit File Settings" at bounding box center [293, 115] width 110 height 22
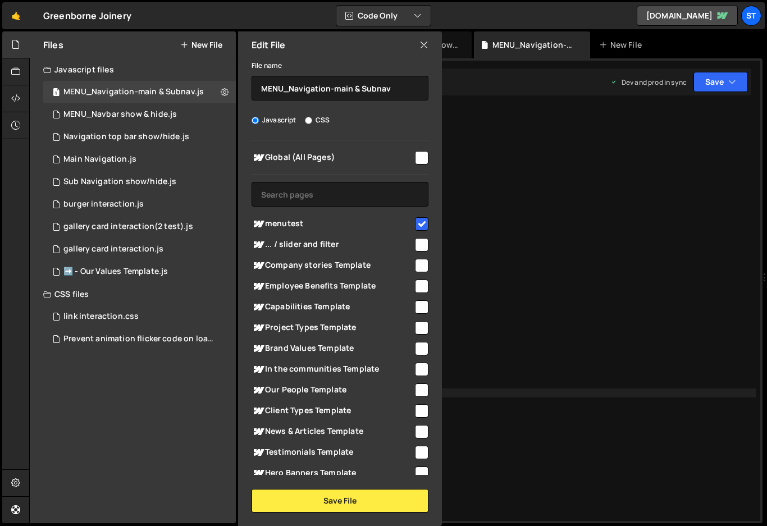
click at [415, 155] on input "checkbox" at bounding box center [421, 157] width 13 height 13
checkbox input "true"
click at [419, 220] on input "checkbox" at bounding box center [421, 223] width 13 height 13
checkbox input "false"
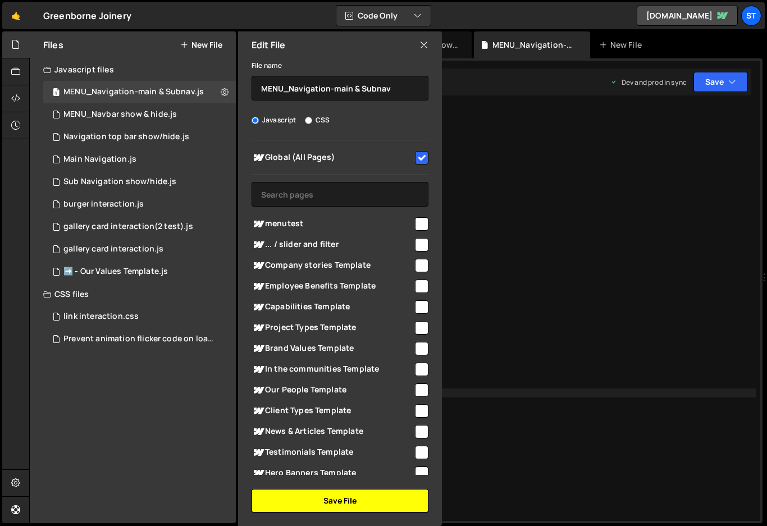
click at [351, 498] on button "Save File" at bounding box center [339, 501] width 177 height 24
